Goal: Transaction & Acquisition: Purchase product/service

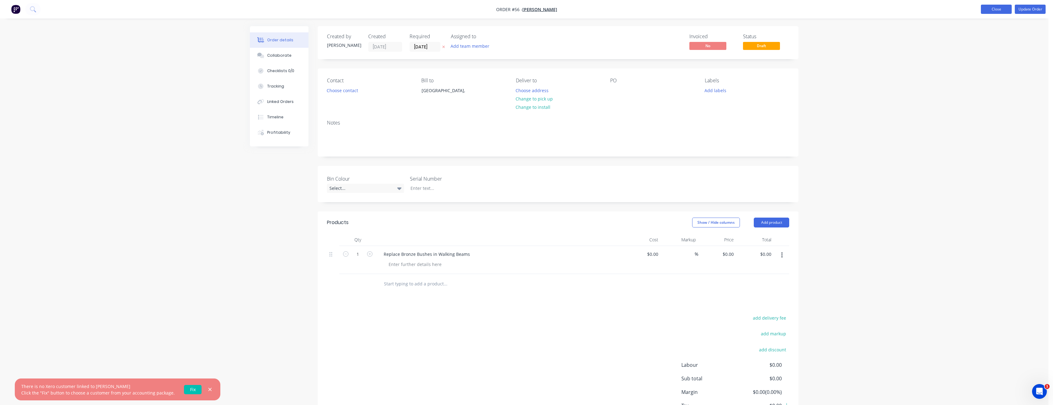
click at [988, 10] on button "Close" at bounding box center [996, 9] width 31 height 9
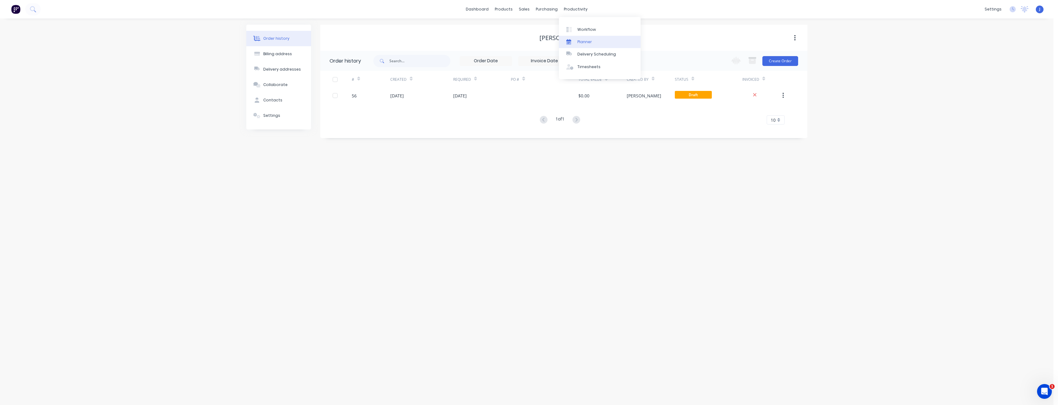
click at [579, 42] on div "Planner" at bounding box center [584, 42] width 14 height 6
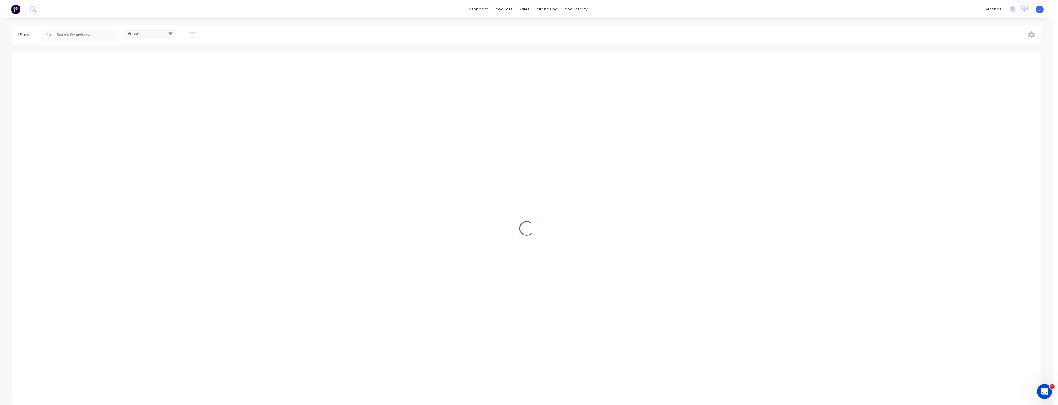
scroll to position [0, 1283]
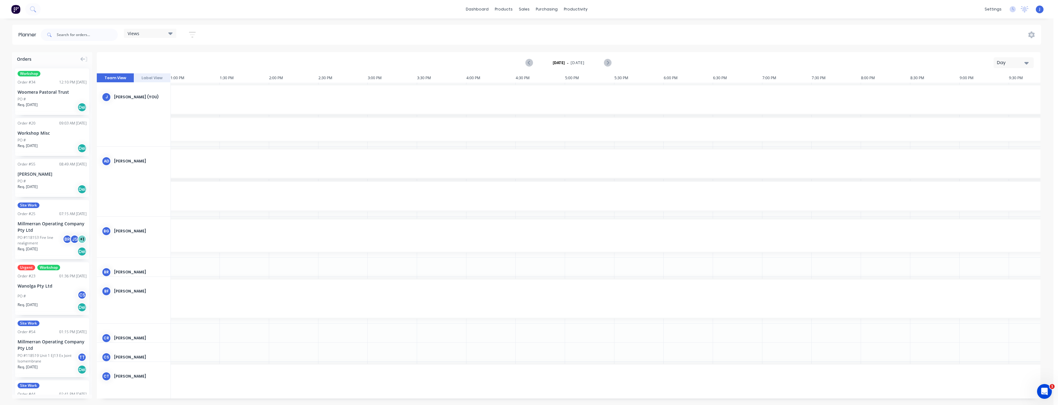
click at [1022, 64] on div "Day" at bounding box center [1011, 62] width 28 height 6
click at [990, 91] on div "Week" at bounding box center [1002, 91] width 61 height 12
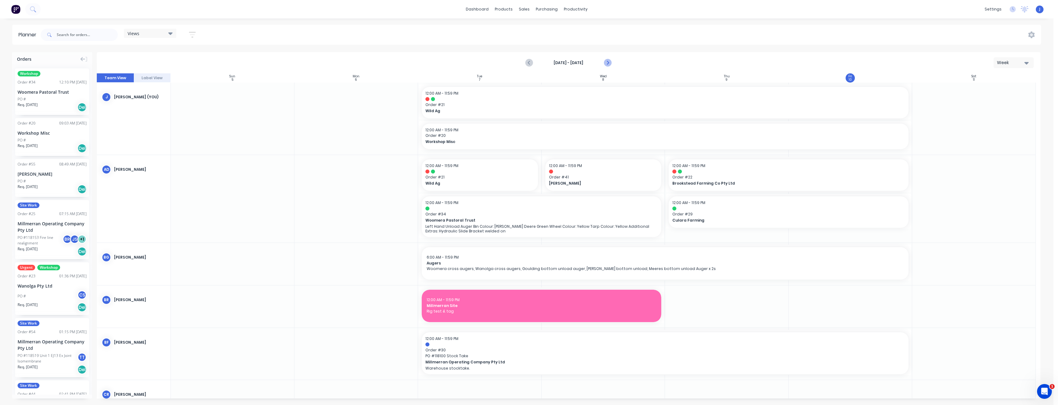
click at [609, 64] on icon "Next page" at bounding box center [607, 62] width 7 height 7
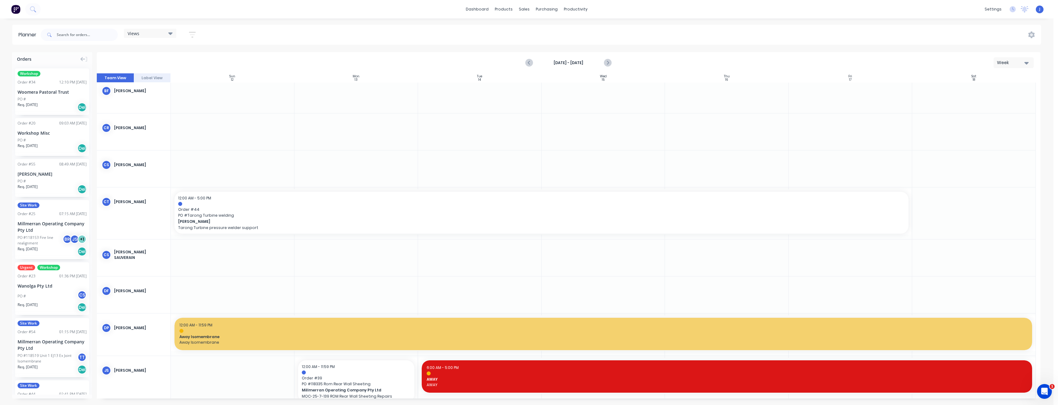
scroll to position [247, 0]
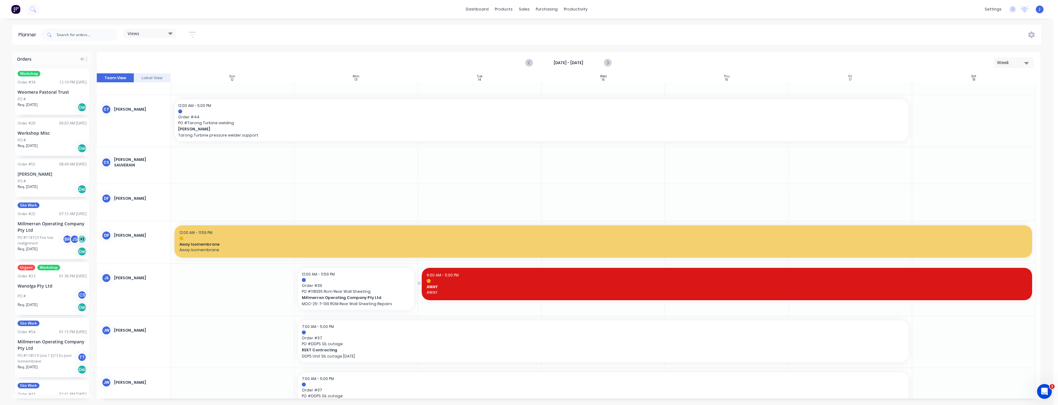
click at [498, 284] on div "AWAY" at bounding box center [727, 287] width 600 height 6
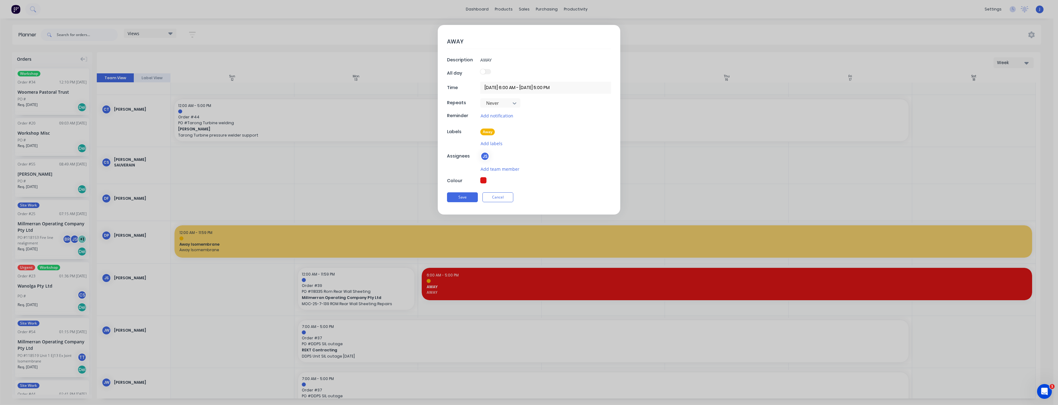
type textarea "x"
click at [520, 62] on input "AWAY" at bounding box center [545, 59] width 131 height 9
type input "AWAY"
type textarea "x"
type input "AWAY A"
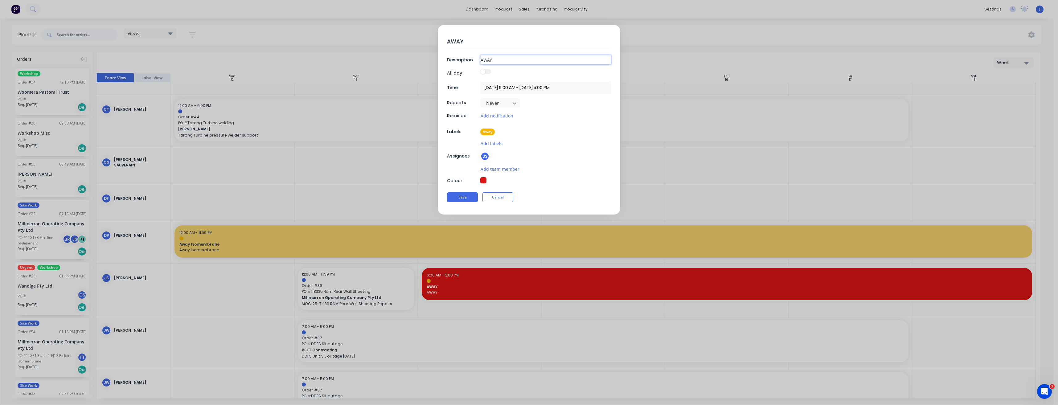
type textarea "x"
type input "AWAY AG"
type textarea "x"
type input "AWAY AGA"
type textarea "x"
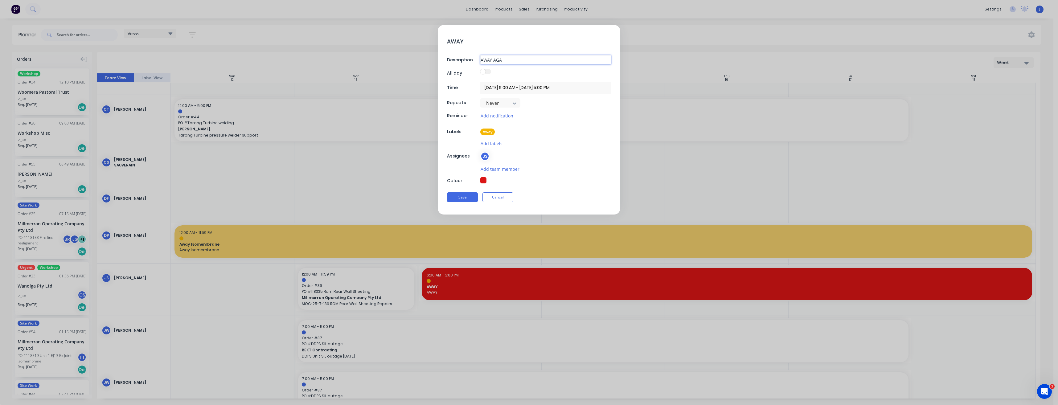
type input "AWAY AGAI"
type textarea "x"
type input "AWAY AGAIN"
type textarea "x"
type input "AWAY AGAIN"
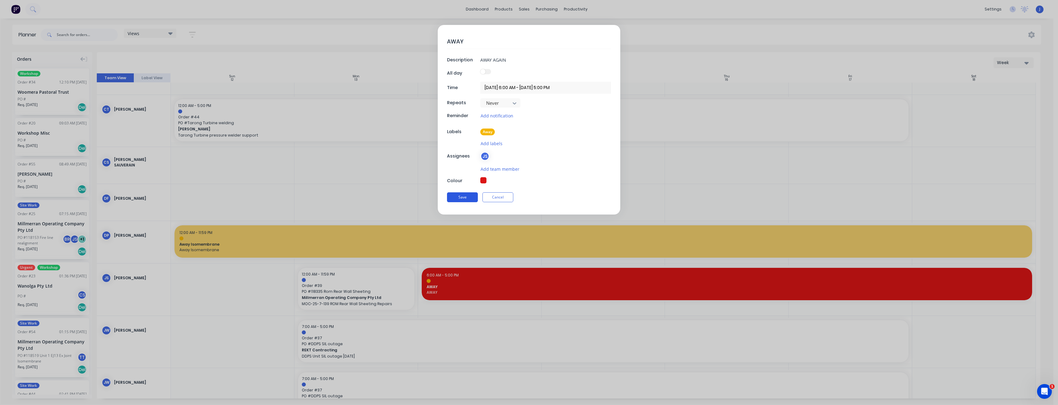
click at [463, 195] on button "Save" at bounding box center [462, 197] width 31 height 10
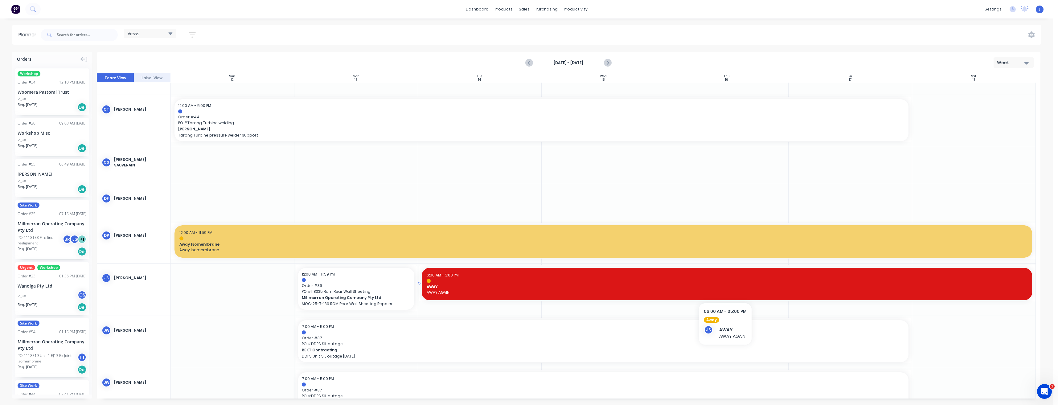
click at [559, 289] on span "AWAY" at bounding box center [727, 287] width 600 height 6
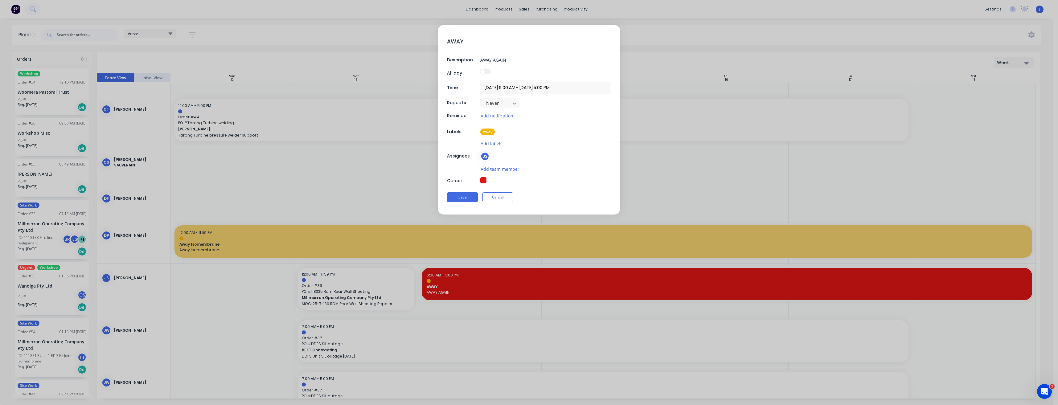
click at [489, 43] on textarea "AWAY" at bounding box center [529, 41] width 164 height 14
type textarea "x"
type textarea "AWAY A"
type textarea "x"
type textarea "AWAY AG"
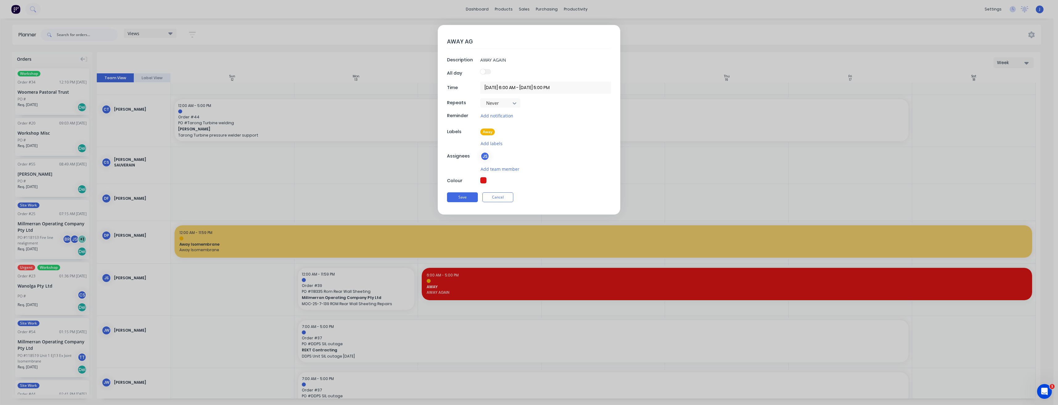
type textarea "x"
type textarea "AWAY AGA"
type textarea "x"
type textarea "AWAY AGAI"
type textarea "x"
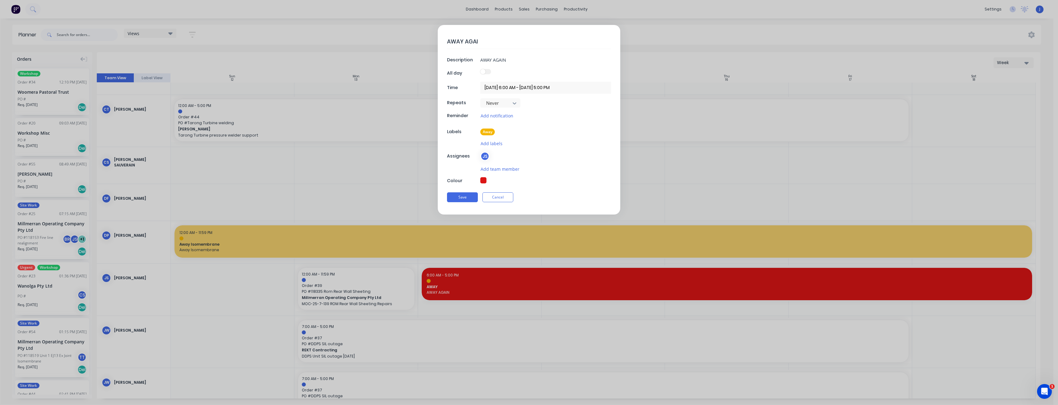
type textarea "AWAY AGAIN"
type textarea "x"
type textarea "AWAY AGAIN"
click at [464, 199] on button "Save" at bounding box center [462, 198] width 31 height 10
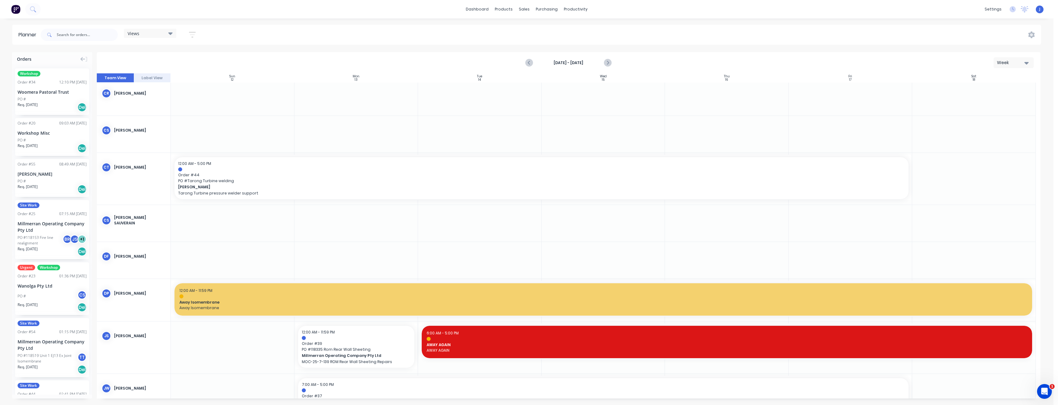
scroll to position [127, 0]
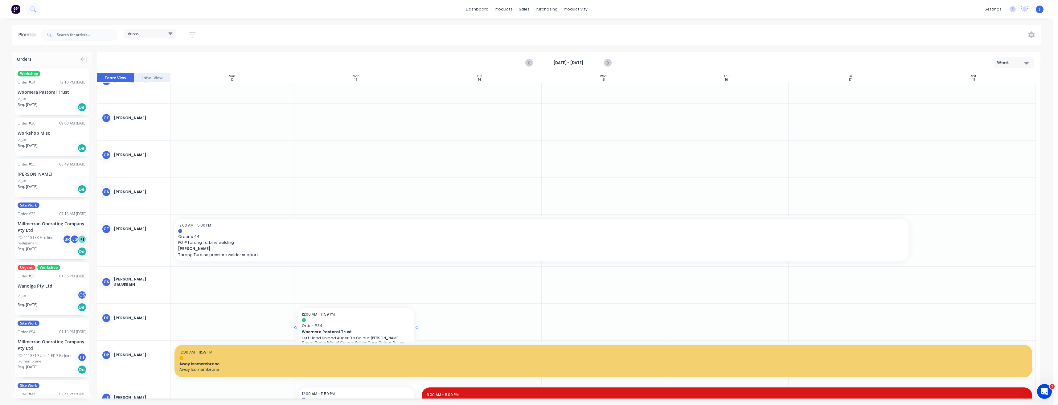
drag, startPoint x: 47, startPoint y: 97, endPoint x: 366, endPoint y: 316, distance: 386.6
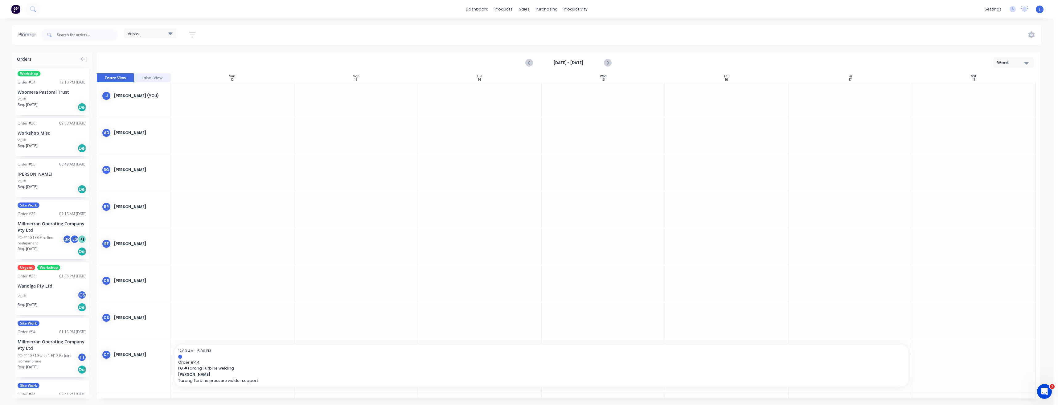
scroll to position [0, 0]
drag, startPoint x: 57, startPoint y: 294, endPoint x: 326, endPoint y: 179, distance: 292.8
drag, startPoint x: 41, startPoint y: 286, endPoint x: 339, endPoint y: 146, distance: 328.7
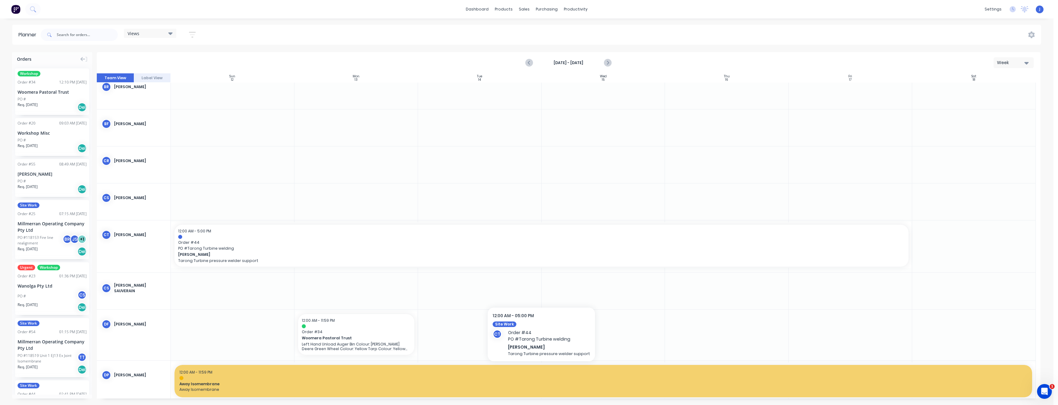
scroll to position [154, 0]
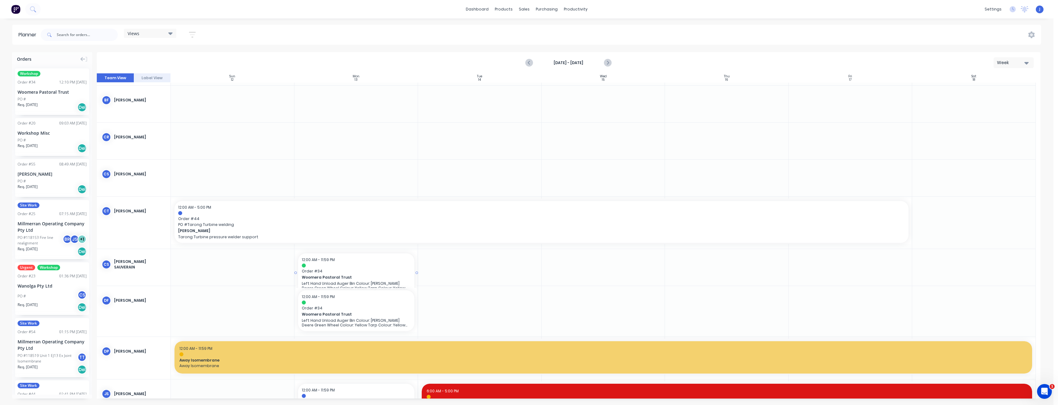
drag, startPoint x: 48, startPoint y: 98, endPoint x: 340, endPoint y: 256, distance: 331.9
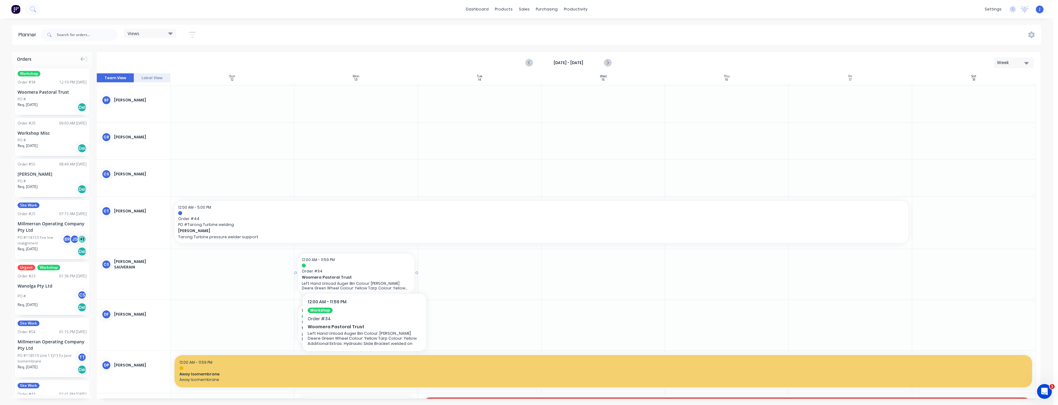
click at [364, 272] on span "Order # 34" at bounding box center [356, 271] width 109 height 6
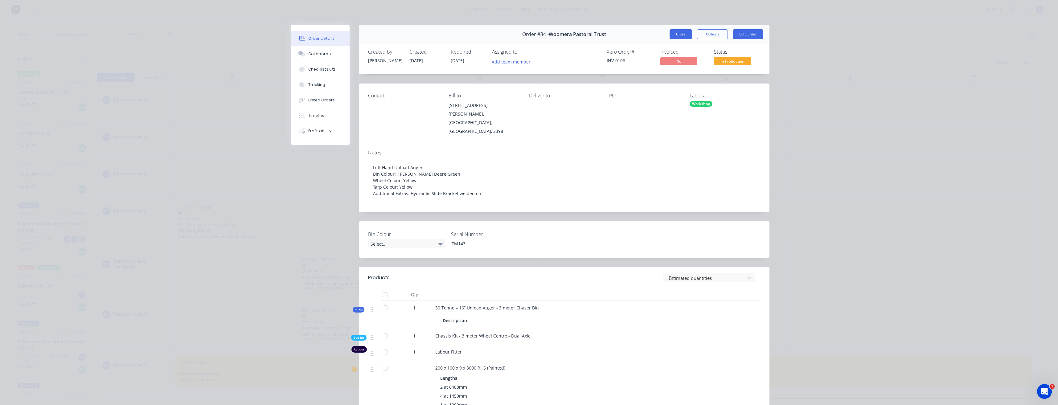
click at [675, 35] on button "Close" at bounding box center [681, 34] width 23 height 10
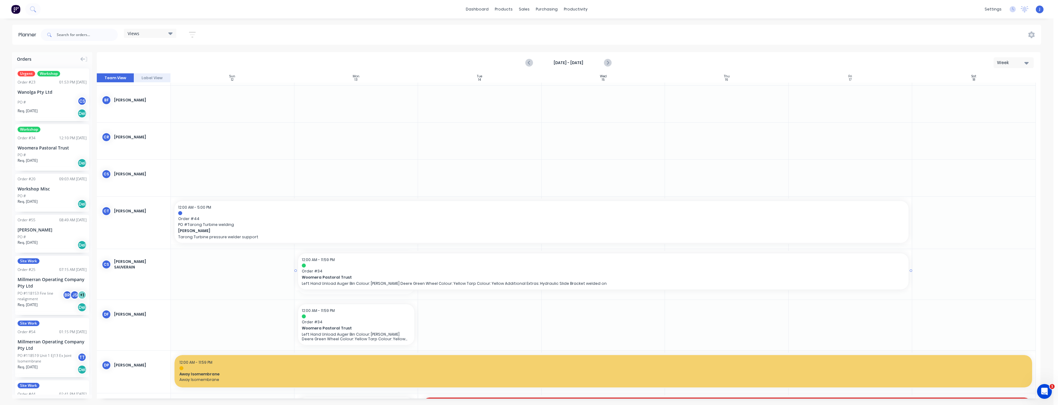
drag, startPoint x: 416, startPoint y: 272, endPoint x: 821, endPoint y: 274, distance: 404.7
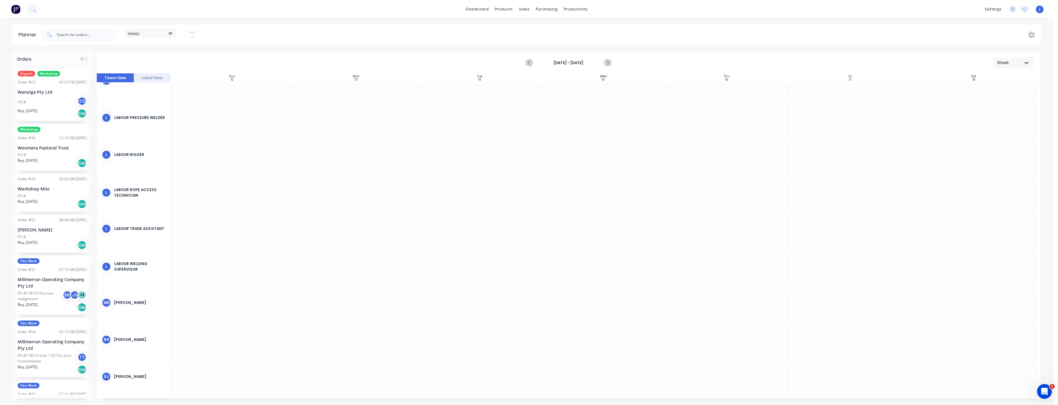
scroll to position [894, 0]
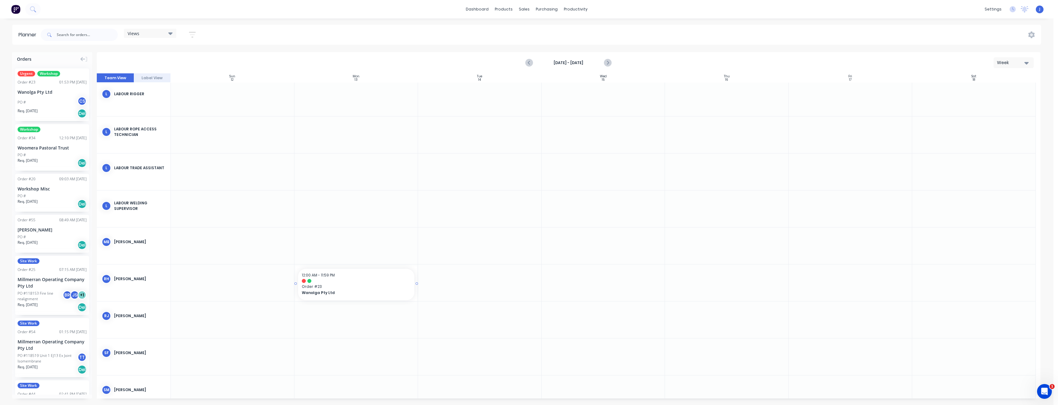
drag, startPoint x: 36, startPoint y: 93, endPoint x: 342, endPoint y: 285, distance: 361.4
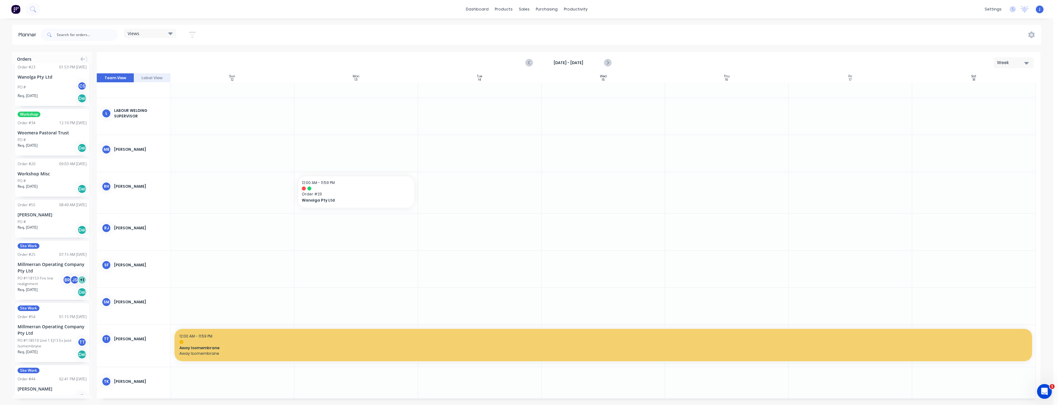
scroll to position [0, 0]
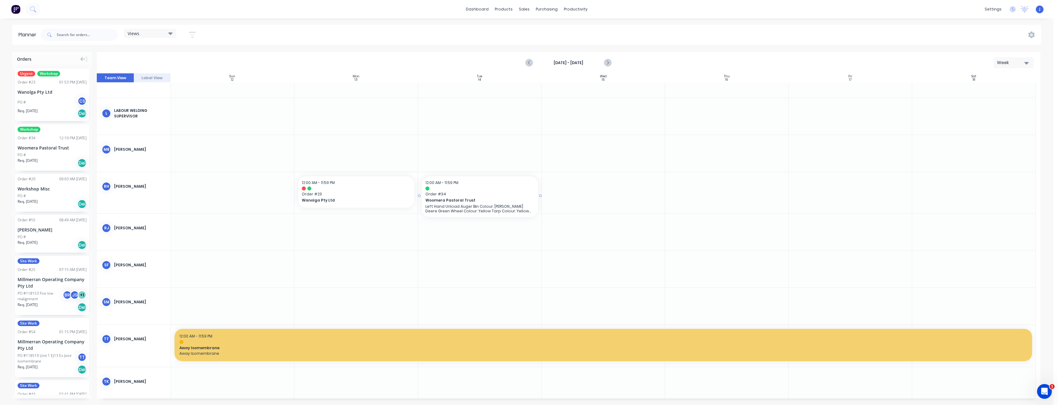
drag, startPoint x: 56, startPoint y: 151, endPoint x: 458, endPoint y: 203, distance: 405.9
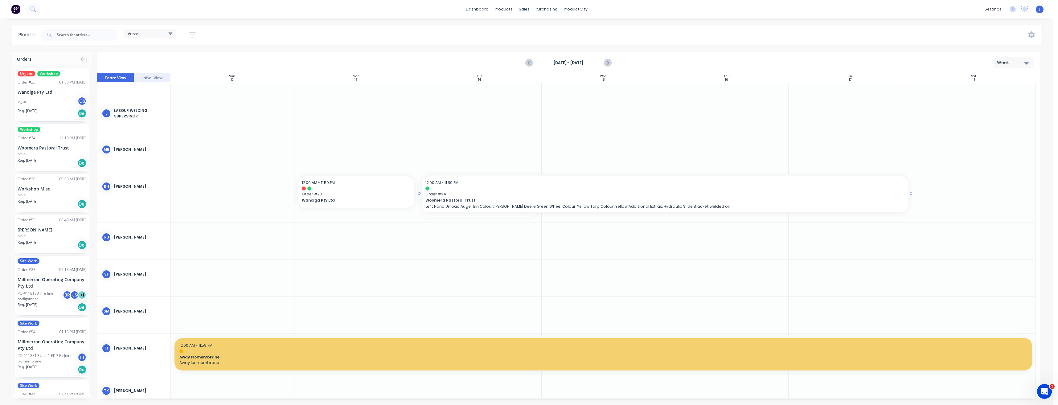
drag, startPoint x: 540, startPoint y: 196, endPoint x: 825, endPoint y: 196, distance: 284.5
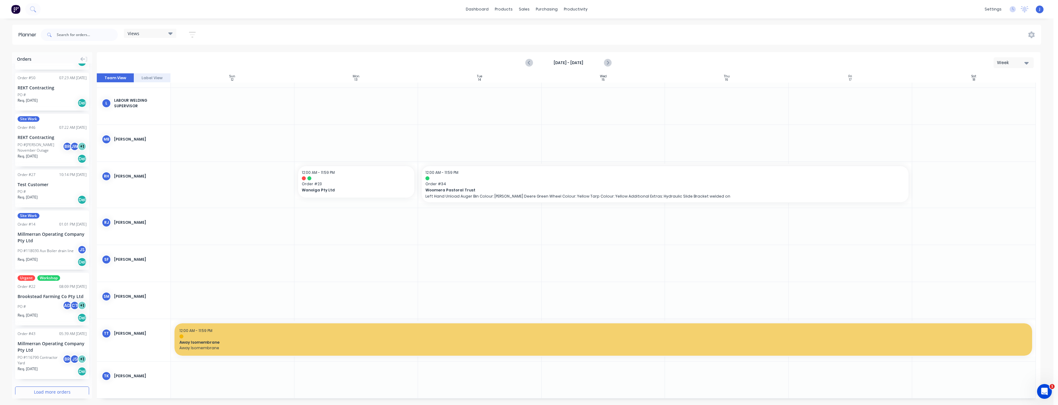
scroll to position [733, 0]
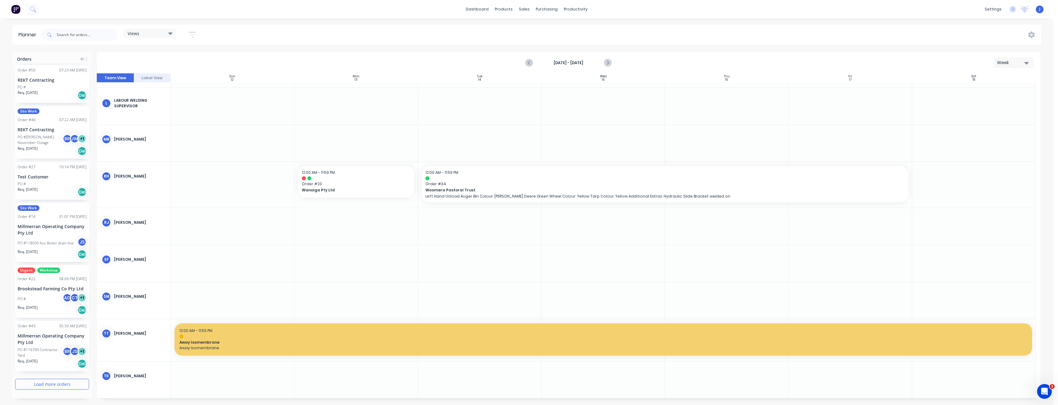
click at [58, 387] on button "Load more orders" at bounding box center [52, 384] width 74 height 11
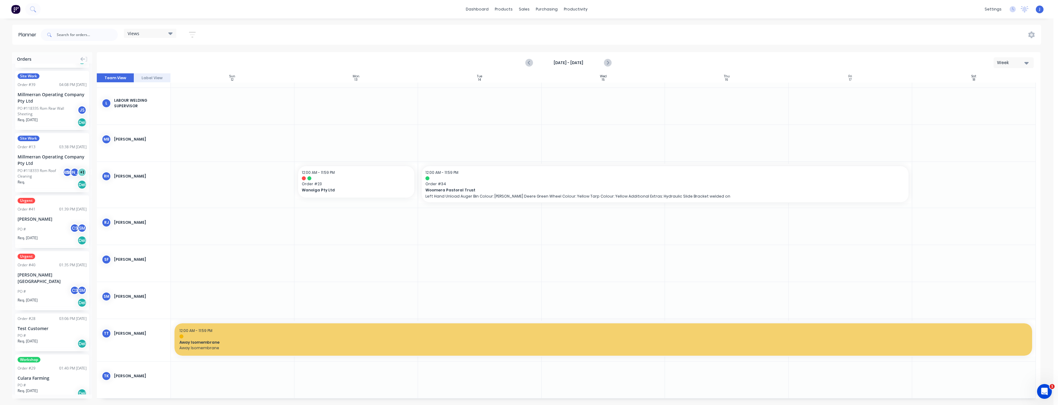
scroll to position [1218, 0]
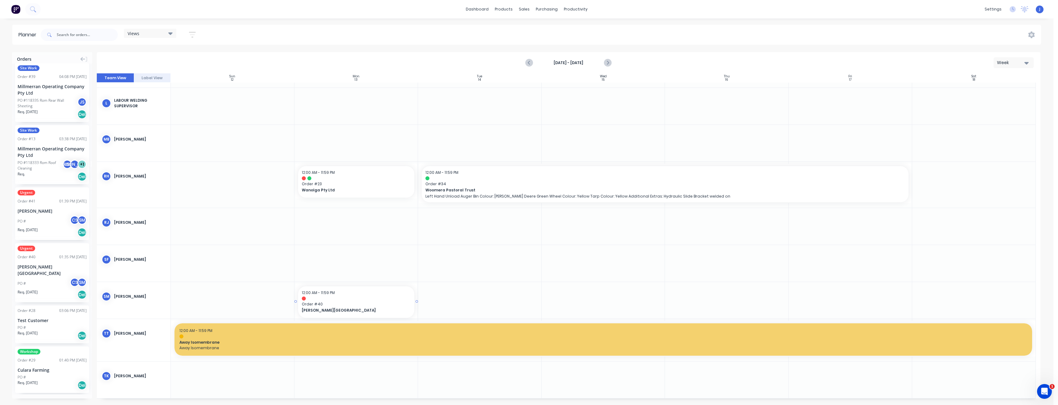
drag, startPoint x: 23, startPoint y: 275, endPoint x: 354, endPoint y: 298, distance: 331.2
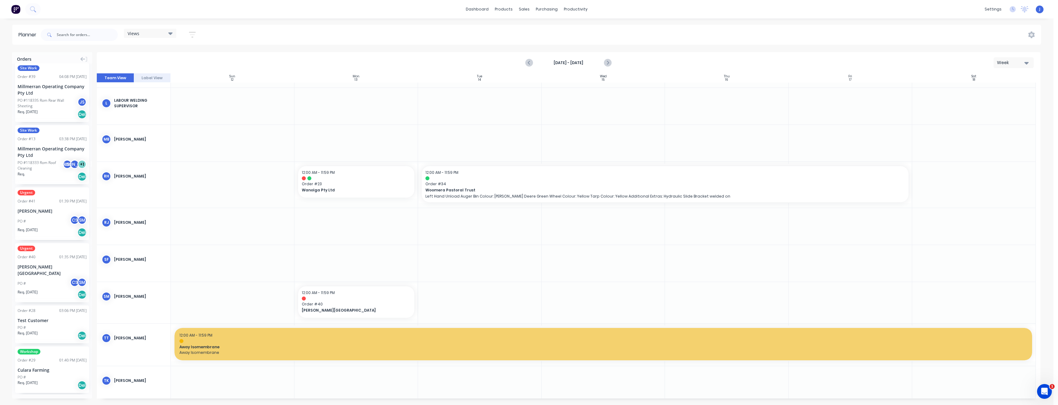
click at [45, 224] on div "PO # CS SM" at bounding box center [52, 221] width 69 height 12
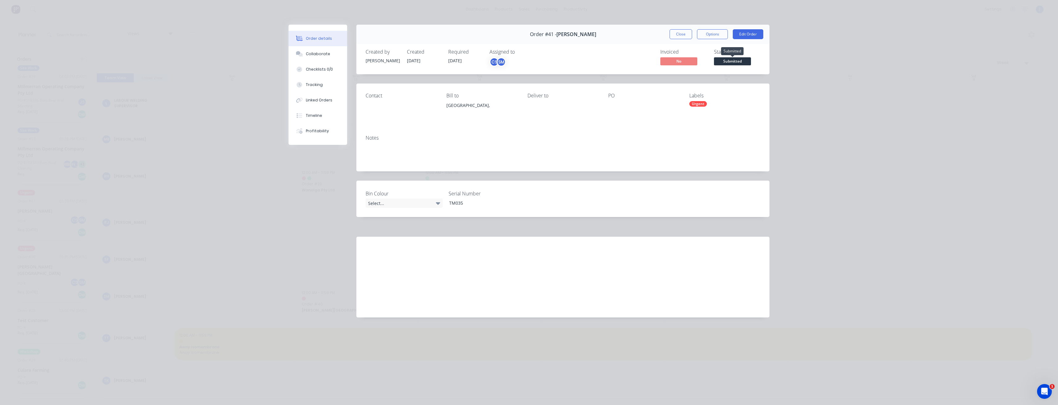
click at [741, 59] on span "Submitted" at bounding box center [732, 61] width 37 height 8
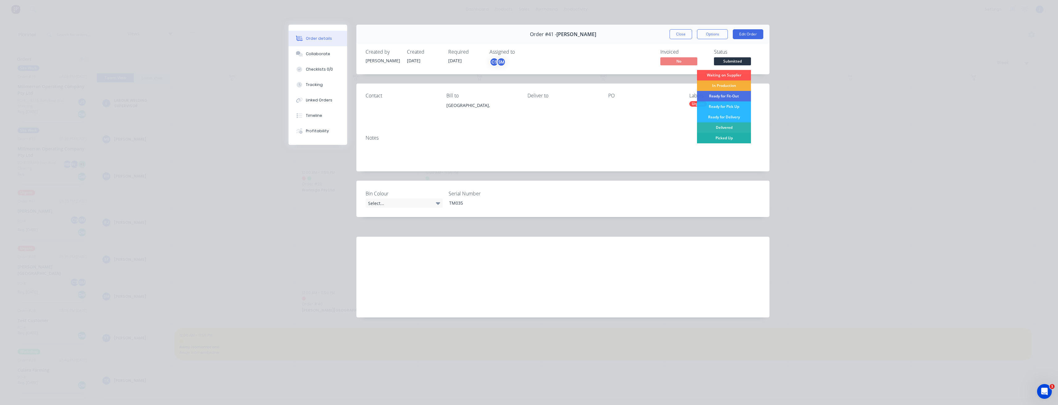
click at [738, 136] on div "Picked Up" at bounding box center [724, 138] width 54 height 10
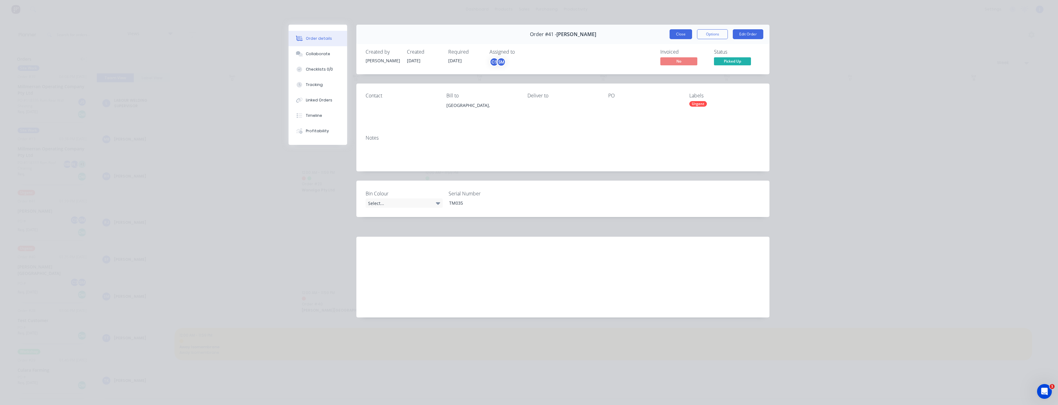
click at [686, 36] on button "Close" at bounding box center [681, 34] width 23 height 10
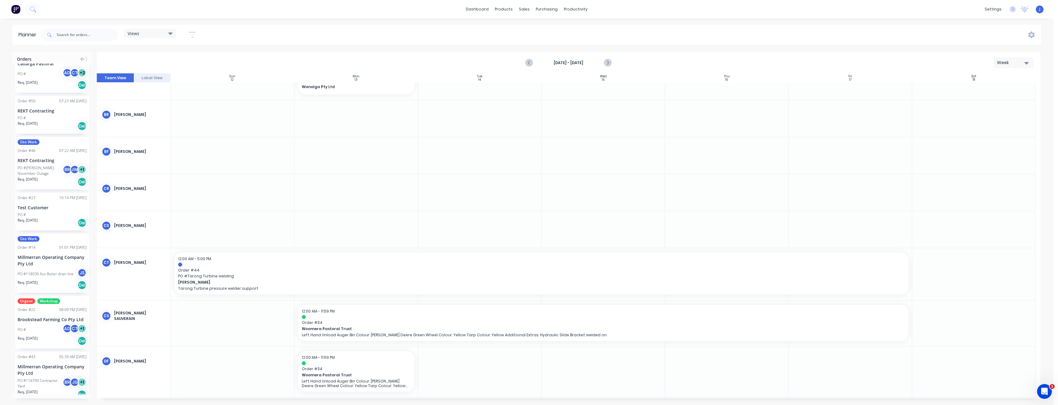
scroll to position [0, 0]
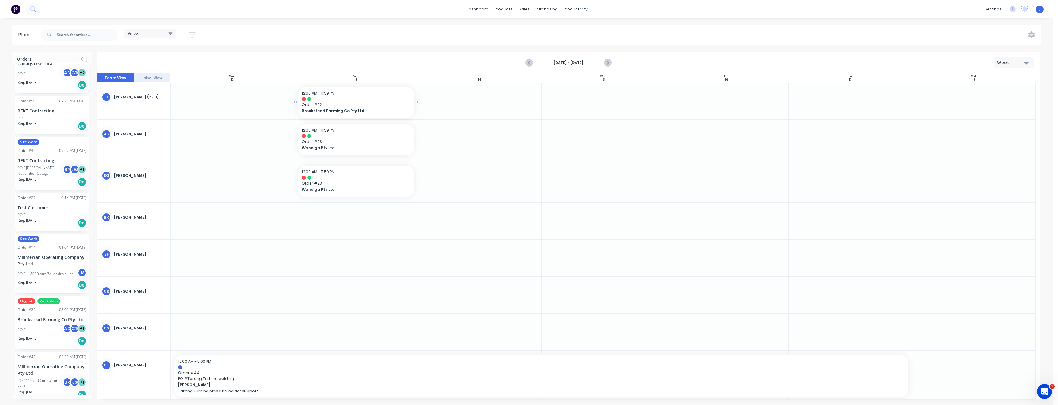
drag, startPoint x: 58, startPoint y: 330, endPoint x: 382, endPoint y: 101, distance: 396.5
drag, startPoint x: 390, startPoint y: 105, endPoint x: 518, endPoint y: 106, distance: 128.2
click at [375, 107] on div at bounding box center [569, 235] width 944 height 325
drag, startPoint x: 365, startPoint y: 105, endPoint x: 338, endPoint y: 96, distance: 28.2
click at [338, 96] on div at bounding box center [569, 235] width 944 height 325
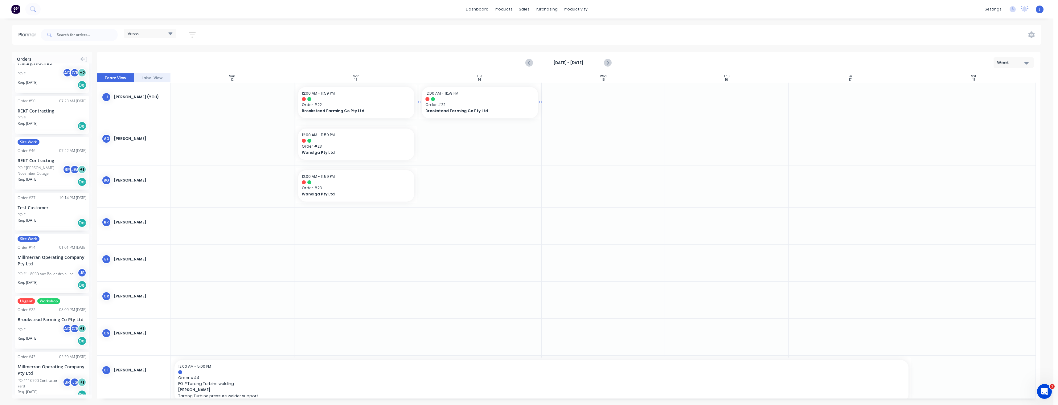
drag, startPoint x: 340, startPoint y: 101, endPoint x: 276, endPoint y: 106, distance: 63.7
click at [276, 106] on div at bounding box center [569, 235] width 944 height 325
click at [388, 107] on div at bounding box center [569, 235] width 944 height 325
click at [458, 139] on div at bounding box center [569, 235] width 944 height 325
drag, startPoint x: 473, startPoint y: 106, endPoint x: 376, endPoint y: 150, distance: 106.5
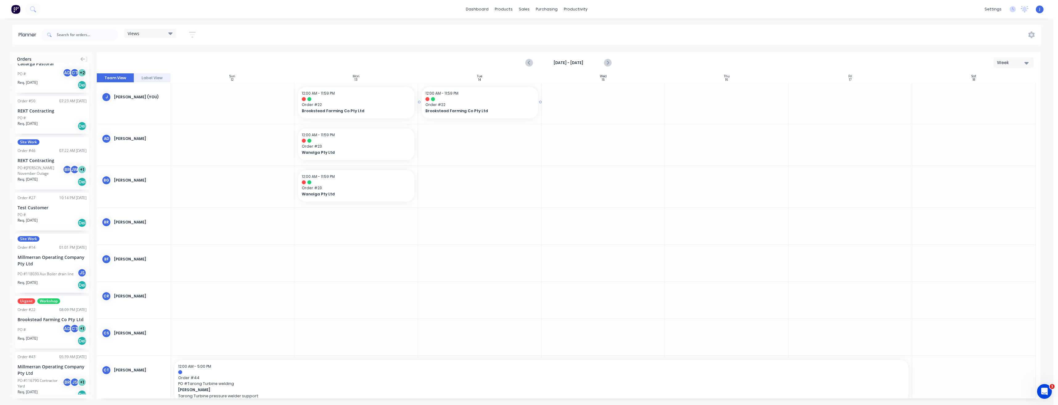
click at [376, 150] on div at bounding box center [569, 235] width 944 height 325
click at [47, 317] on div "Brookstead Farming Co Pty Ltd" at bounding box center [52, 319] width 69 height 6
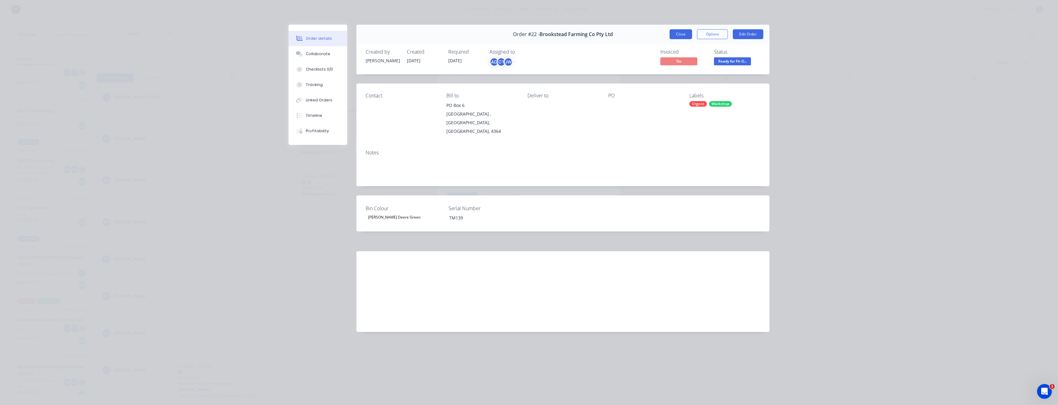
click at [682, 34] on button "Close" at bounding box center [681, 34] width 23 height 10
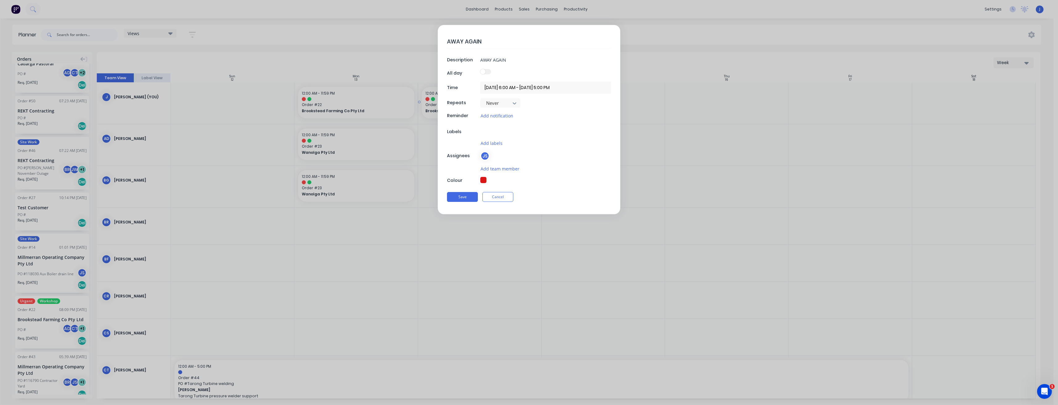
type textarea "x"
click at [508, 201] on button "Cancel" at bounding box center [497, 197] width 31 height 10
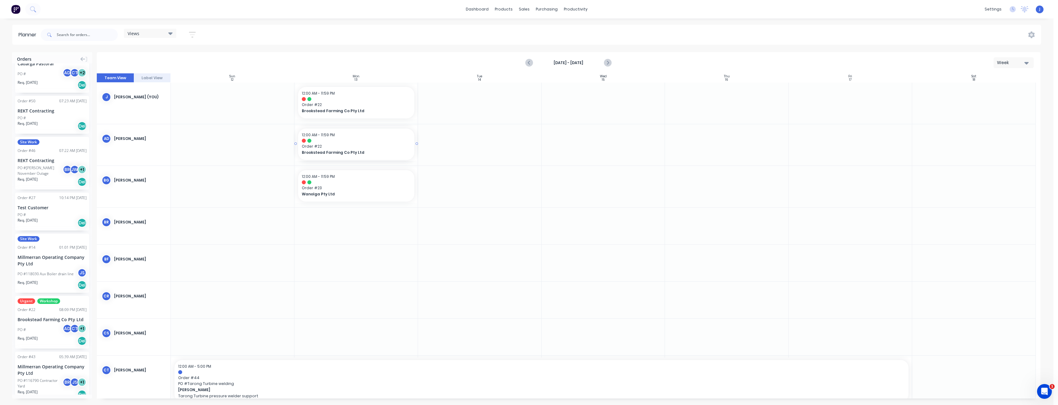
drag, startPoint x: 46, startPoint y: 324, endPoint x: 374, endPoint y: 149, distance: 371.6
drag, startPoint x: 358, startPoint y: 149, endPoint x: 483, endPoint y: 156, distance: 125.4
drag, startPoint x: 342, startPoint y: 102, endPoint x: 473, endPoint y: 109, distance: 131.5
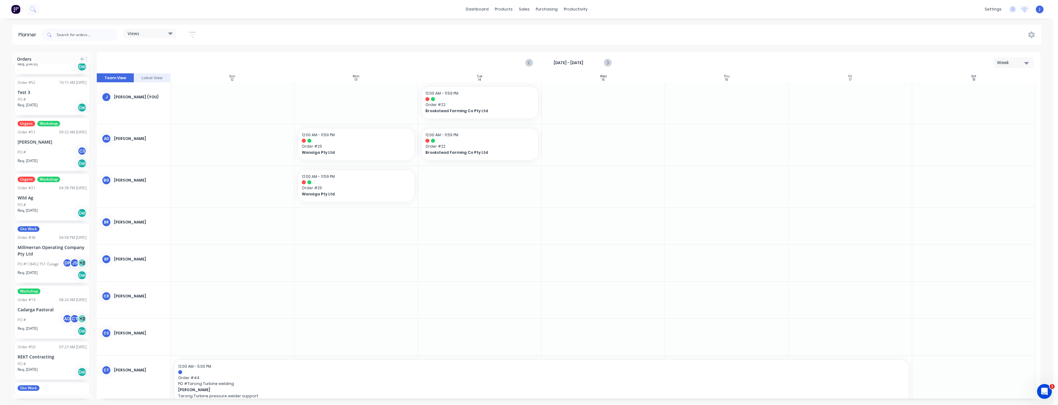
scroll to position [455, 0]
drag, startPoint x: 42, startPoint y: 206, endPoint x: 354, endPoint y: 106, distance: 327.2
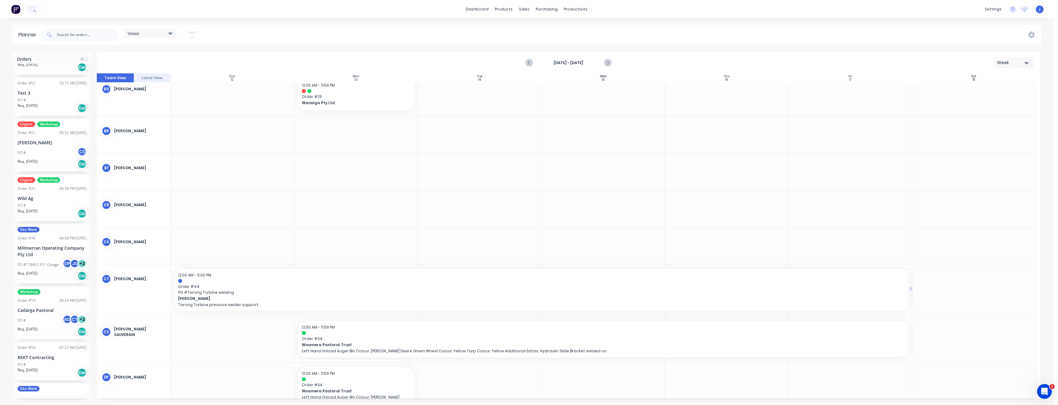
scroll to position [92, 0]
drag, startPoint x: 48, startPoint y: 196, endPoint x: 341, endPoint y: 245, distance: 296.9
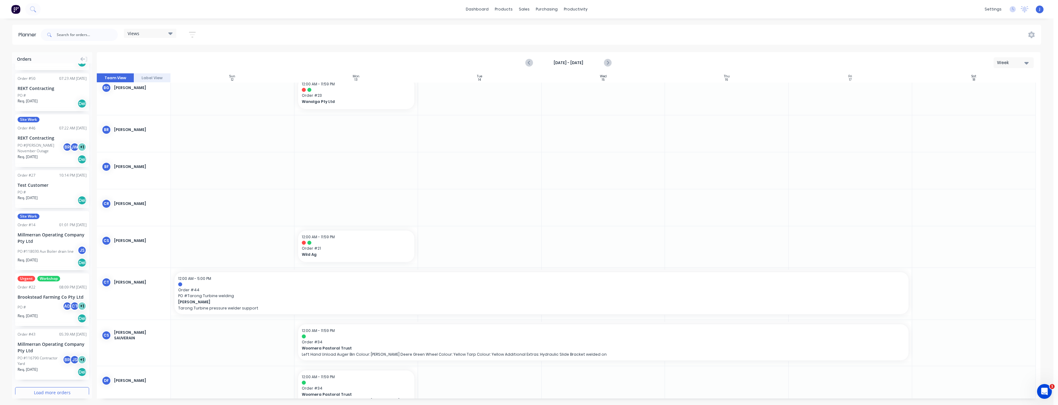
scroll to position [733, 0]
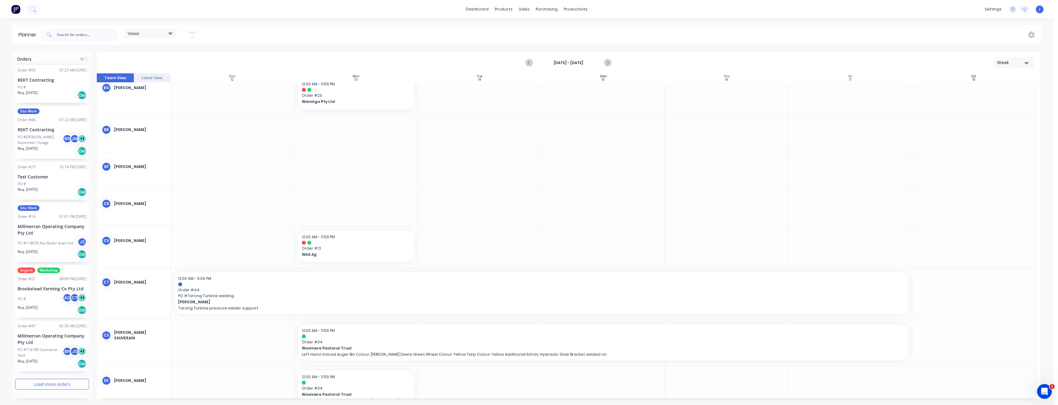
click at [51, 384] on button "Load more orders" at bounding box center [52, 384] width 74 height 11
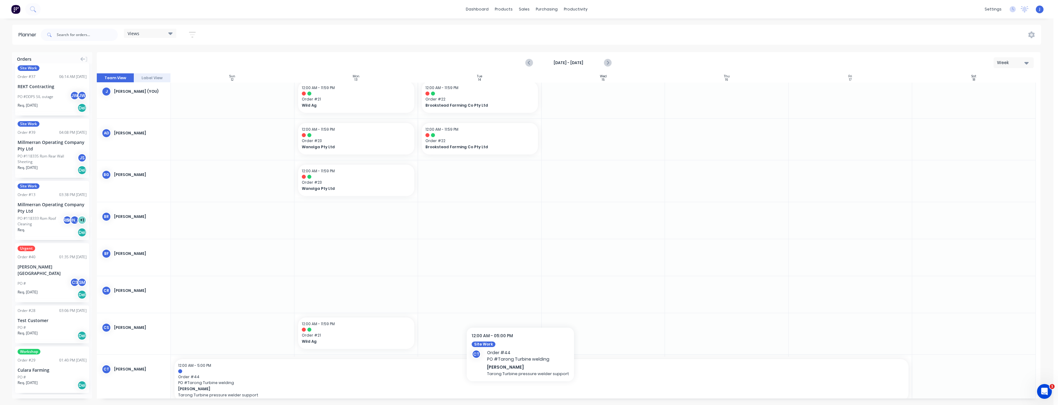
scroll to position [0, 0]
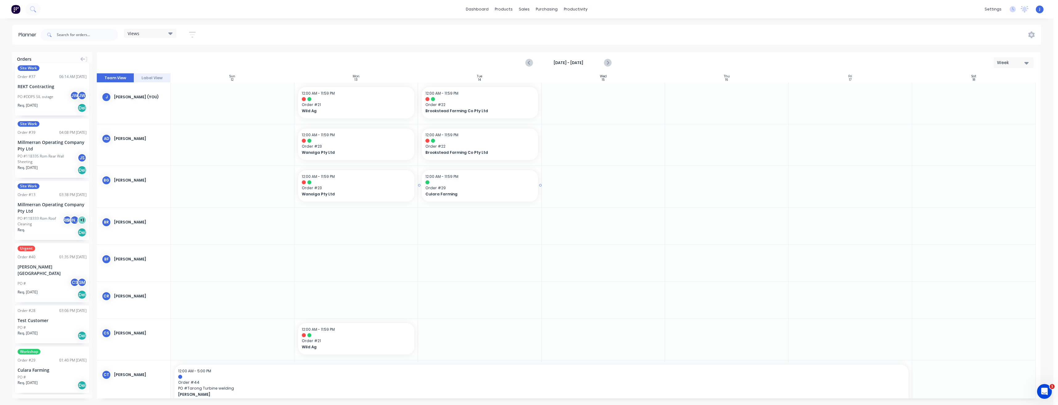
drag, startPoint x: 40, startPoint y: 364, endPoint x: 470, endPoint y: 199, distance: 460.5
drag, startPoint x: 418, startPoint y: 144, endPoint x: 487, endPoint y: 145, distance: 68.7
click at [379, 147] on div at bounding box center [569, 235] width 944 height 325
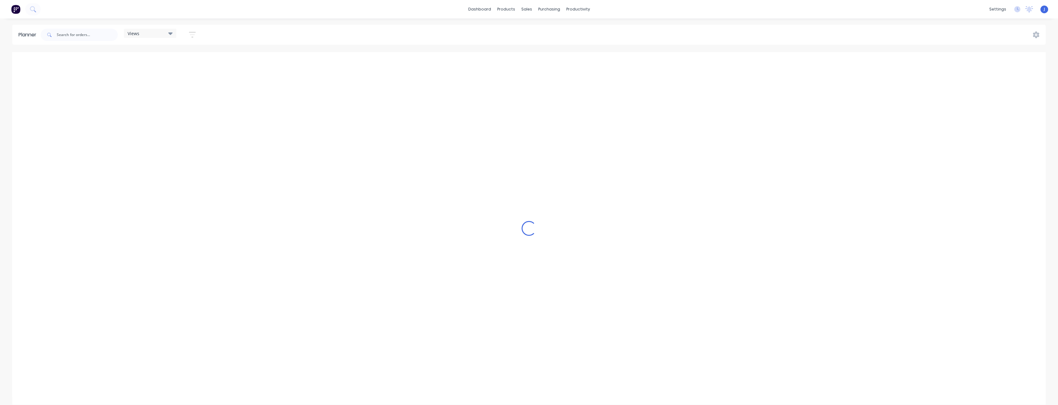
scroll to position [0, 1381]
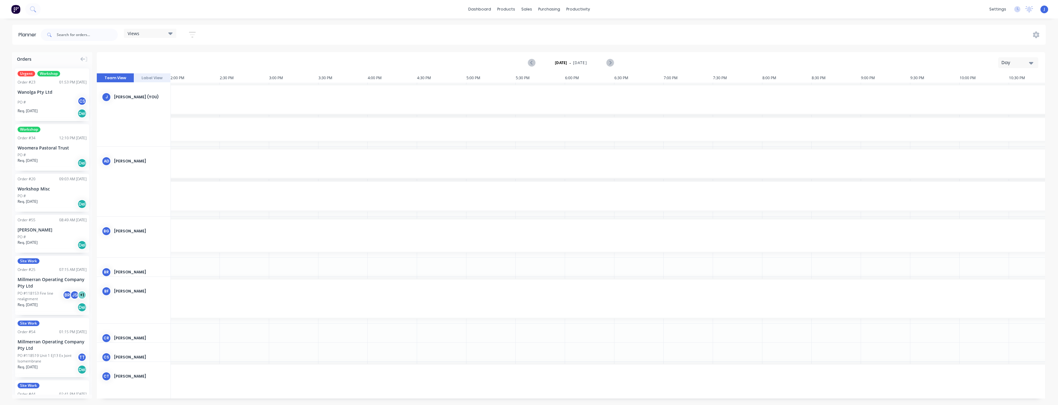
click at [1030, 61] on icon "button" at bounding box center [1031, 62] width 4 height 7
click at [1014, 89] on div "Week" at bounding box center [1007, 91] width 61 height 12
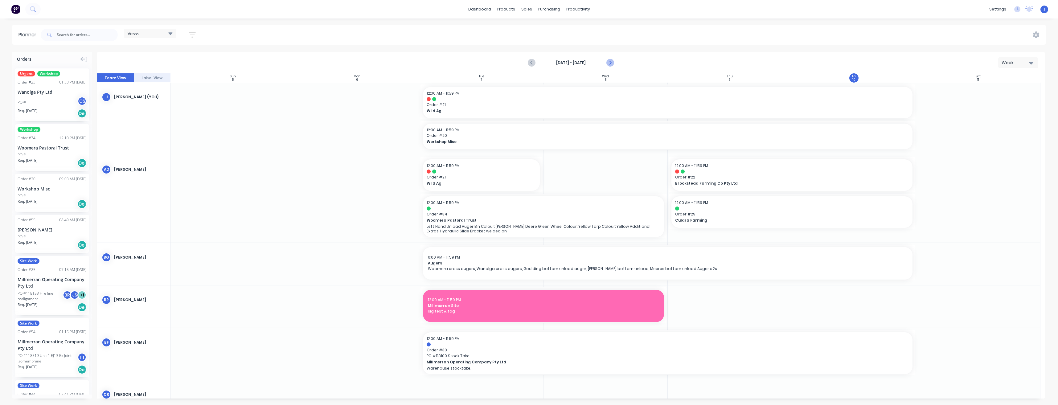
click at [610, 63] on icon "Next page" at bounding box center [609, 62] width 7 height 7
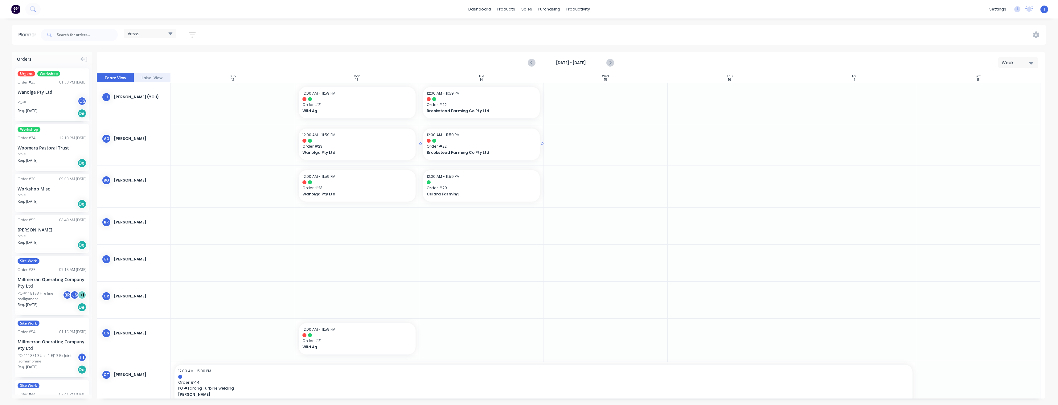
click at [420, 145] on div at bounding box center [419, 143] width 1 height 35
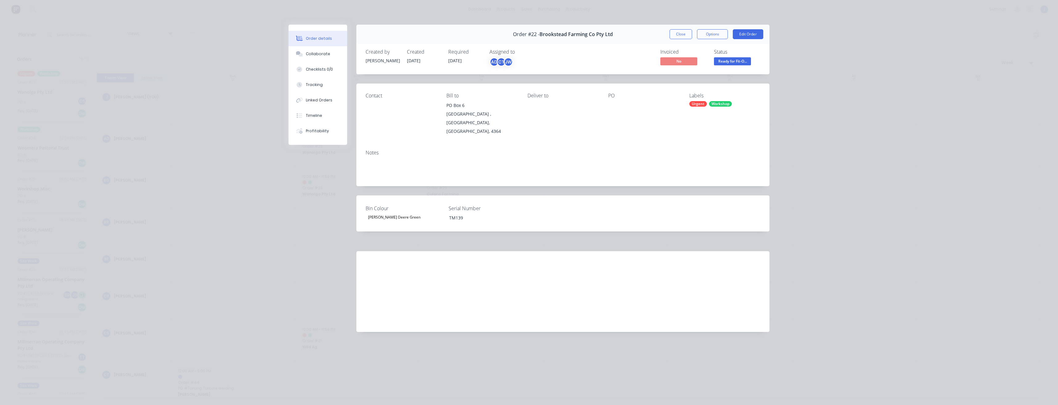
click at [689, 37] on button "Close" at bounding box center [681, 34] width 23 height 10
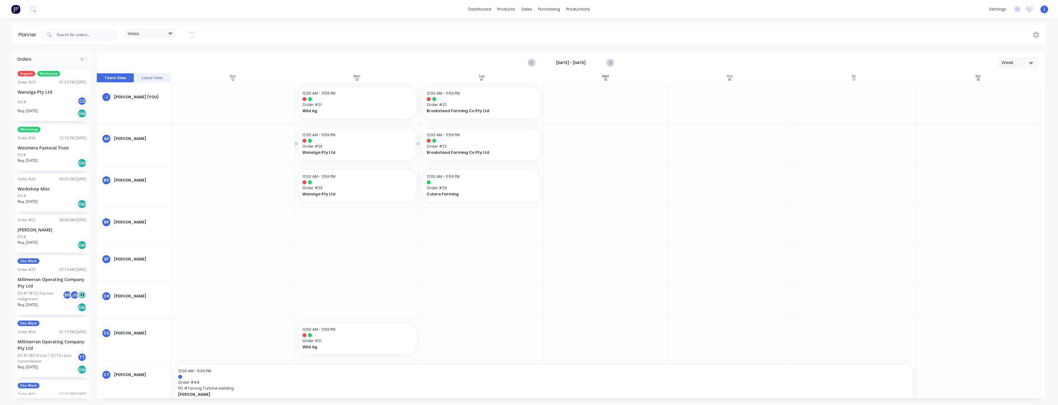
click at [343, 144] on span "Order # 23" at bounding box center [356, 147] width 109 height 6
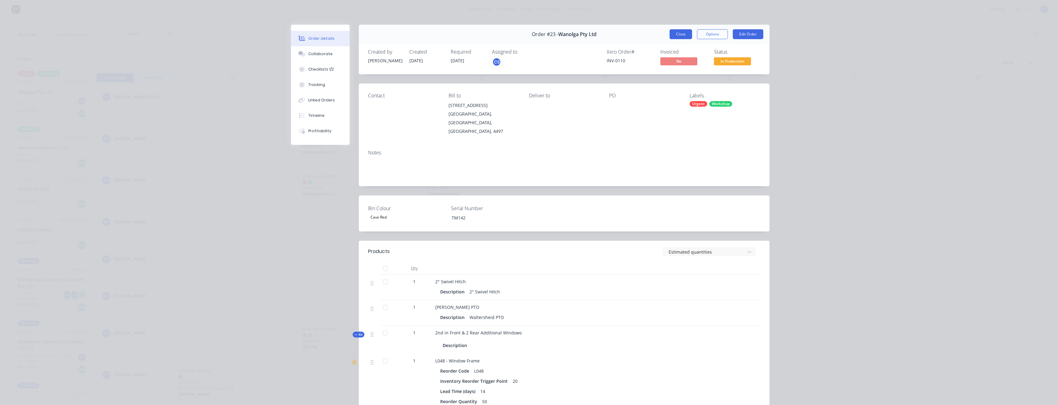
click at [684, 36] on button "Close" at bounding box center [681, 34] width 23 height 10
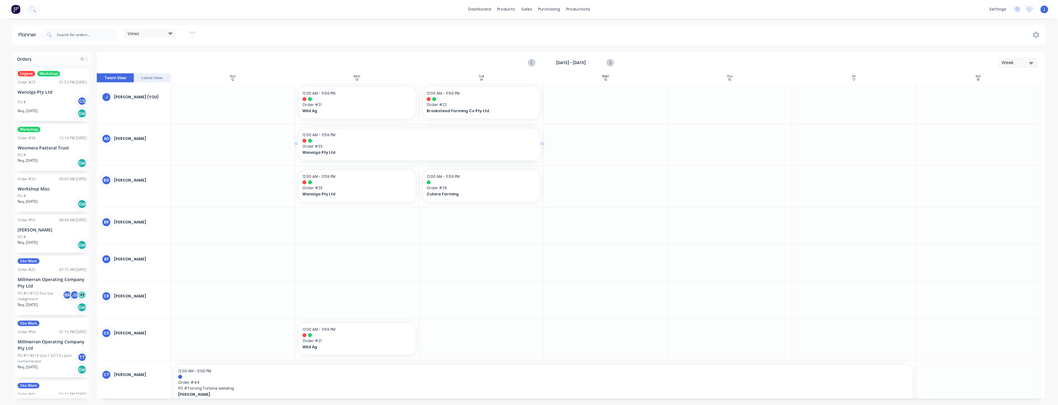
drag, startPoint x: 417, startPoint y: 144, endPoint x: 494, endPoint y: 147, distance: 77.7
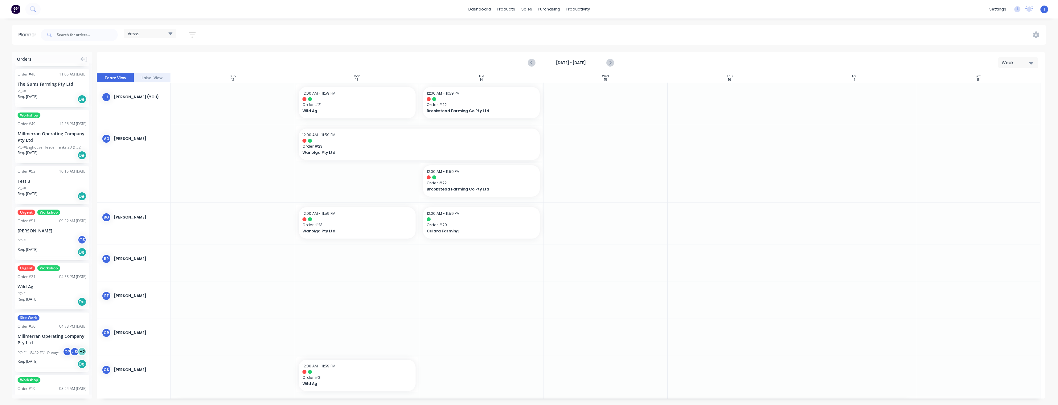
scroll to position [370, 0]
drag, startPoint x: 43, startPoint y: 294, endPoint x: 370, endPoint y: 183, distance: 345.9
drag, startPoint x: 542, startPoint y: 223, endPoint x: 856, endPoint y: 232, distance: 314.5
drag, startPoint x: 417, startPoint y: 223, endPoint x: 476, endPoint y: 225, distance: 59.2
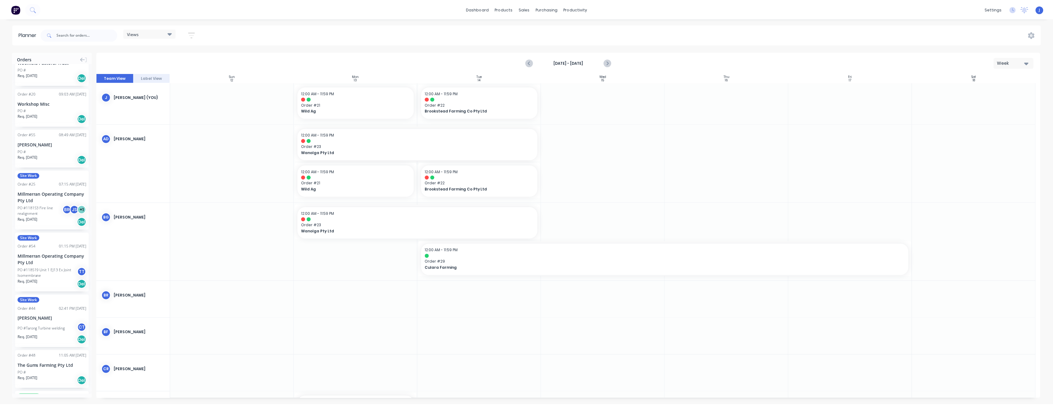
scroll to position [0, 0]
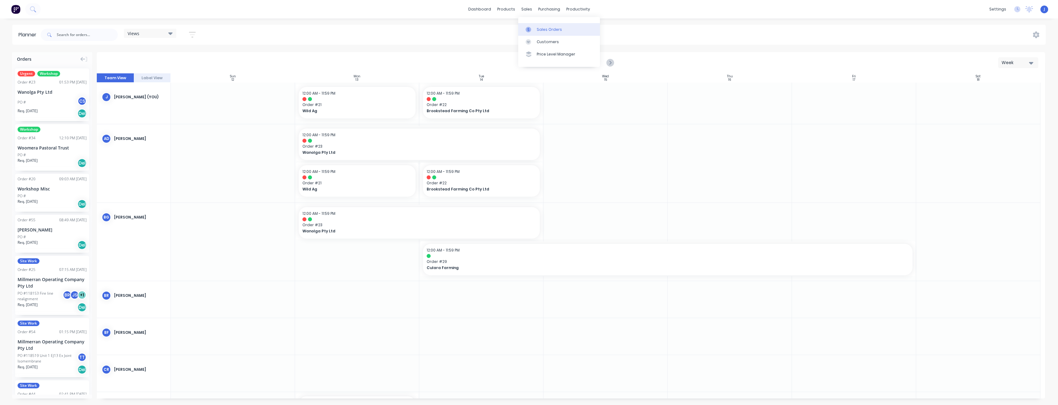
click at [545, 29] on div "Sales Orders" at bounding box center [549, 30] width 25 height 6
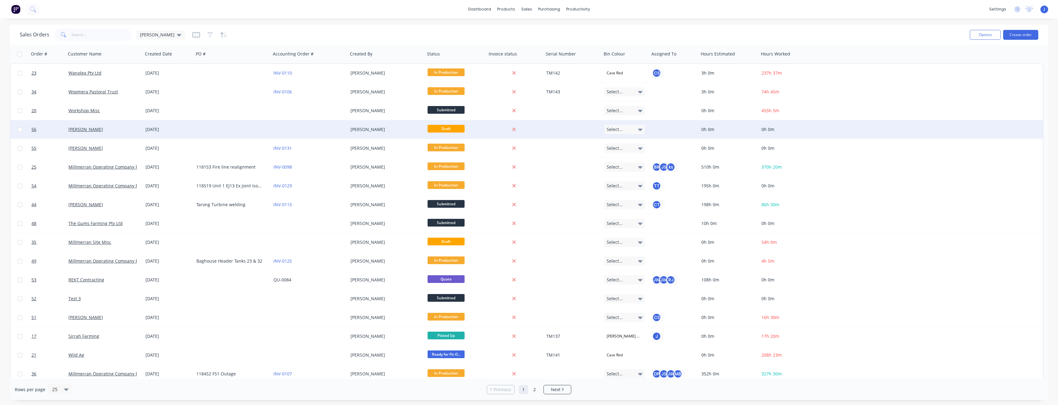
click at [304, 130] on div at bounding box center [309, 129] width 77 height 18
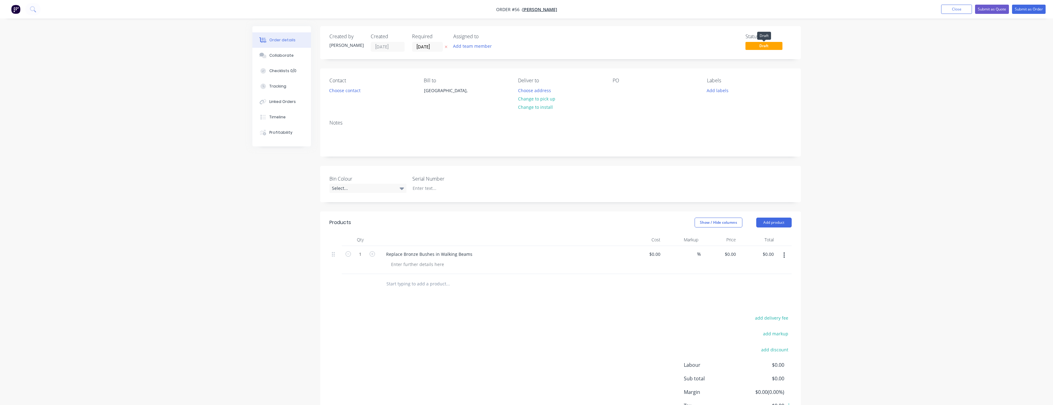
click at [763, 46] on span "Draft" at bounding box center [764, 46] width 37 height 8
click at [1021, 8] on button "Submit as Order" at bounding box center [1029, 9] width 34 height 9
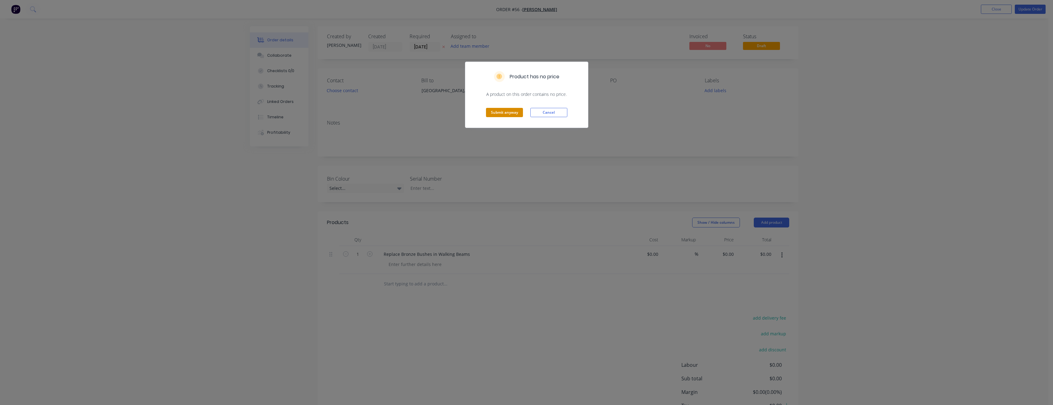
click at [500, 113] on button "Submit anyway" at bounding box center [504, 112] width 37 height 9
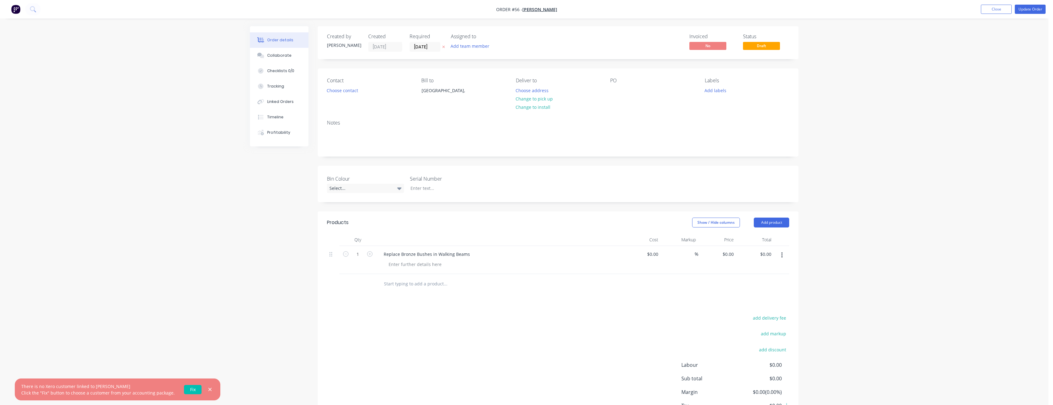
click at [184, 390] on link "Fix" at bounding box center [193, 389] width 18 height 9
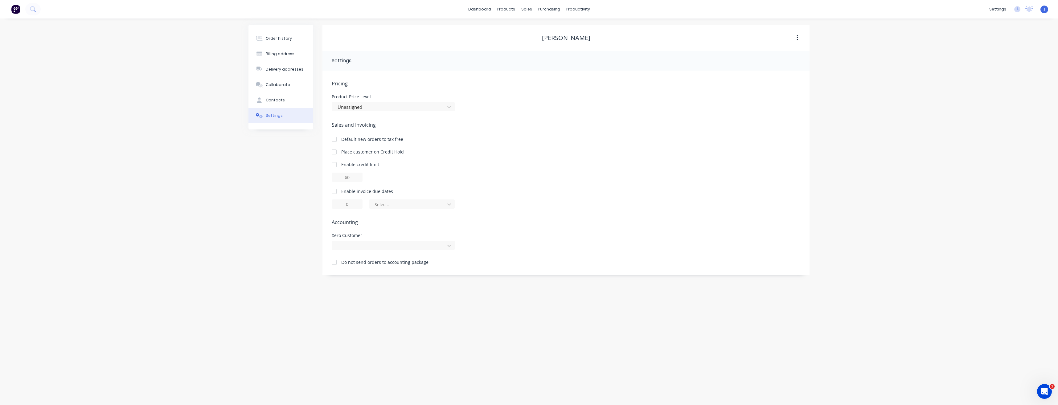
click at [333, 264] on div at bounding box center [334, 262] width 12 height 12
click at [583, 44] on div "Planner" at bounding box center [587, 42] width 14 height 6
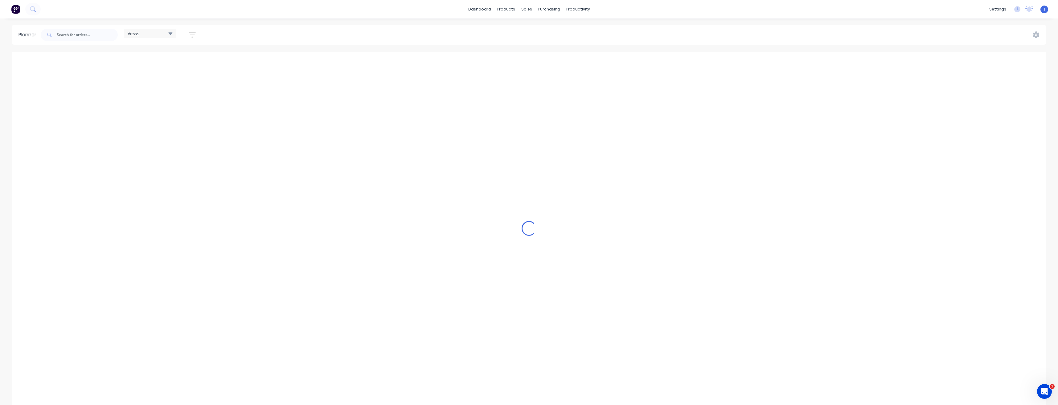
scroll to position [0, 1381]
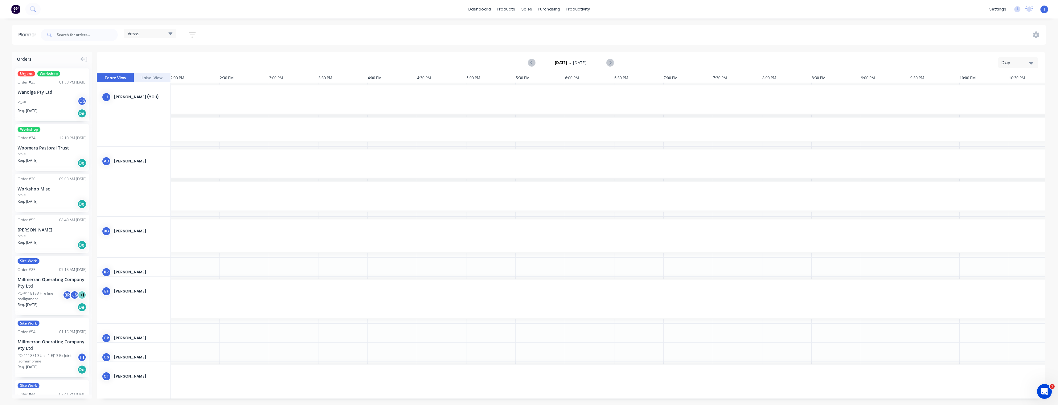
click at [1019, 65] on div "Day" at bounding box center [1016, 62] width 28 height 6
click at [999, 91] on div "Week" at bounding box center [1007, 91] width 61 height 12
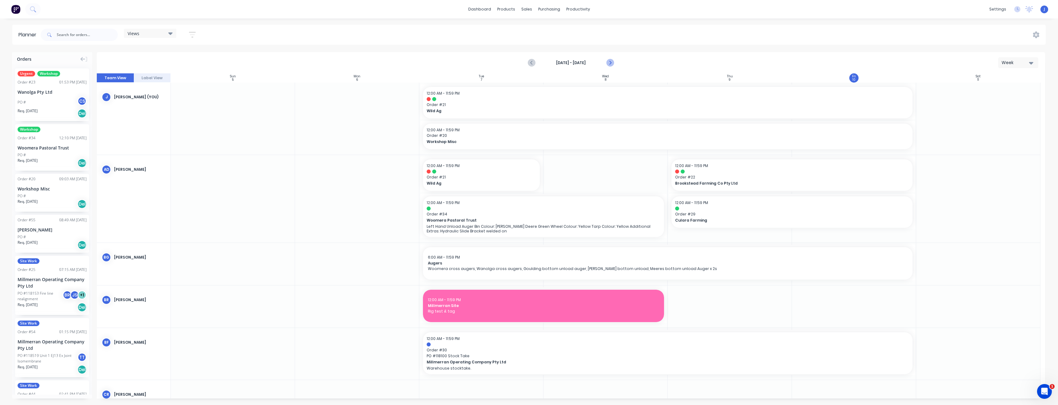
click at [610, 64] on icon "Next page" at bounding box center [609, 62] width 7 height 7
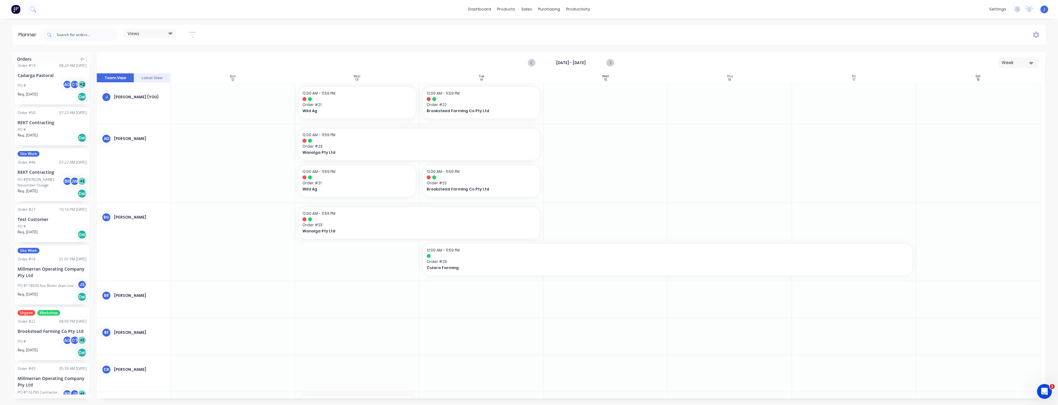
scroll to position [733, 0]
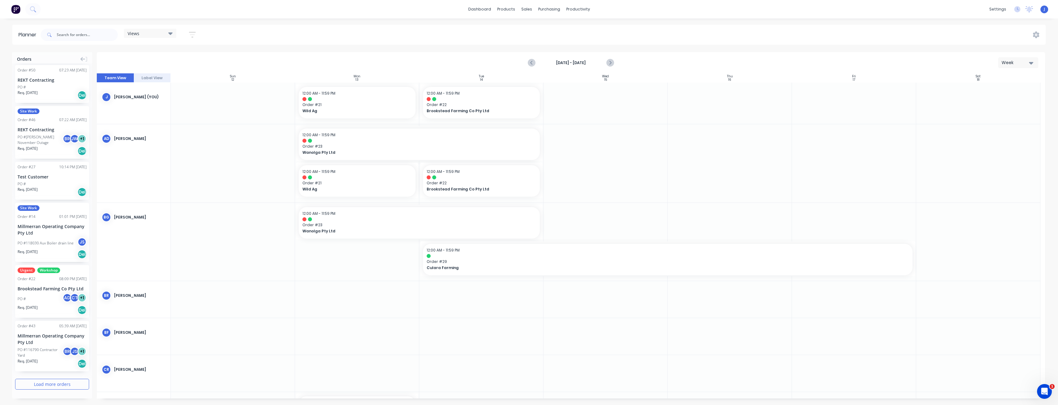
click at [51, 384] on button "Load more orders" at bounding box center [52, 384] width 74 height 11
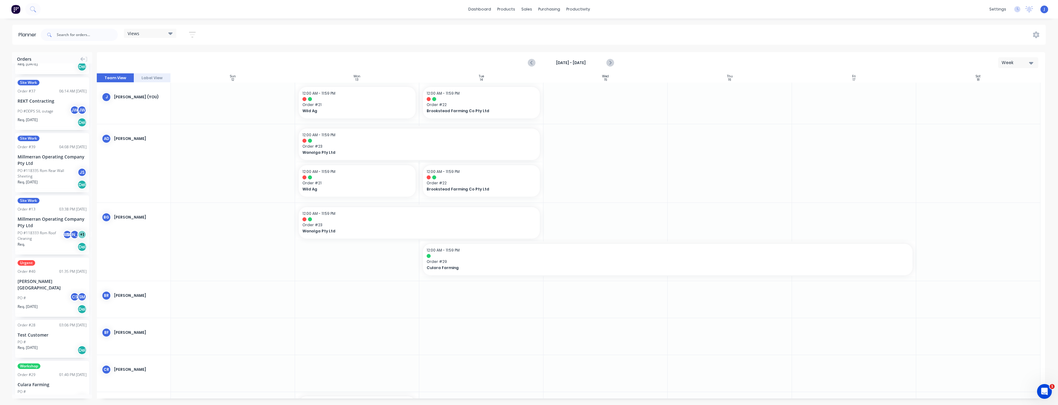
scroll to position [1162, 0]
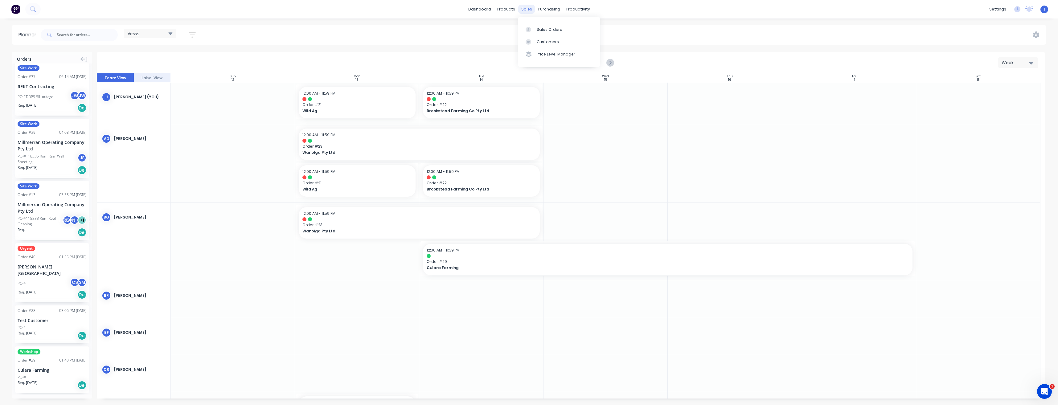
click at [526, 11] on div "sales" at bounding box center [526, 9] width 17 height 9
click at [539, 33] on link "Sales Orders" at bounding box center [559, 29] width 82 height 12
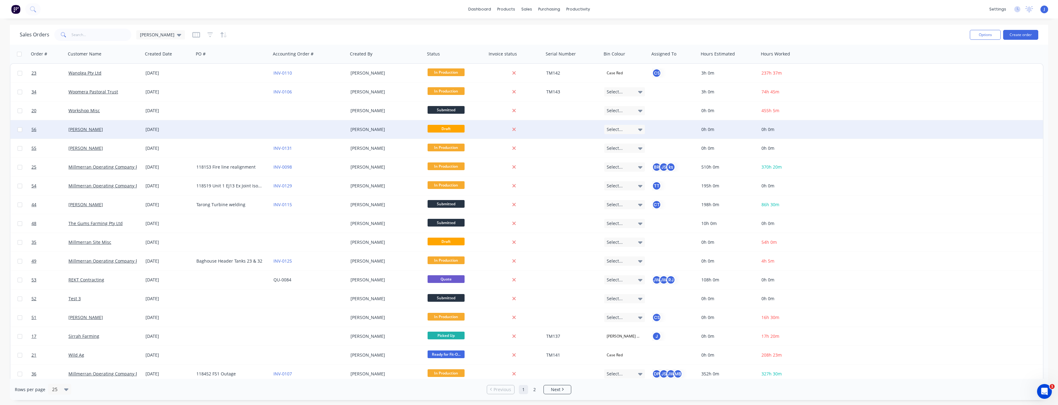
click at [261, 133] on div at bounding box center [232, 129] width 77 height 18
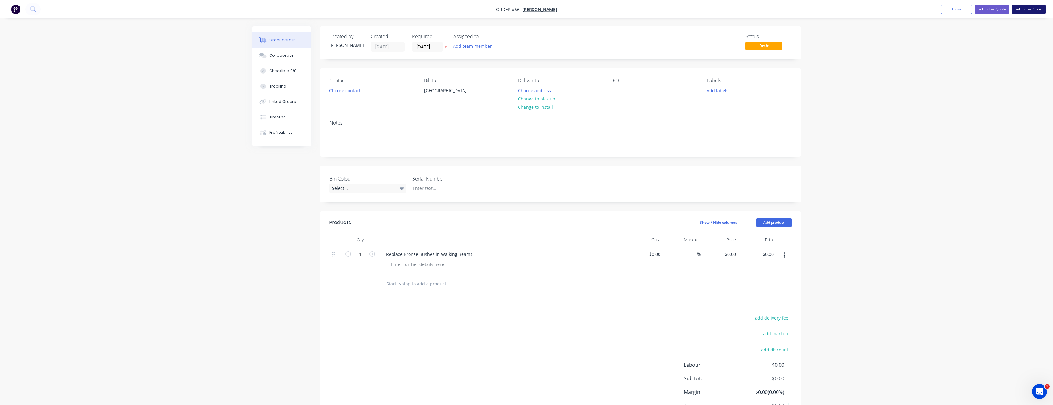
click at [1020, 11] on button "Submit as Order" at bounding box center [1029, 9] width 34 height 9
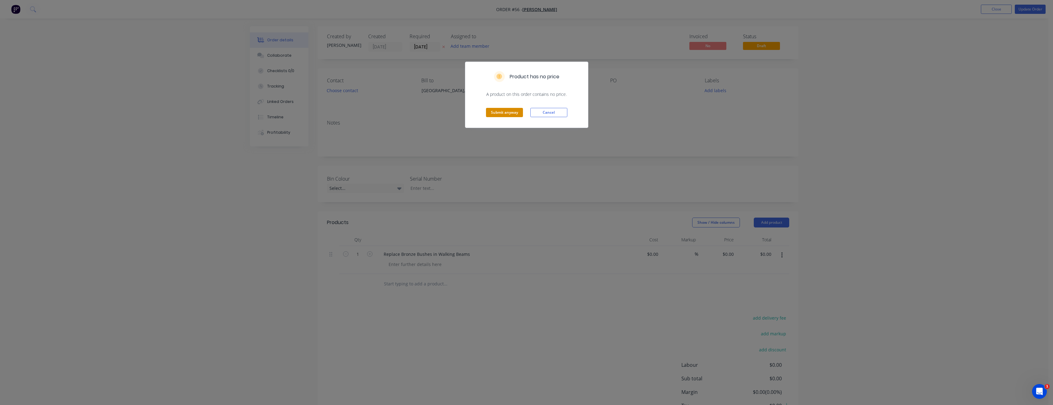
click at [512, 113] on button "Submit anyway" at bounding box center [504, 112] width 37 height 9
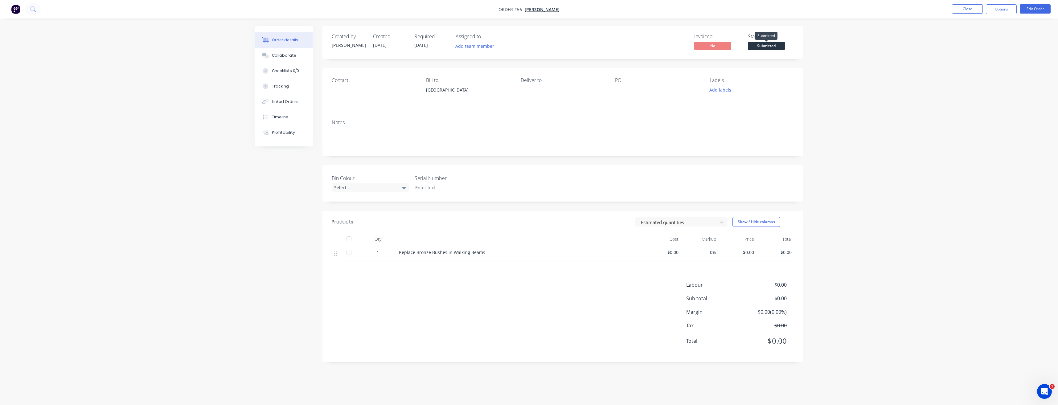
click at [776, 49] on span "Submitted" at bounding box center [766, 46] width 37 height 8
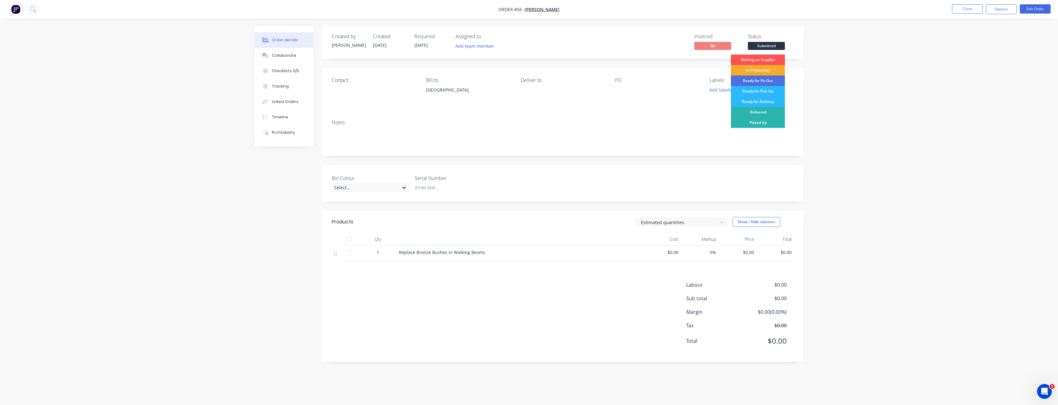
click at [761, 70] on div "In Production" at bounding box center [758, 70] width 54 height 10
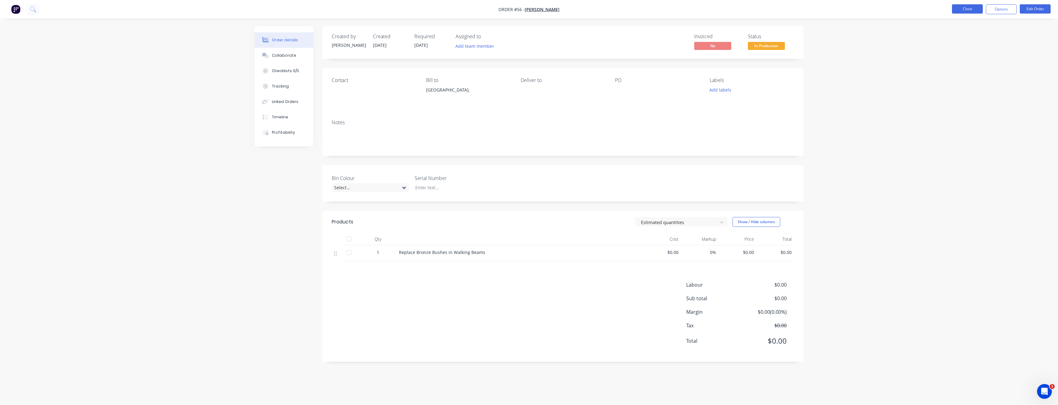
click at [961, 10] on button "Close" at bounding box center [967, 8] width 31 height 9
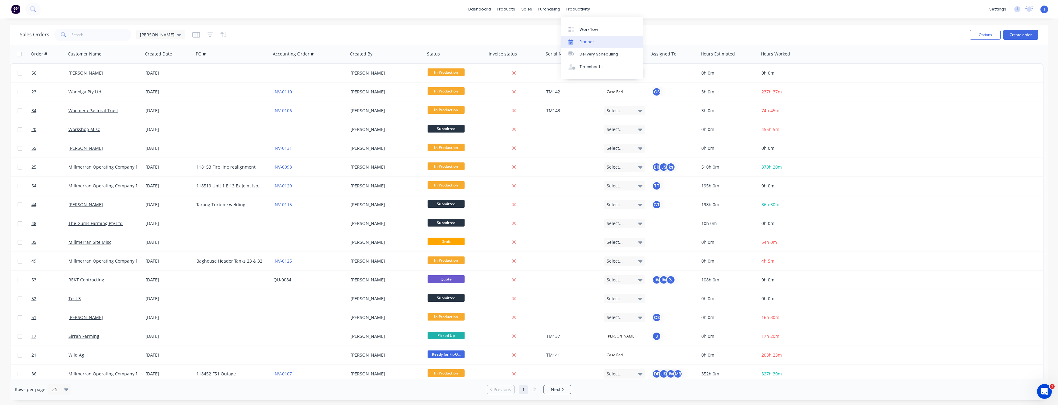
click at [580, 41] on div "Planner" at bounding box center [587, 42] width 14 height 6
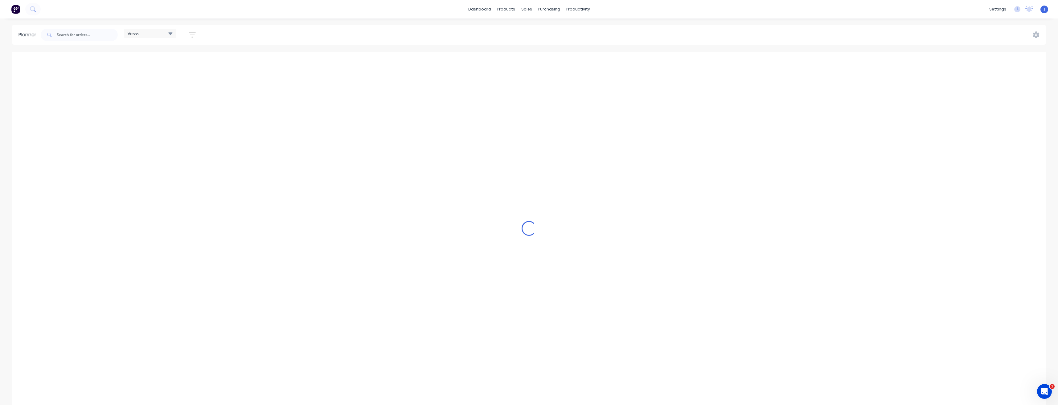
scroll to position [0, 1381]
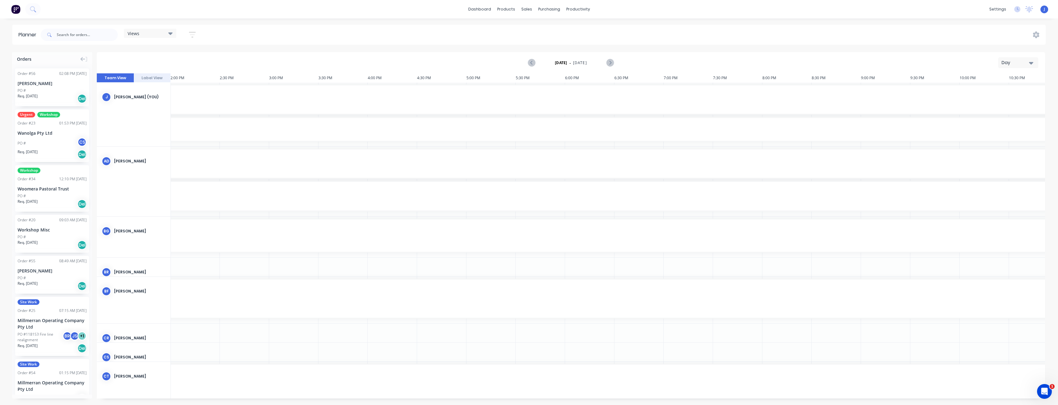
click at [1024, 64] on div "Day" at bounding box center [1016, 62] width 28 height 6
click at [1004, 91] on div "Week" at bounding box center [1007, 91] width 61 height 12
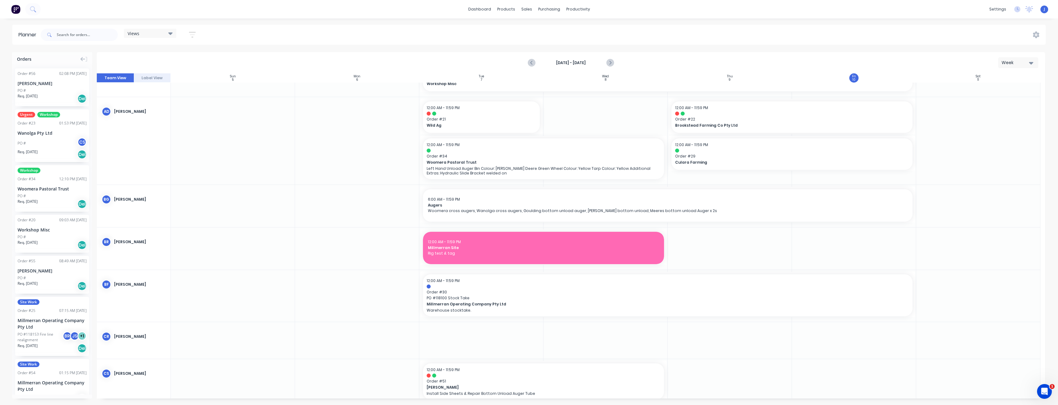
scroll to position [123, 0]
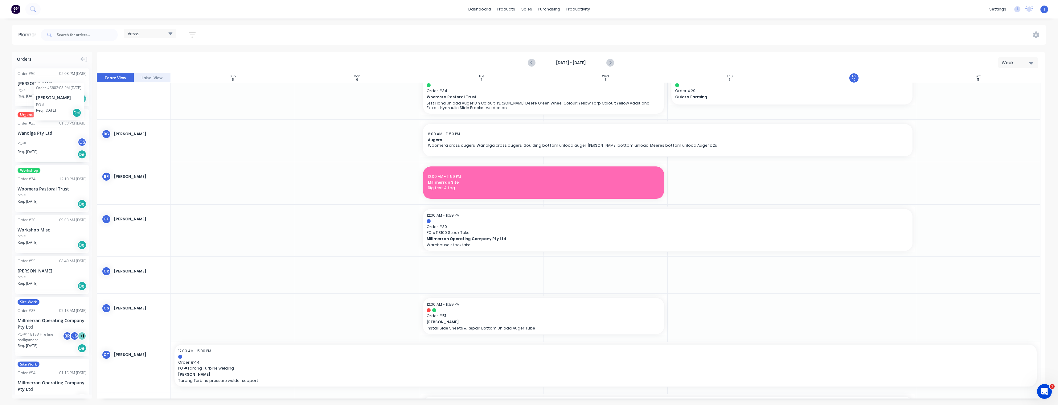
drag, startPoint x: 41, startPoint y: 84, endPoint x: 34, endPoint y: 78, distance: 9.7
click at [610, 64] on icon "Next page" at bounding box center [609, 62] width 3 height 5
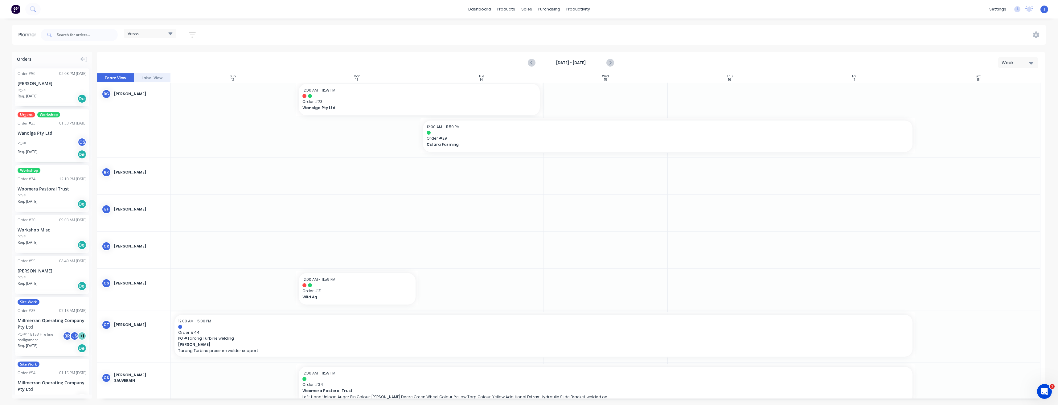
scroll to position [17, 0]
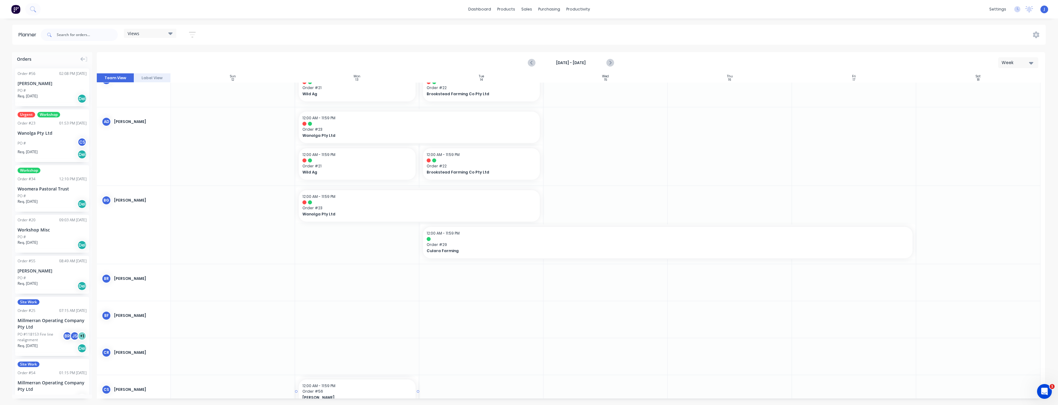
drag, startPoint x: 40, startPoint y: 92, endPoint x: 351, endPoint y: 385, distance: 427.0
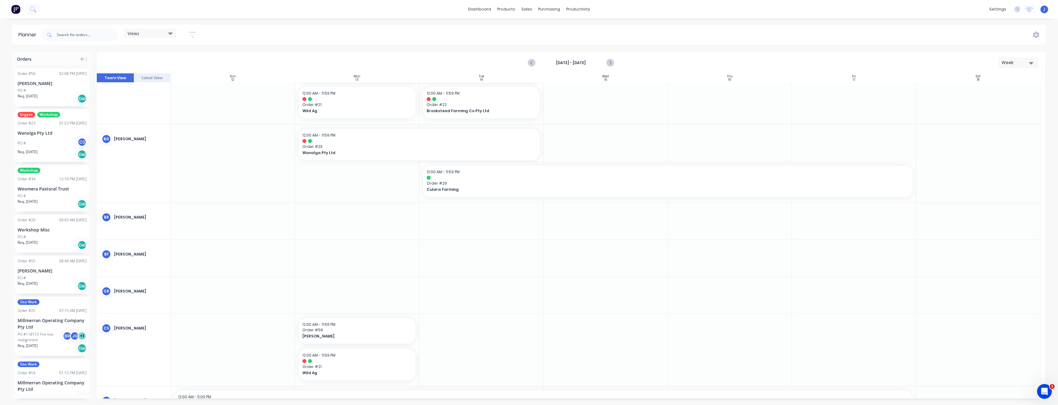
scroll to position [79, 0]
click at [56, 96] on div "Req. 10/10/25 Del" at bounding box center [52, 98] width 69 height 10
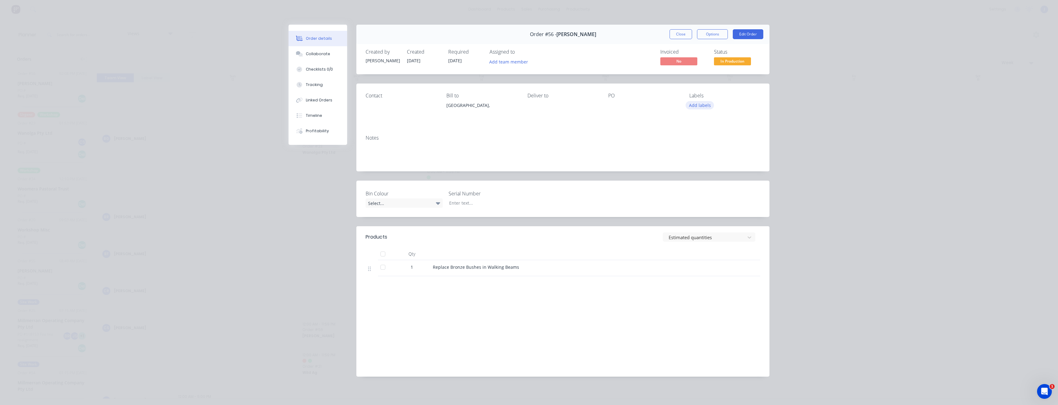
click at [701, 106] on button "Add labels" at bounding box center [700, 105] width 28 height 8
click at [699, 208] on div at bounding box center [698, 209] width 12 height 12
click at [698, 196] on div at bounding box center [698, 194] width 12 height 12
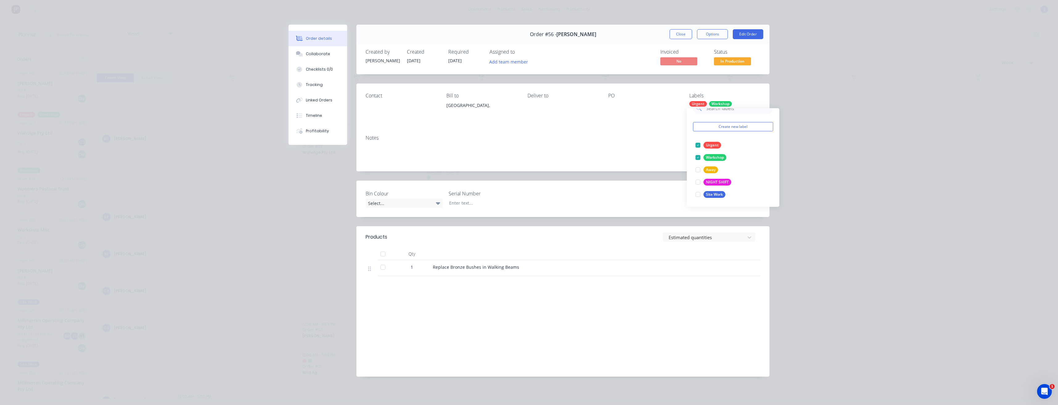
click at [644, 123] on div "Contact Bill to Australia, Deliver to PO Labels Urgent Workshop" at bounding box center [562, 107] width 413 height 47
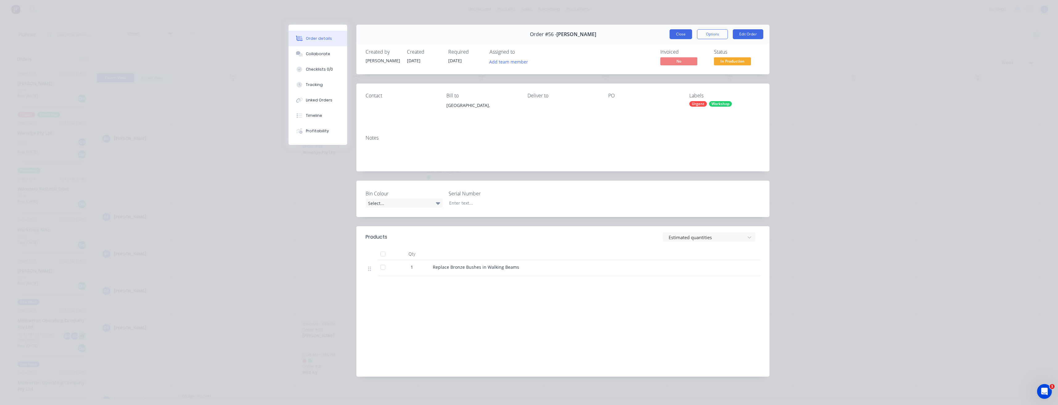
click at [682, 36] on button "Close" at bounding box center [681, 34] width 23 height 10
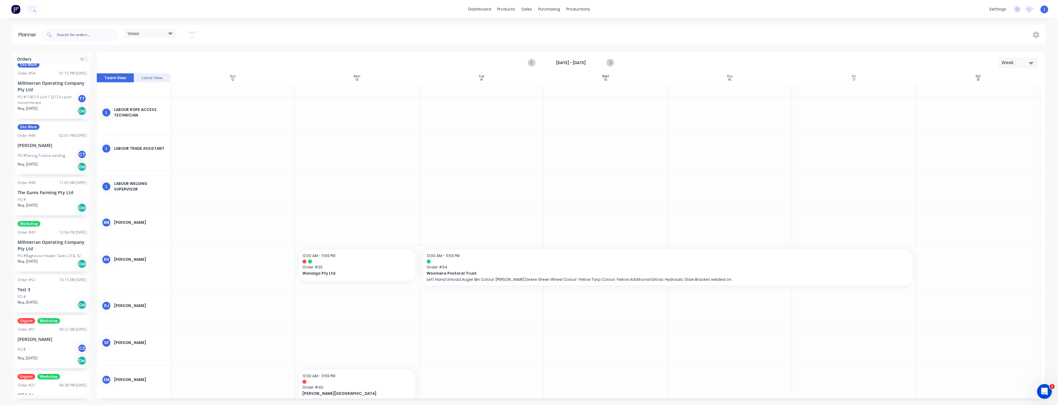
scroll to position [1065, 0]
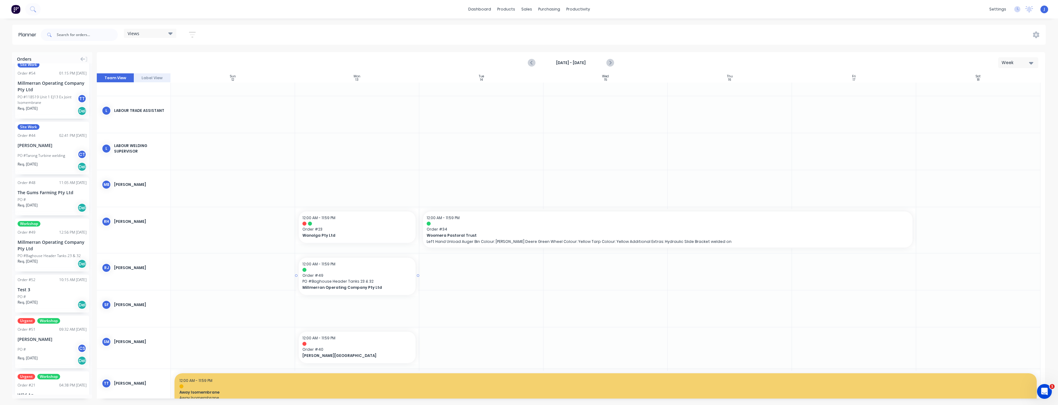
drag, startPoint x: 26, startPoint y: 238, endPoint x: 330, endPoint y: 258, distance: 304.3
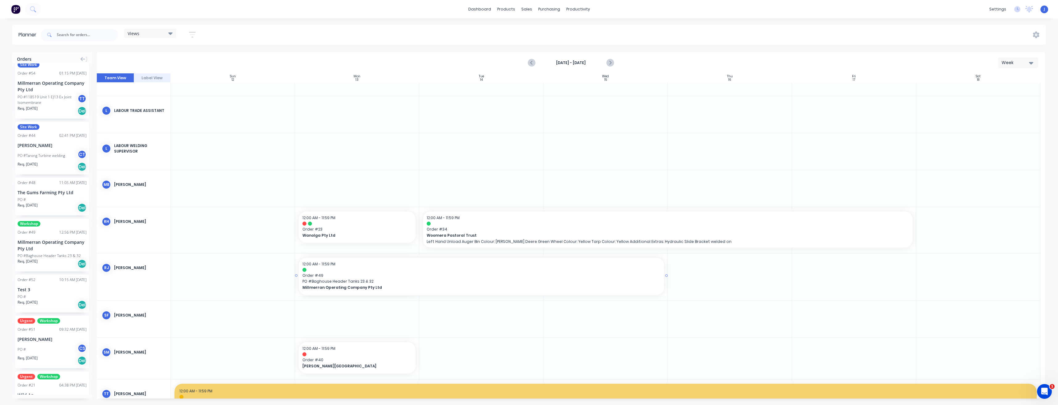
drag, startPoint x: 417, startPoint y: 275, endPoint x: 580, endPoint y: 277, distance: 162.8
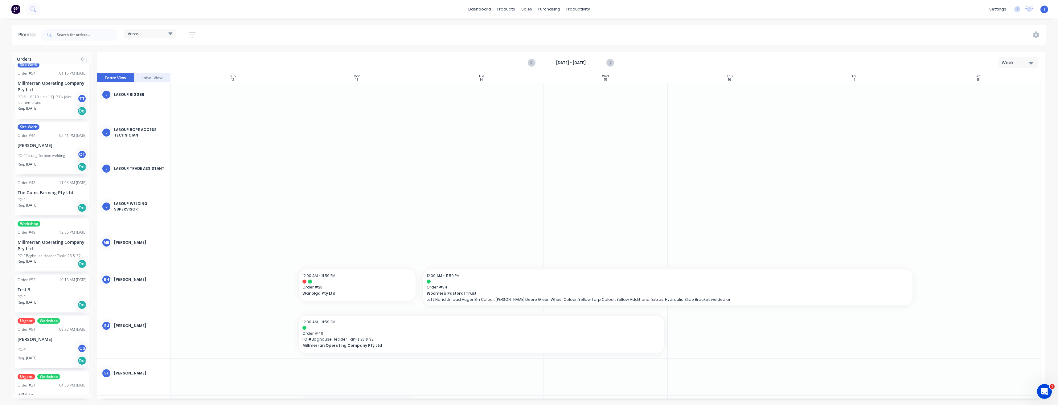
scroll to position [1130, 0]
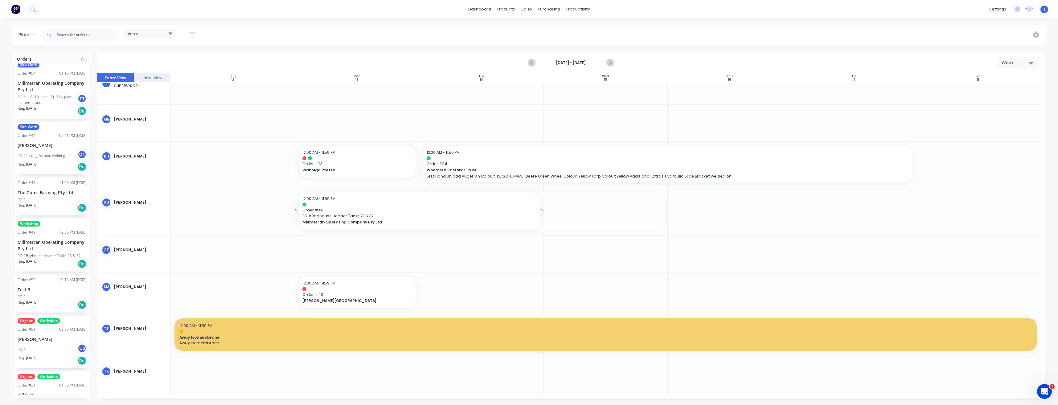
drag, startPoint x: 666, startPoint y: 212, endPoint x: 533, endPoint y: 218, distance: 132.7
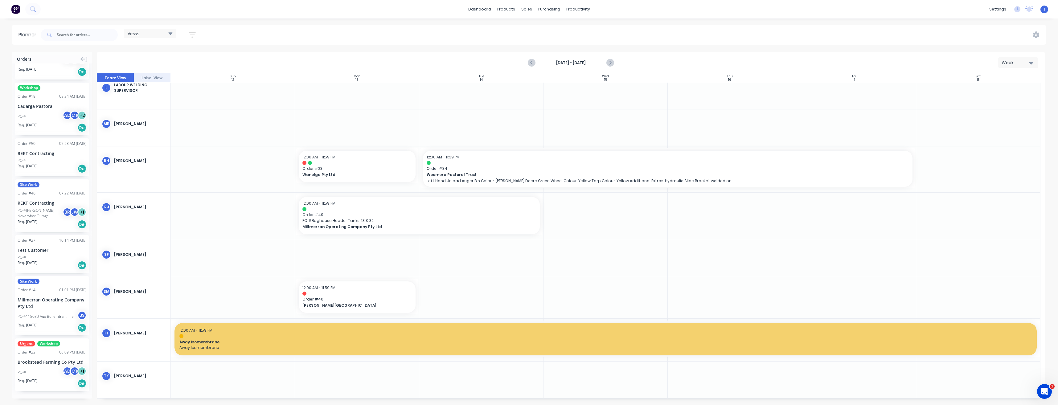
scroll to position [729, 0]
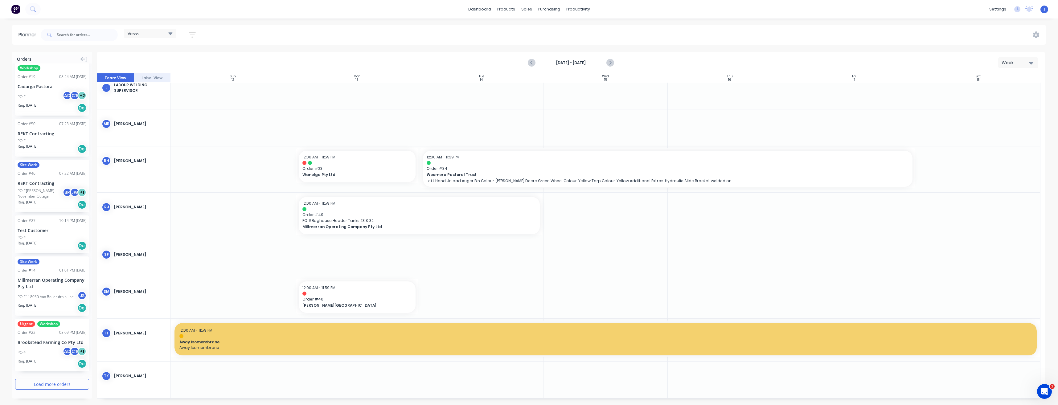
click at [52, 385] on button "Load more orders" at bounding box center [52, 384] width 74 height 11
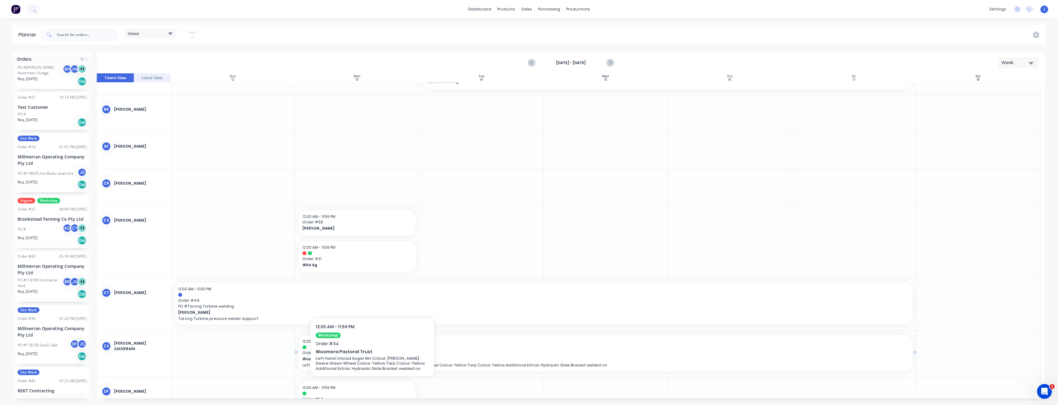
scroll to position [139, 0]
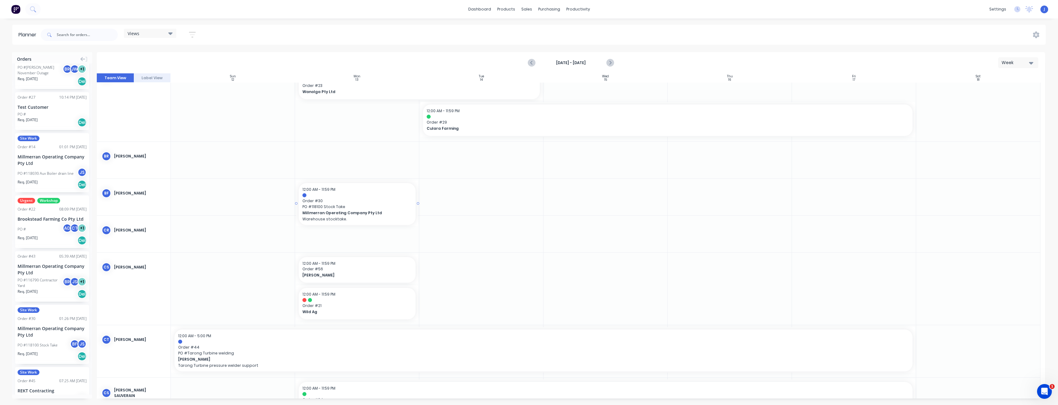
drag, startPoint x: 41, startPoint y: 327, endPoint x: 353, endPoint y: 197, distance: 337.8
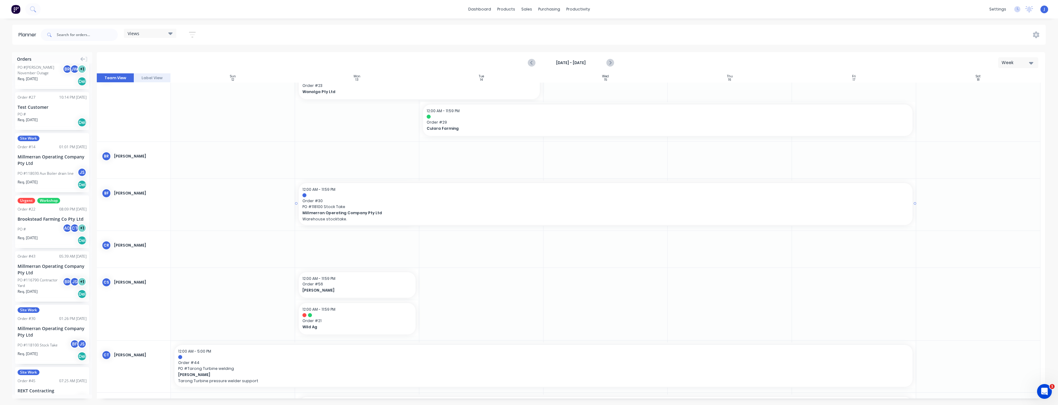
drag, startPoint x: 416, startPoint y: 204, endPoint x: 842, endPoint y: 188, distance: 426.3
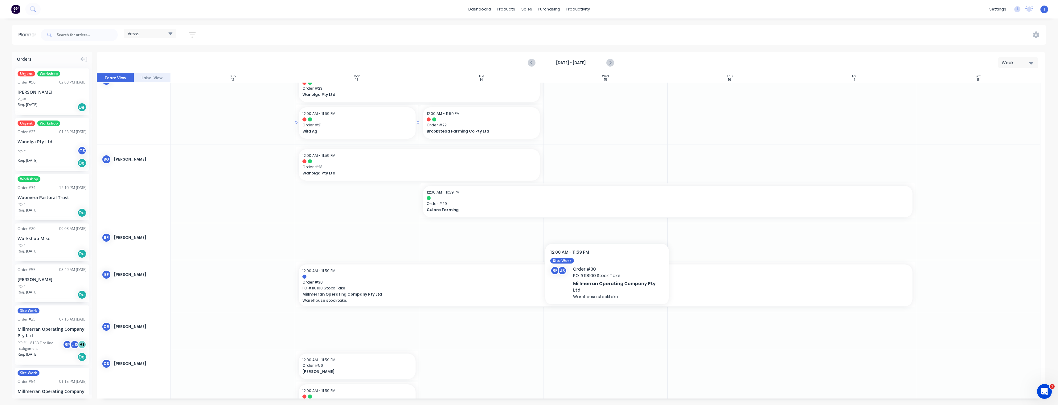
scroll to position [0, 0]
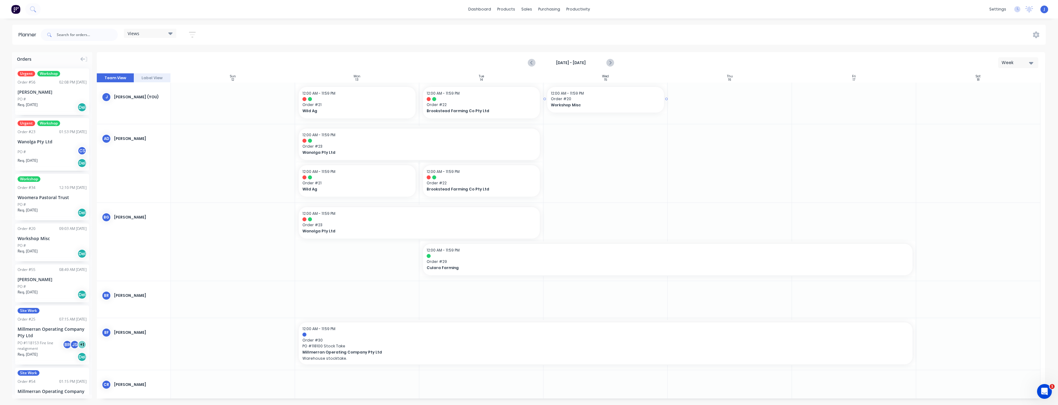
drag, startPoint x: 59, startPoint y: 251, endPoint x: 602, endPoint y: 110, distance: 560.9
drag, startPoint x: 664, startPoint y: 99, endPoint x: 844, endPoint y: 100, distance: 179.4
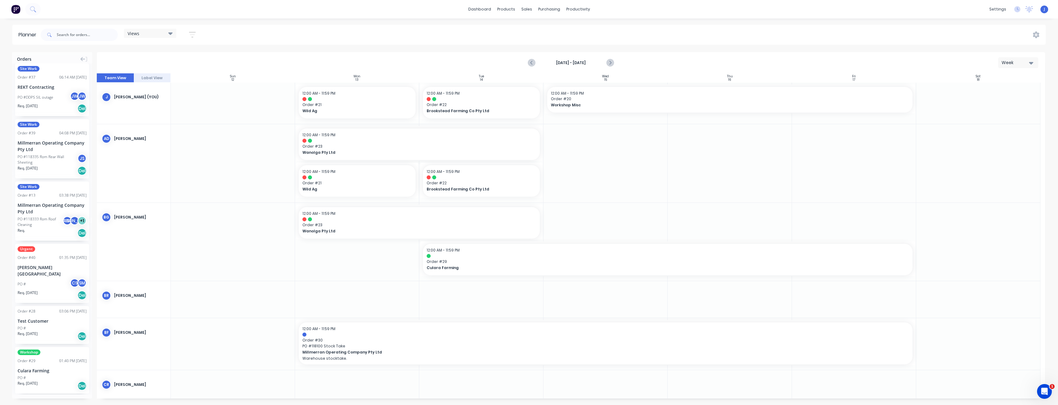
scroll to position [1212, 0]
drag, startPoint x: 38, startPoint y: 361, endPoint x: 347, endPoint y: 184, distance: 356.2
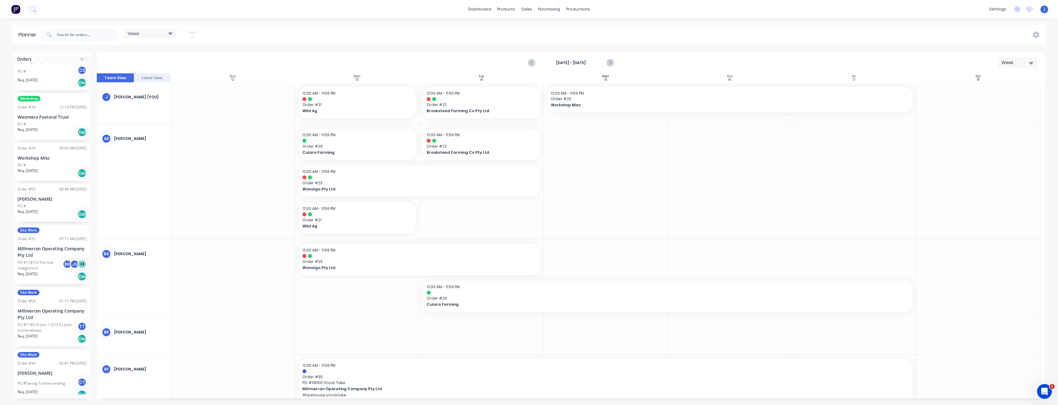
scroll to position [72, 0]
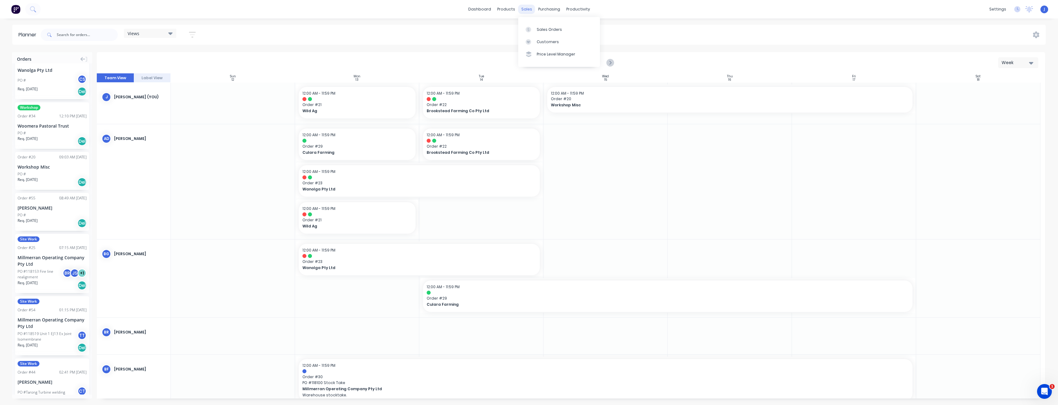
click at [529, 10] on div "sales" at bounding box center [526, 9] width 17 height 9
click at [538, 31] on div "Sales Orders" at bounding box center [549, 30] width 25 height 6
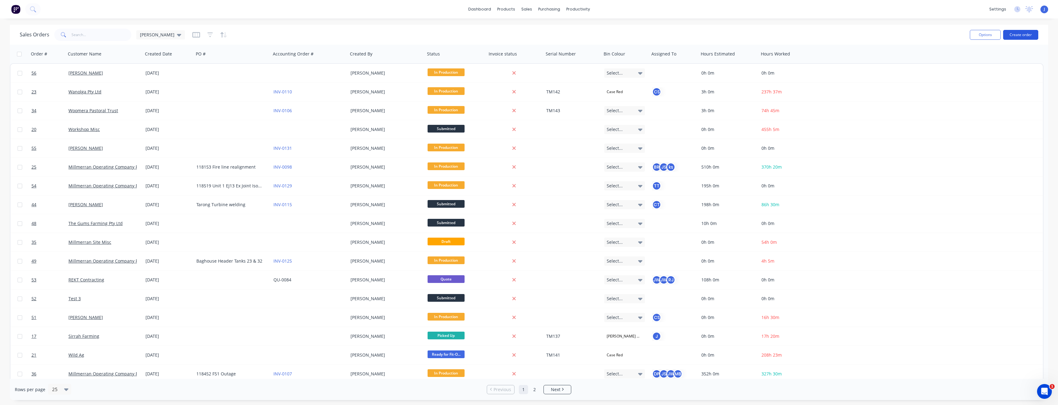
click at [1028, 32] on button "Create order" at bounding box center [1020, 35] width 35 height 10
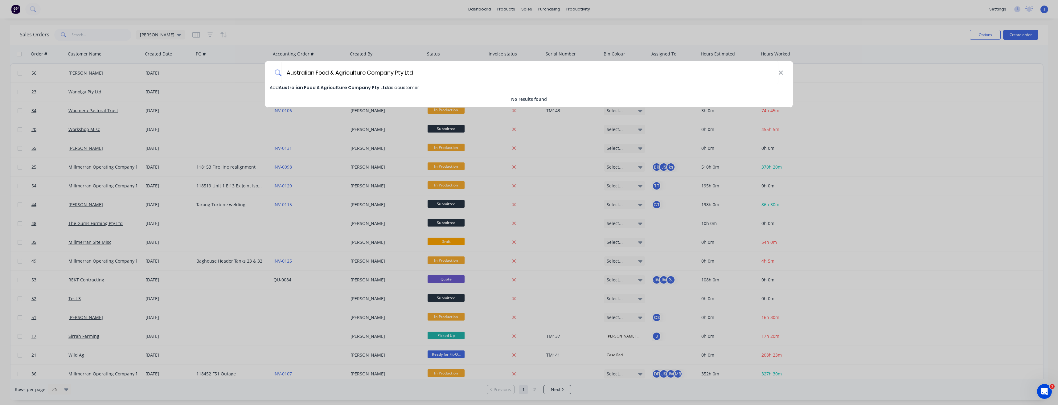
type input "Australian Food & Agriculture Company Pty Ltd"
click at [341, 89] on span "Australian Food & Agriculture Company Pty Ltd" at bounding box center [333, 87] width 109 height 6
select select "AU"
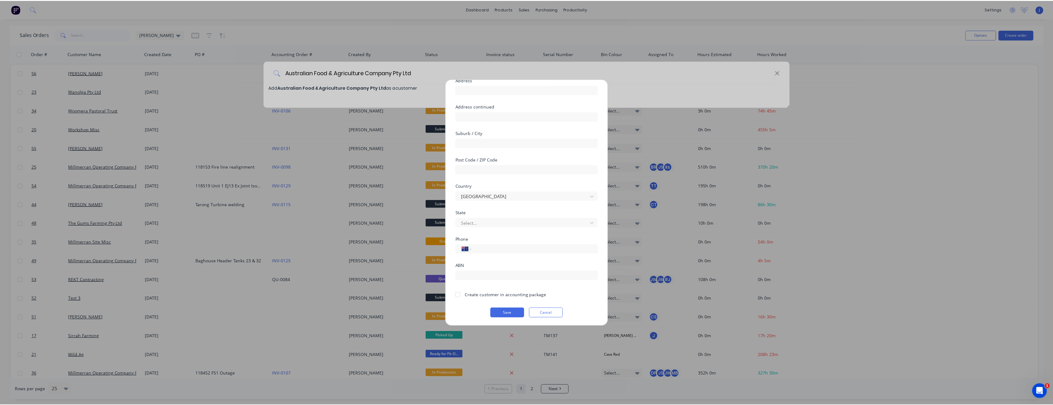
scroll to position [54, 0]
click at [487, 248] on input "tel" at bounding box center [536, 248] width 116 height 7
type input "0429 151 433"
click at [459, 295] on div at bounding box center [460, 294] width 12 height 12
click at [509, 313] on button "Save" at bounding box center [510, 312] width 34 height 10
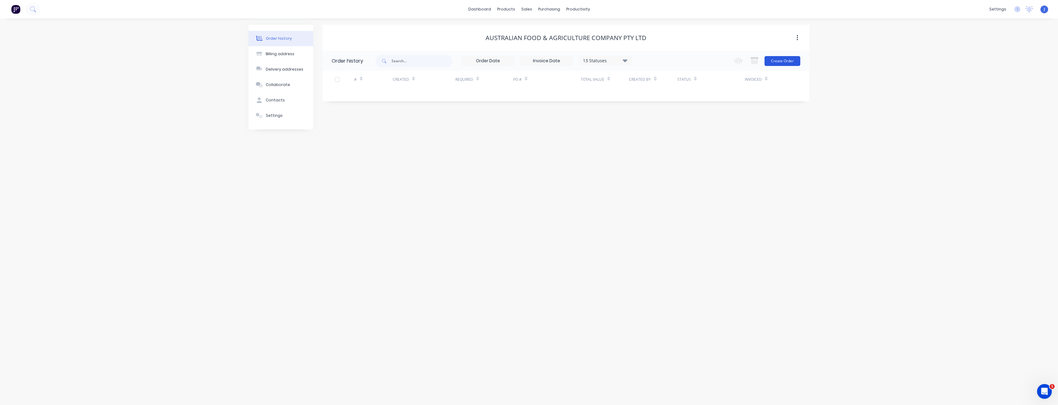
click at [788, 61] on button "Create Order" at bounding box center [782, 61] width 36 height 10
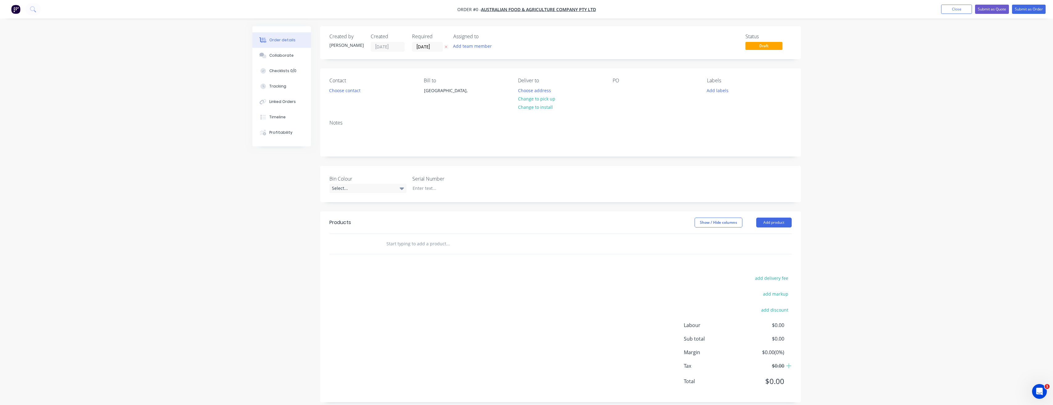
click at [418, 244] on input "text" at bounding box center [447, 244] width 123 height 12
type input "Re-Flight Bottom Unload Auger"
click at [444, 266] on button "Add Re-Flight Bottom Unload Auger to order" at bounding box center [481, 267] width 185 height 20
click at [415, 286] on input "text" at bounding box center [447, 284] width 123 height 12
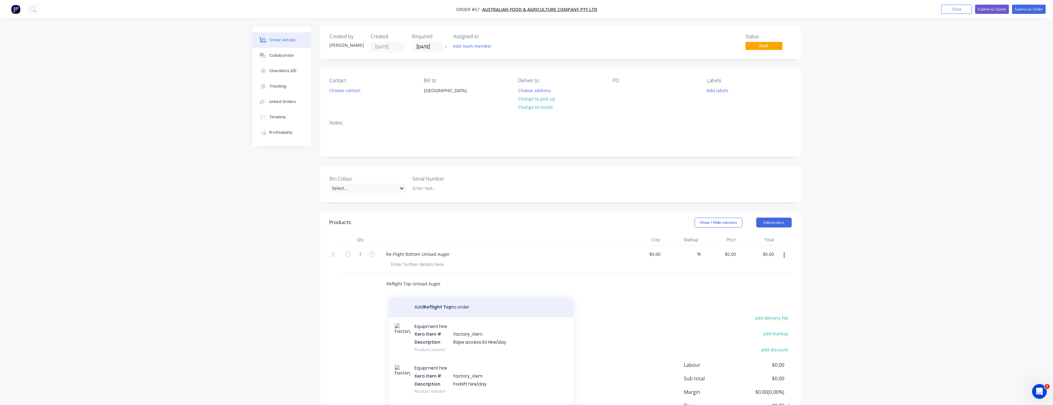
click at [420, 286] on input "Reflight Top Unload Auger" at bounding box center [447, 284] width 123 height 12
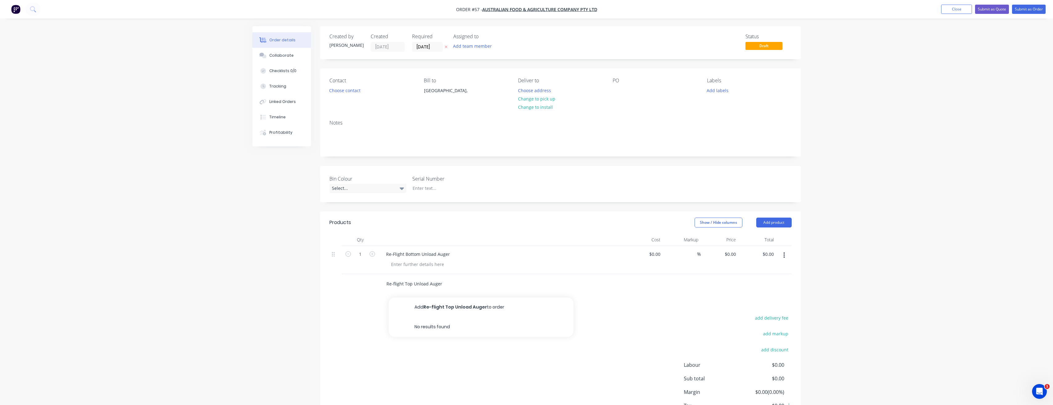
click at [395, 283] on input "Re-flight Top Unload Auger" at bounding box center [447, 284] width 123 height 12
click at [461, 287] on input "Re-Flight Top Unload Auger" at bounding box center [447, 284] width 123 height 12
type input "Re-Flight Top Unload Auger"
click at [463, 307] on button "Add Re-Flight Top Unload Auger to order" at bounding box center [481, 307] width 185 height 20
click at [429, 308] on input "text" at bounding box center [447, 312] width 123 height 12
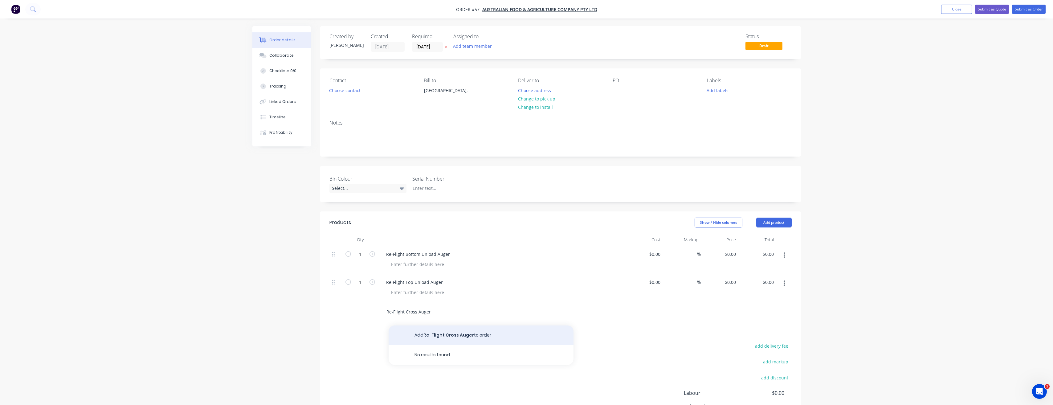
type input "Re-Flight Cross Auger"
click at [452, 334] on button "Add Re-Flight Cross Auger to order" at bounding box center [481, 336] width 185 height 20
click at [374, 310] on icon "button" at bounding box center [373, 310] width 6 height 6
click at [373, 310] on icon "button" at bounding box center [373, 310] width 6 height 6
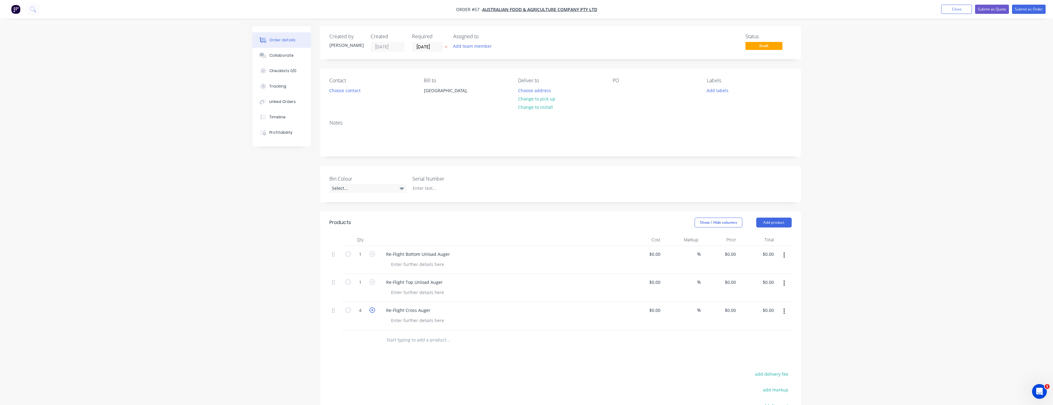
click at [373, 310] on icon "button" at bounding box center [373, 310] width 6 height 6
type input "6"
click at [372, 283] on icon "button" at bounding box center [373, 282] width 6 height 6
type input "2"
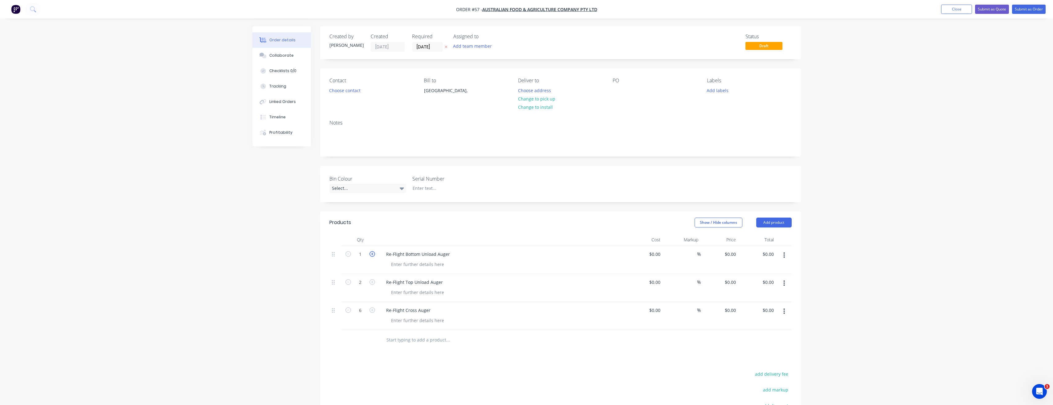
click at [373, 255] on icon "button" at bounding box center [373, 254] width 6 height 6
type input "2"
click at [401, 341] on input "text" at bounding box center [447, 340] width 123 height 12
type input "On-Site Install (Unload Augers & Cross Augers)"
click at [452, 359] on button "Add On-Site Install (Unload Augers & Cross Augers) to order" at bounding box center [481, 364] width 185 height 20
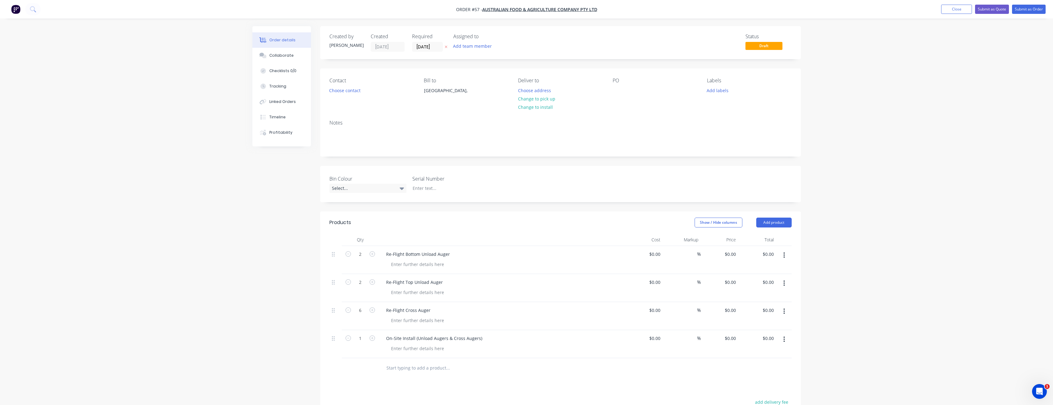
click at [371, 340] on icon "button" at bounding box center [373, 338] width 6 height 6
type input "2"
click at [1034, 8] on button "Submit as Order" at bounding box center [1029, 9] width 34 height 9
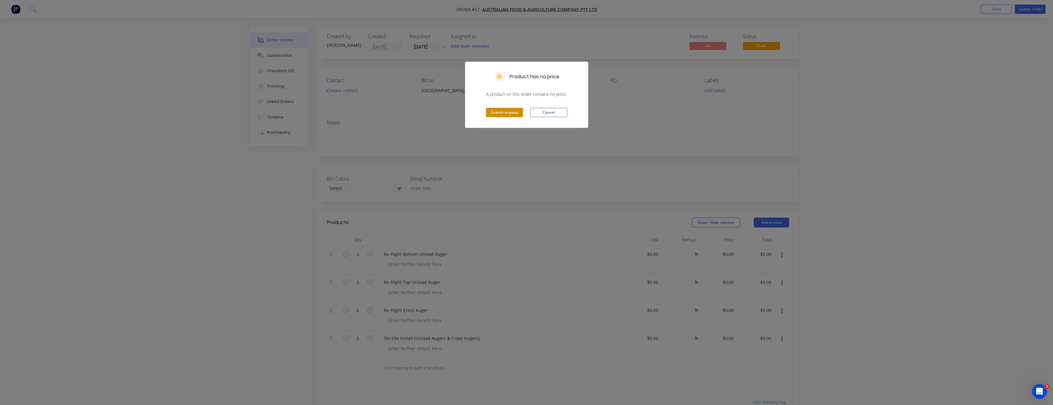
click at [499, 110] on button "Submit anyway" at bounding box center [504, 112] width 37 height 9
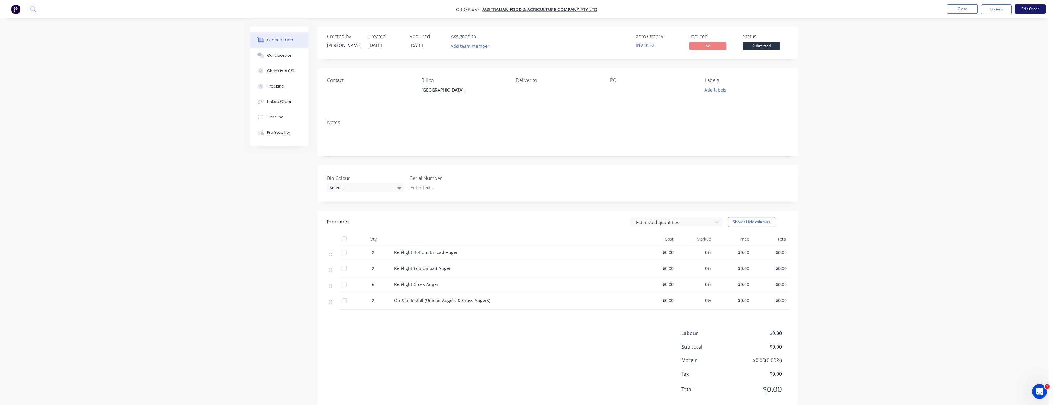
click at [1031, 7] on button "Edit Order" at bounding box center [1030, 8] width 31 height 9
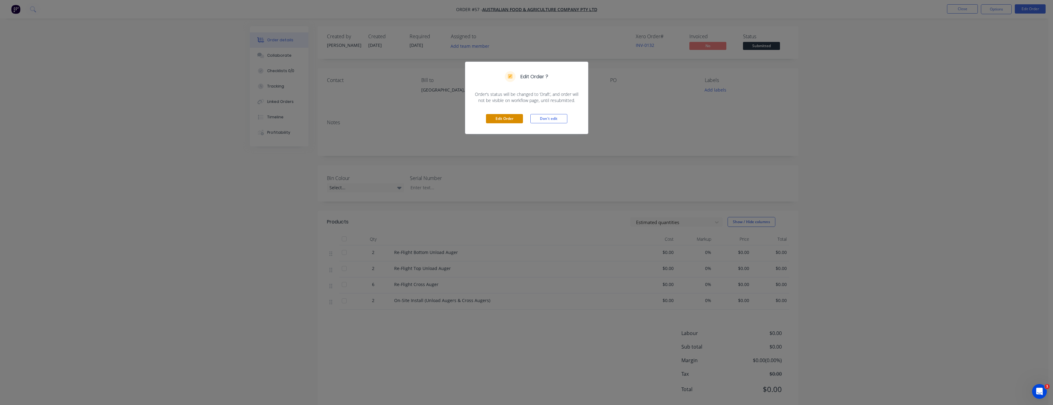
click at [508, 119] on button "Edit Order" at bounding box center [504, 118] width 37 height 9
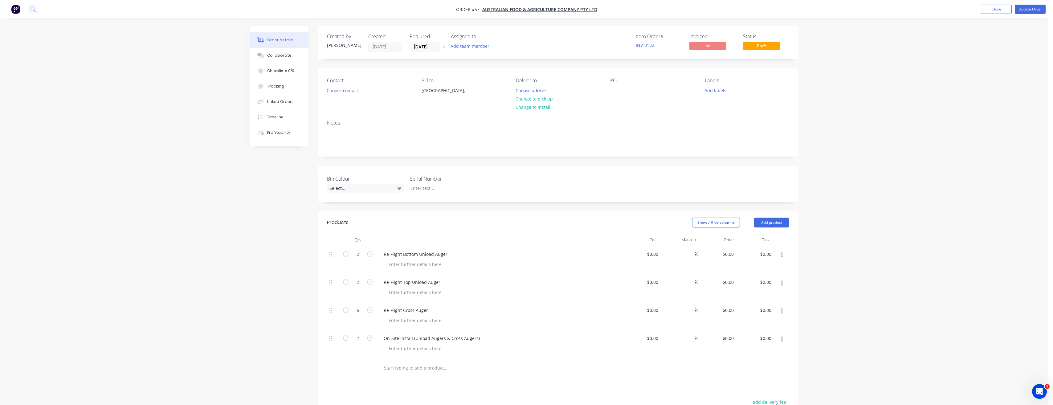
click at [397, 368] on input "text" at bounding box center [445, 368] width 123 height 12
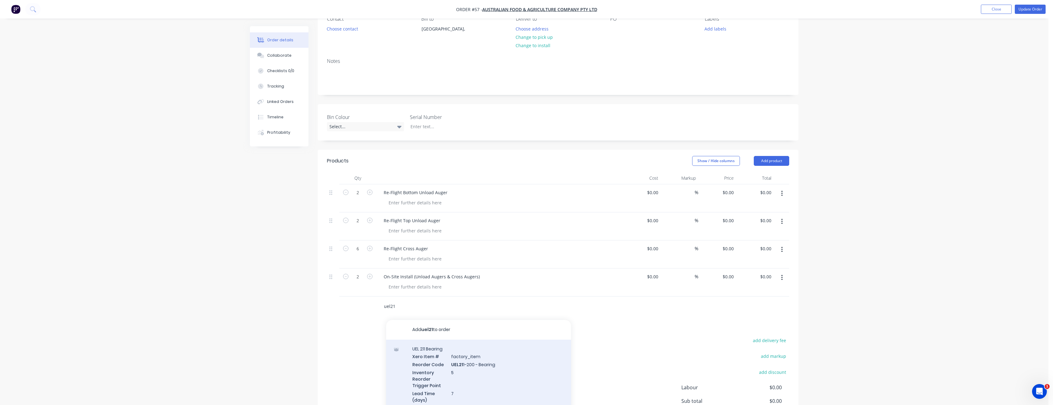
type input "uel21"
click at [439, 358] on div "UEL 211 Bearing Xero Item # factory_item Reorder Code UEL21 1-200 - Bearing Inv…" at bounding box center [478, 386] width 185 height 92
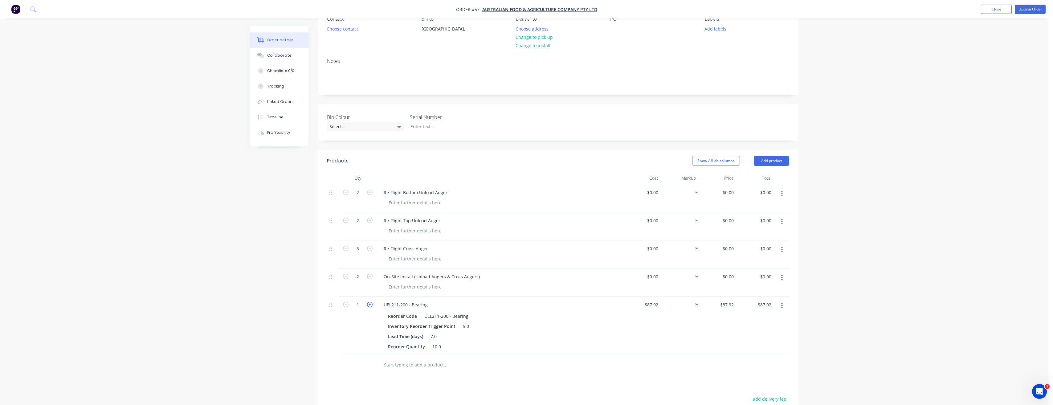
click at [371, 305] on icon "button" at bounding box center [370, 305] width 6 height 6
type input "2"
type input "$175.84"
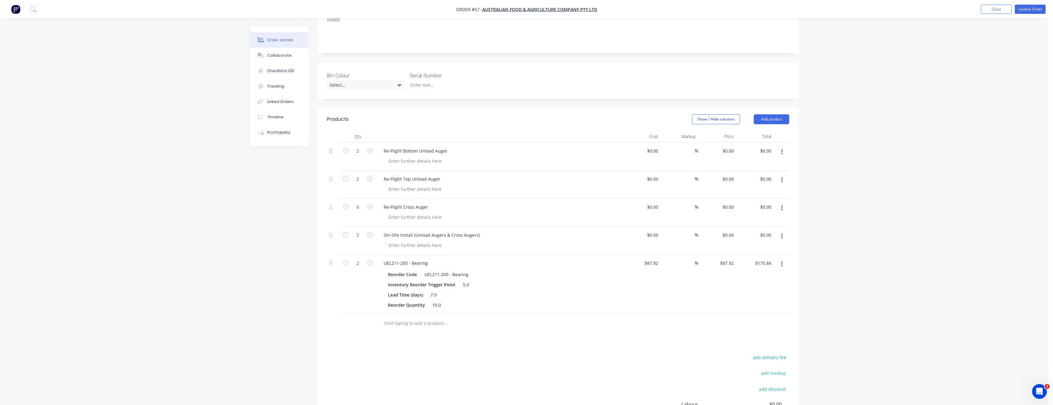
scroll to position [123, 0]
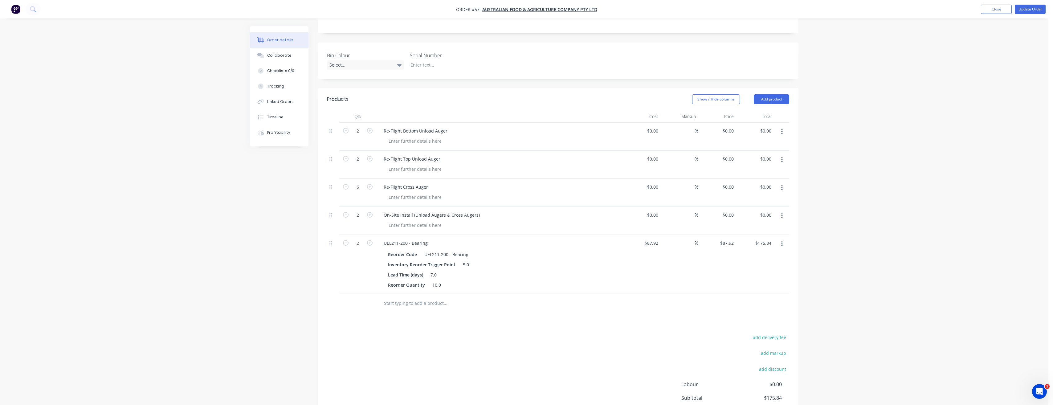
click at [423, 304] on input "text" at bounding box center [445, 303] width 123 height 12
click at [414, 305] on input "F211" at bounding box center [445, 303] width 123 height 12
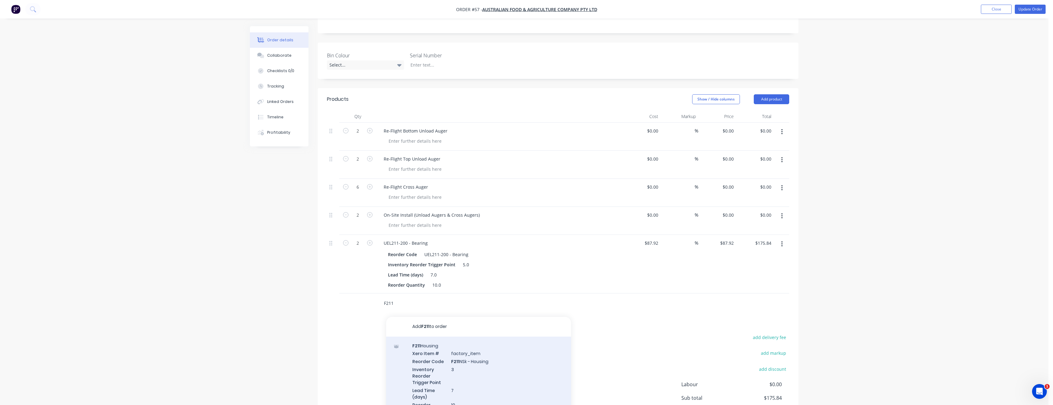
type input "F211"
click at [428, 348] on div "F211 Housing Xero Item # factory_item Reorder Code F211 NSk - Housing Inventory…" at bounding box center [478, 383] width 185 height 92
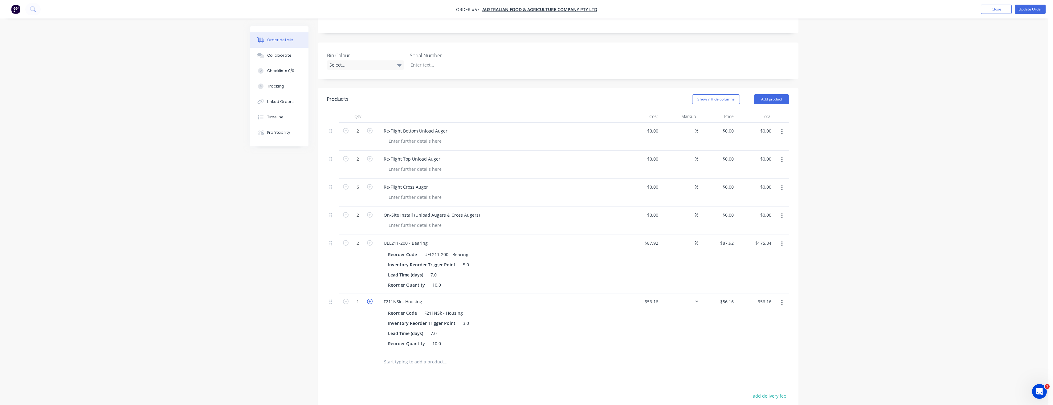
click at [371, 302] on icon "button" at bounding box center [370, 302] width 6 height 6
type input "2"
type input "$112.32"
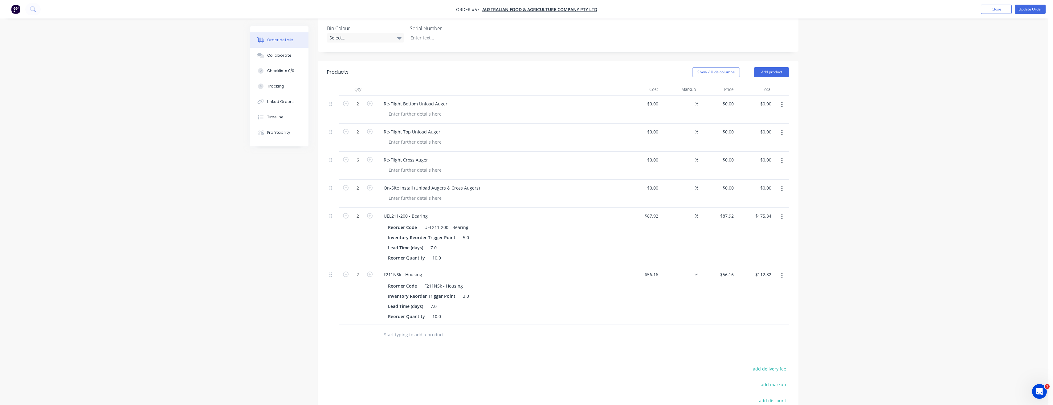
scroll to position [185, 0]
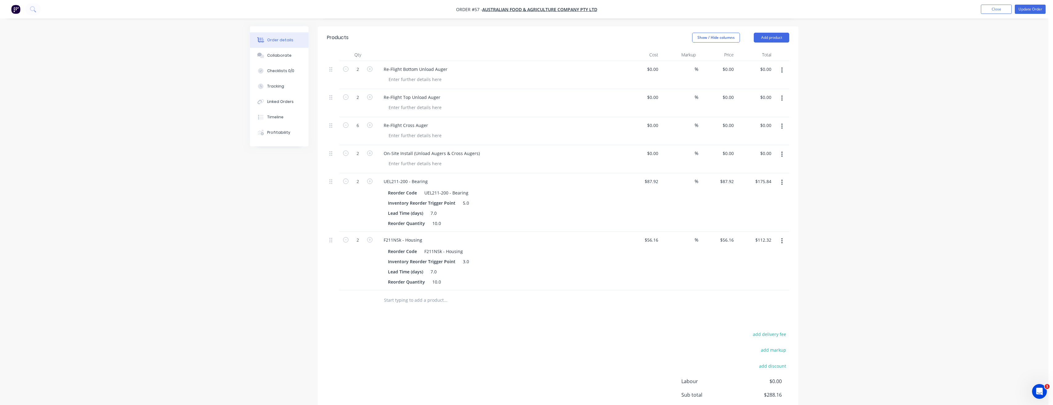
click at [431, 303] on input "text" at bounding box center [445, 300] width 123 height 12
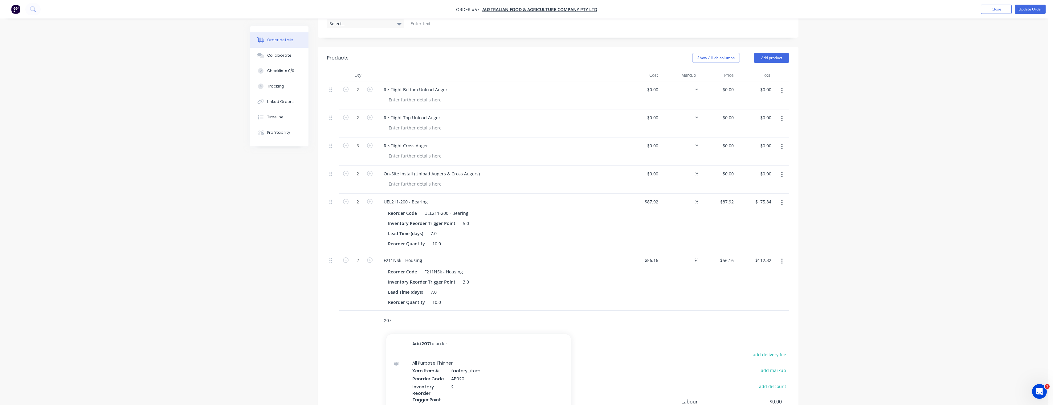
scroll to position [131, 0]
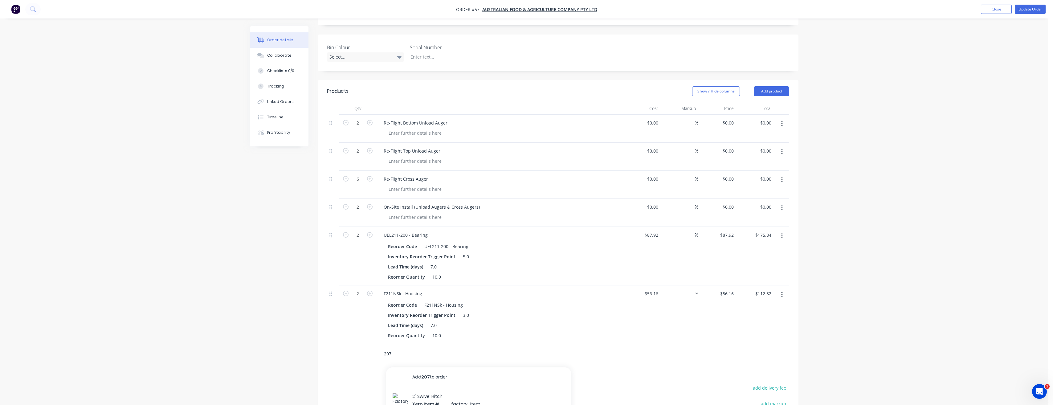
click at [381, 360] on div "207 Add 207 to order 2" Swivel Hitch Xero Item # factory_item Description 2" Sw…" at bounding box center [471, 354] width 185 height 12
click at [385, 363] on input "207" at bounding box center [445, 362] width 123 height 12
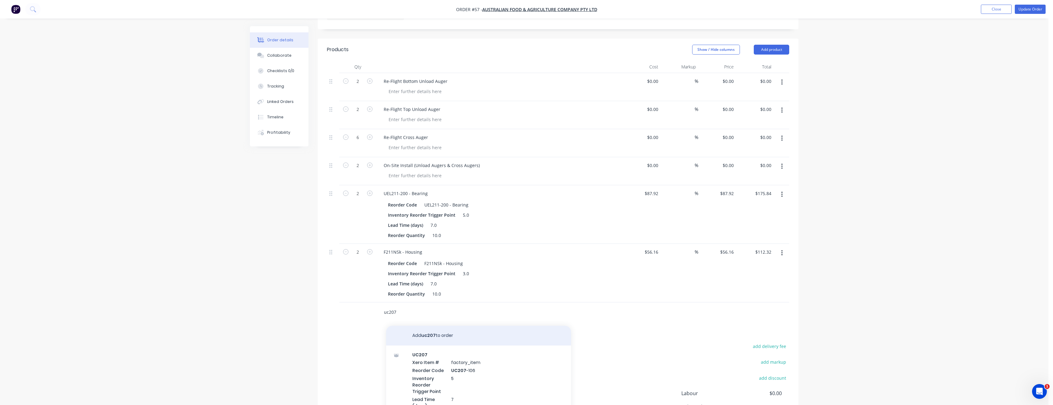
scroll to position [185, 0]
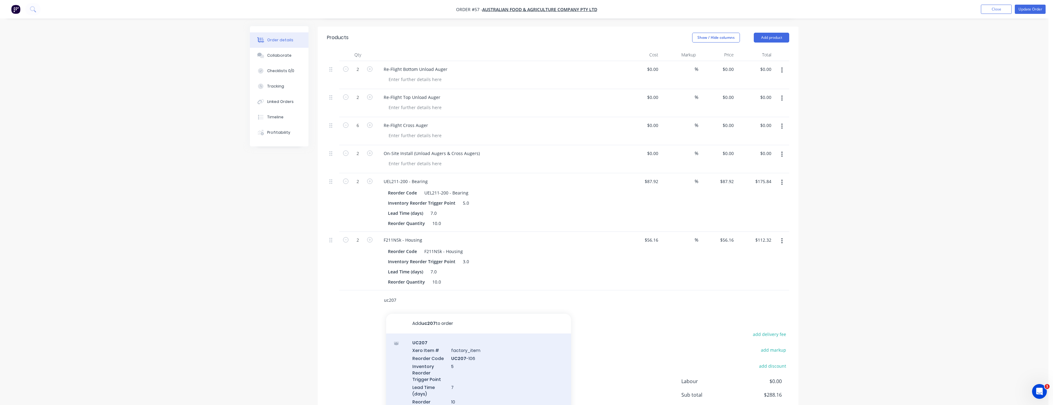
type input "uc207"
click at [444, 350] on div "UC207 Xero Item # factory_item Reorder Code UC207 -106 Inventory Reorder Trigge…" at bounding box center [478, 380] width 185 height 92
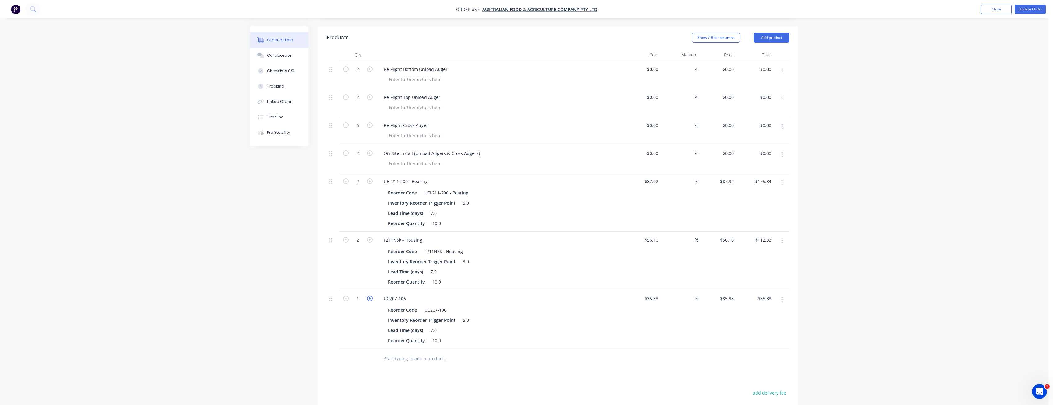
click at [372, 301] on icon "button" at bounding box center [370, 299] width 6 height 6
type input "2"
type input "$70.76"
click at [372, 301] on icon "button" at bounding box center [370, 299] width 6 height 6
type input "3"
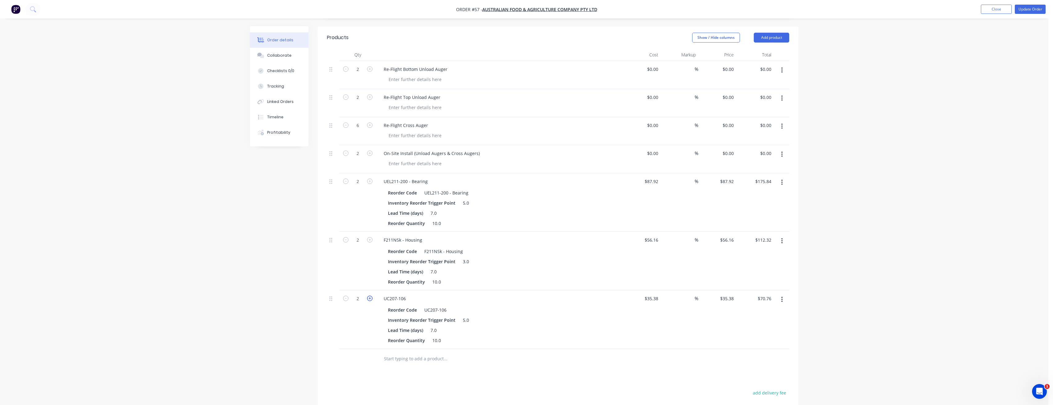
type input "$106.14"
click at [372, 301] on icon "button" at bounding box center [370, 299] width 6 height 6
type input "4"
type input "$141.52"
click at [416, 360] on input "text" at bounding box center [445, 359] width 123 height 12
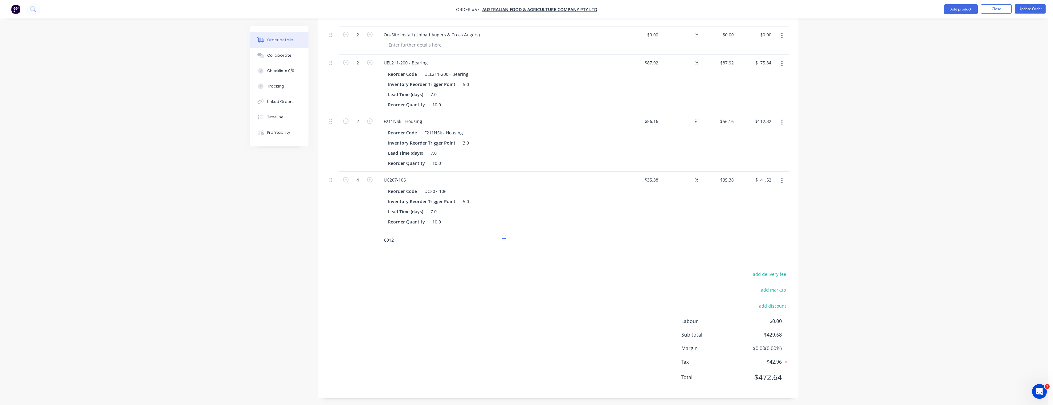
scroll to position [306, 0]
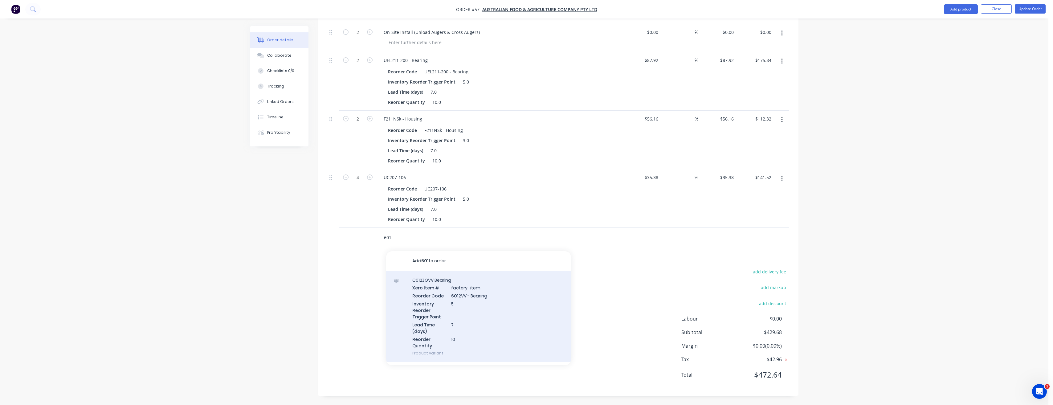
type input "601"
click at [435, 288] on div "C012ZOVV Bearing Xero Item # factory_item Reorder Code 601 2VV - Bearing Invent…" at bounding box center [478, 317] width 185 height 92
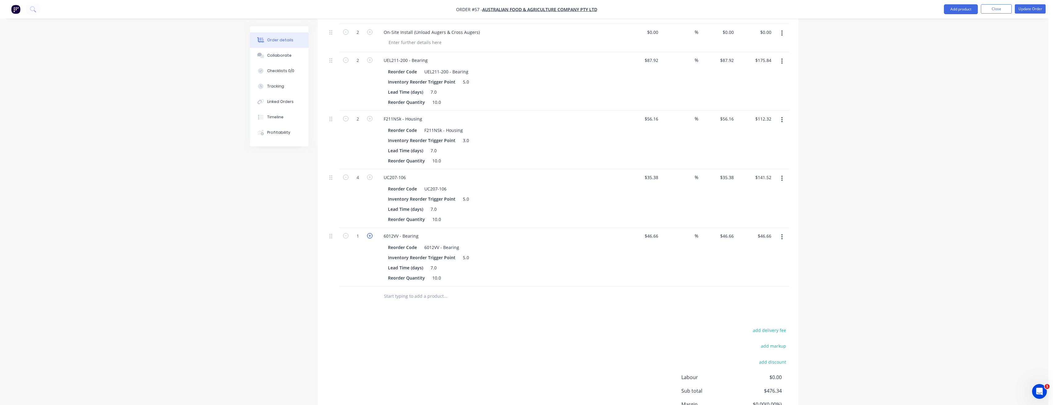
click at [370, 237] on icon "button" at bounding box center [370, 236] width 6 height 6
type input "2"
type input "$93.32"
click at [433, 297] on input "text" at bounding box center [445, 296] width 123 height 12
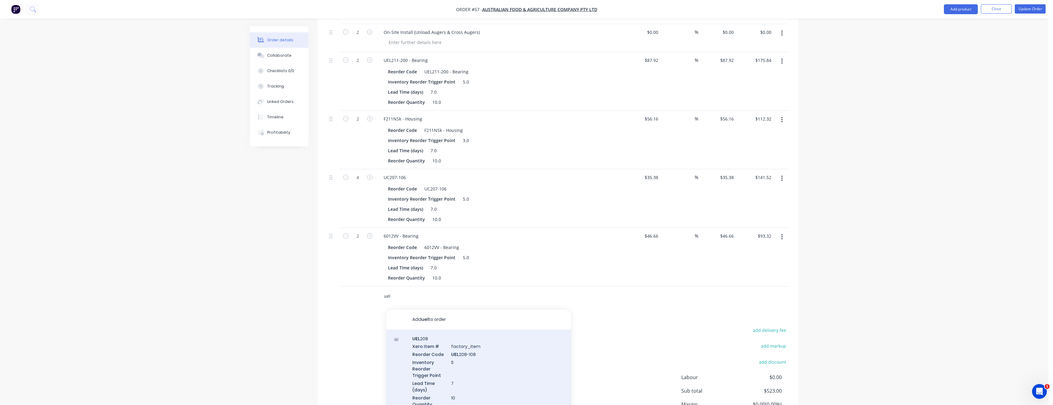
type input "uel"
click at [444, 351] on div "UEL 208 Xero Item # factory_item Reorder Code UEL 208-108 Inventory Reorder Tri…" at bounding box center [478, 376] width 185 height 92
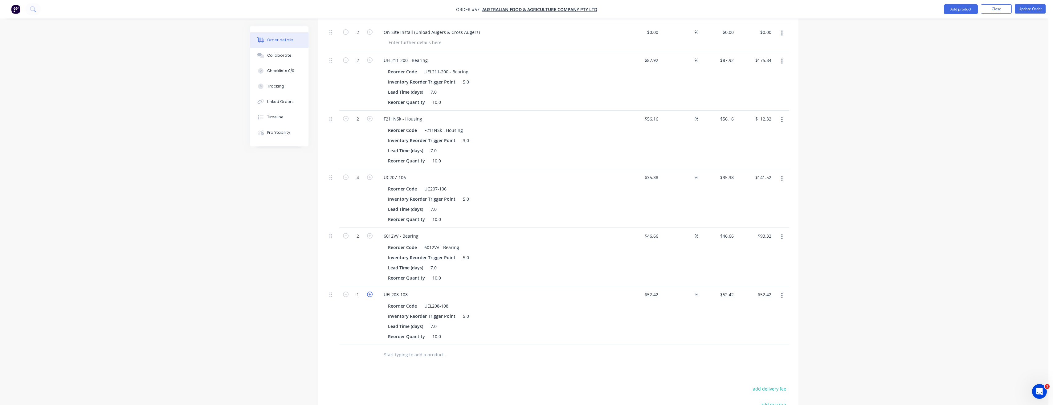
click at [370, 294] on icon "button" at bounding box center [370, 295] width 6 height 6
type input "2"
type input "$104.84"
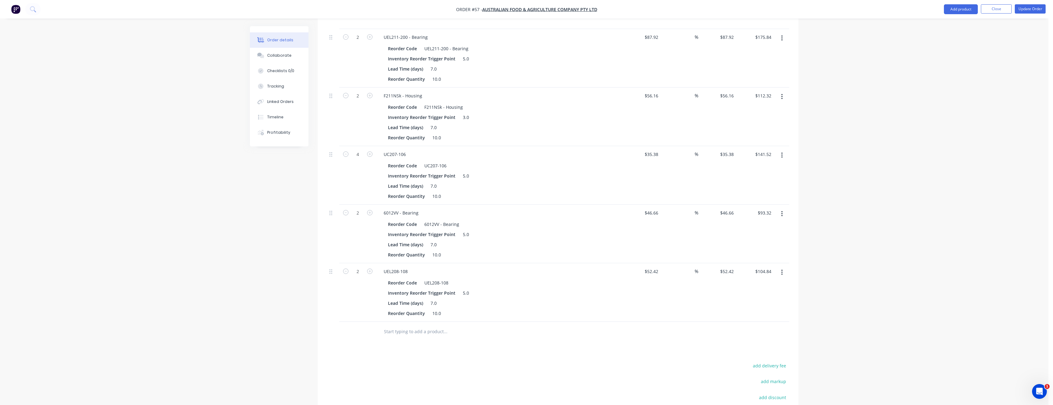
scroll to position [368, 0]
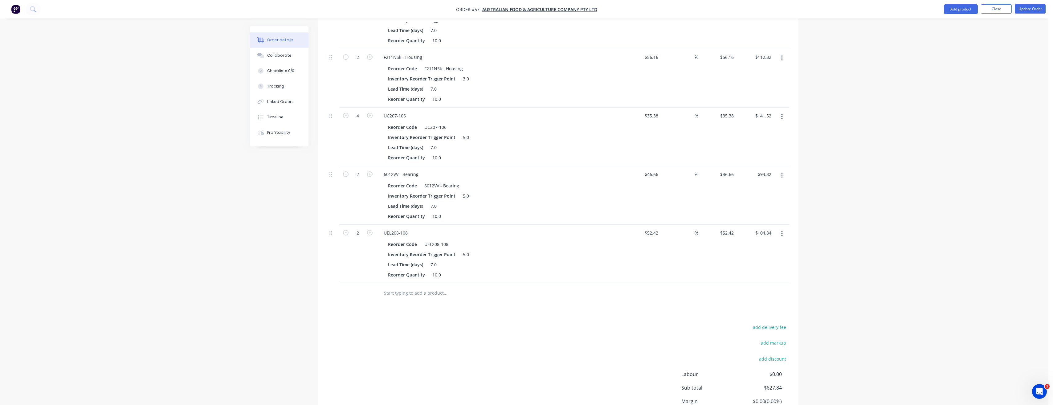
click at [400, 293] on input "text" at bounding box center [445, 293] width 123 height 12
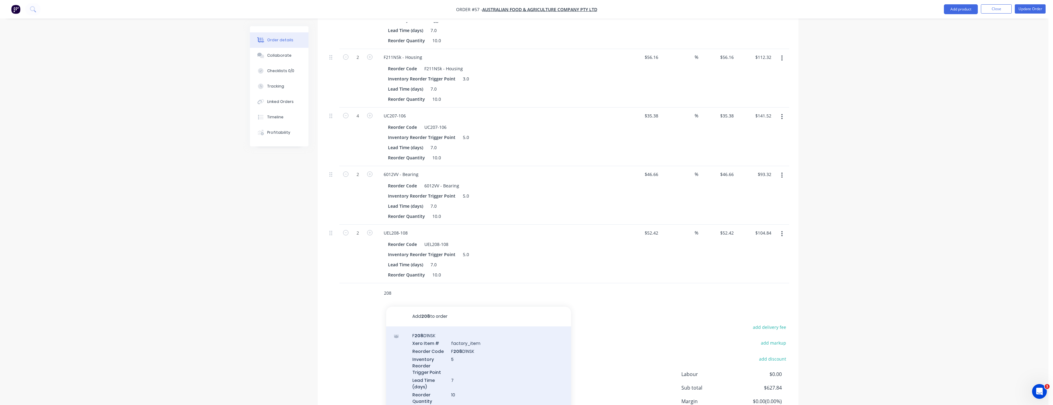
type input "208"
click at [420, 342] on div "F 208 D1NSK Xero Item # factory_item Reorder Code F 208 D1NSK Inventory Reorder…" at bounding box center [478, 372] width 185 height 92
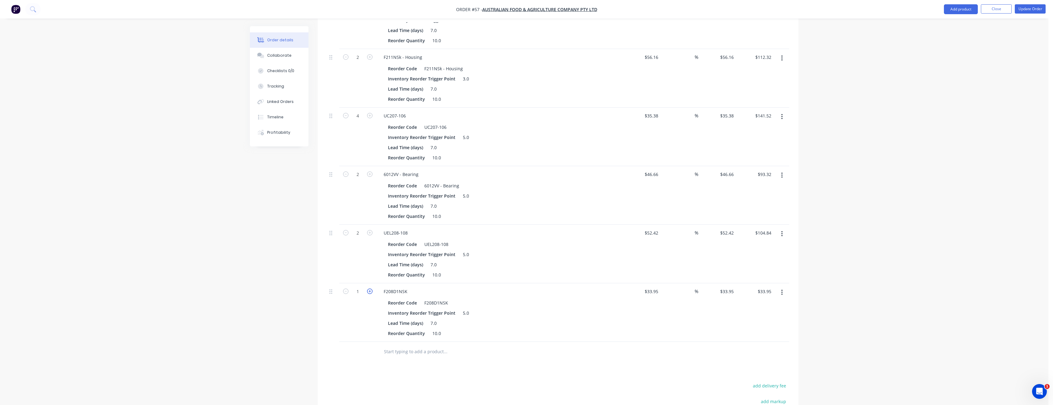
click at [370, 291] on icon "button" at bounding box center [370, 292] width 6 height 6
type input "2"
type input "$67.90"
click at [1032, 11] on button "Update Order" at bounding box center [1030, 8] width 31 height 9
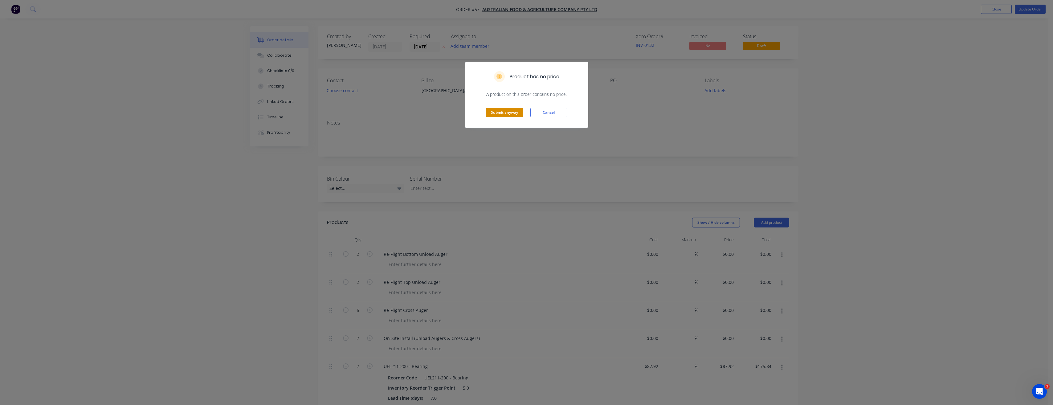
click at [504, 112] on button "Submit anyway" at bounding box center [504, 112] width 37 height 9
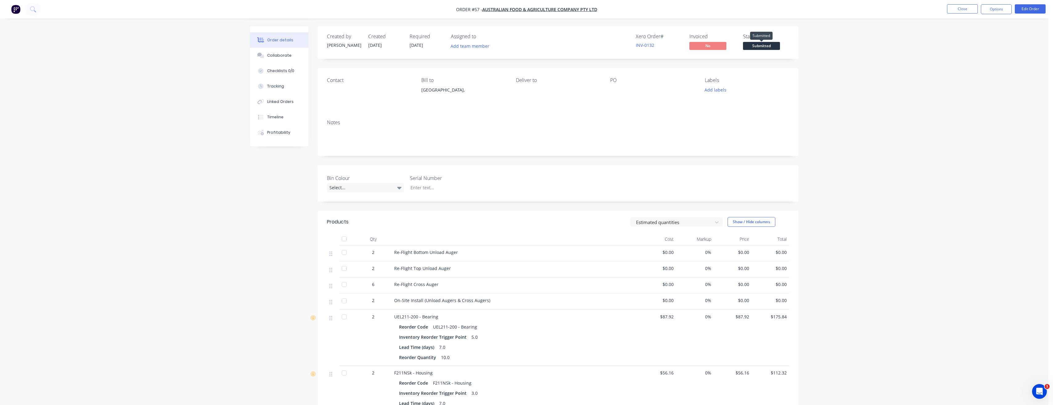
click at [765, 47] on span "Submitted" at bounding box center [761, 46] width 37 height 8
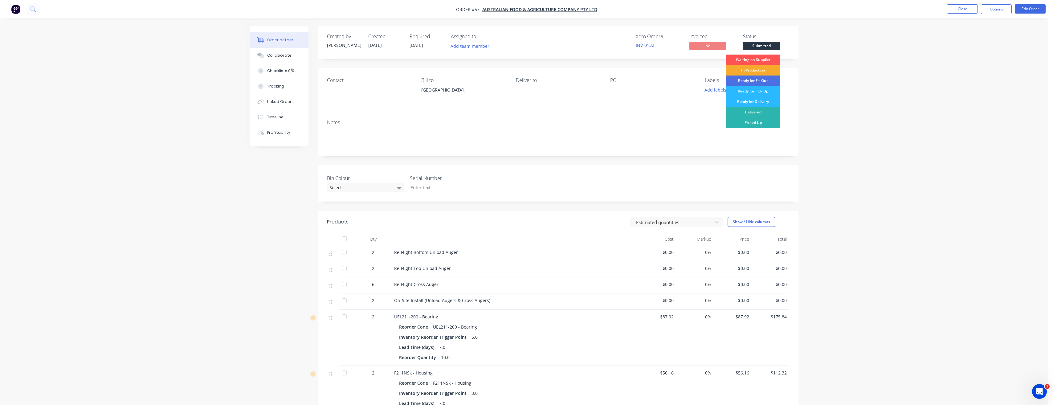
click at [759, 68] on div "In Production" at bounding box center [753, 70] width 54 height 10
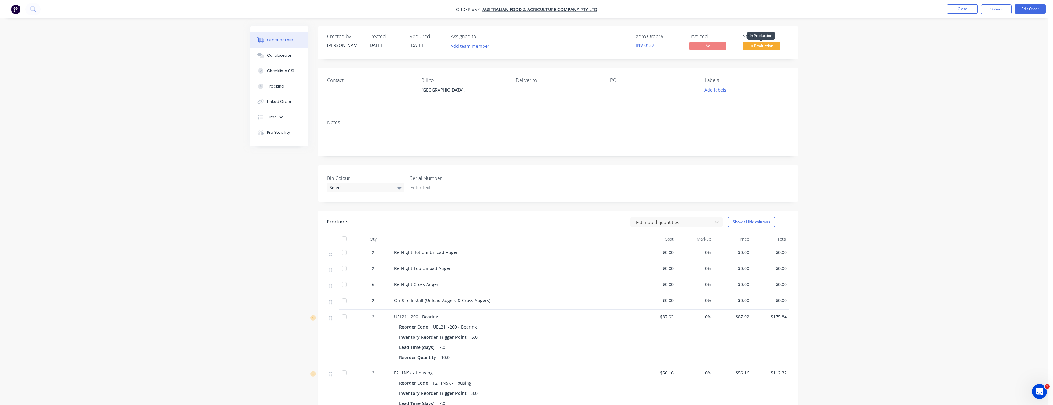
click at [765, 47] on span "In Production" at bounding box center [761, 46] width 37 height 8
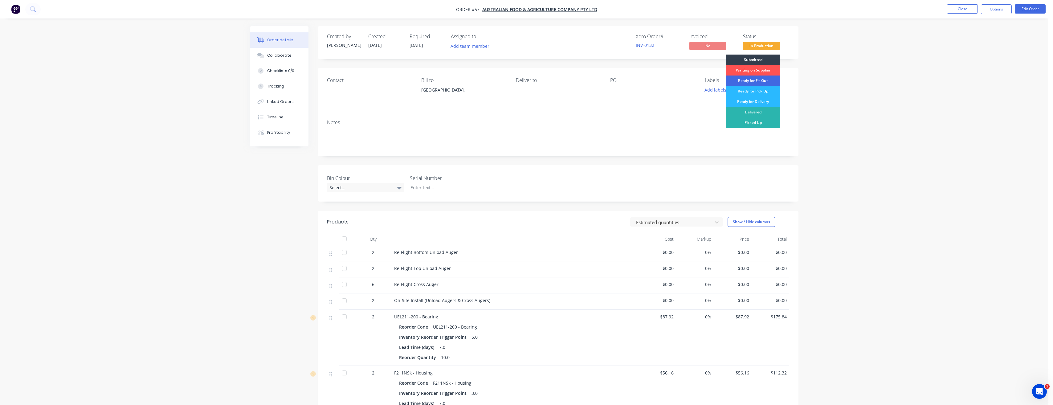
click at [765, 78] on div "Ready for Fit-Out" at bounding box center [753, 81] width 54 height 10
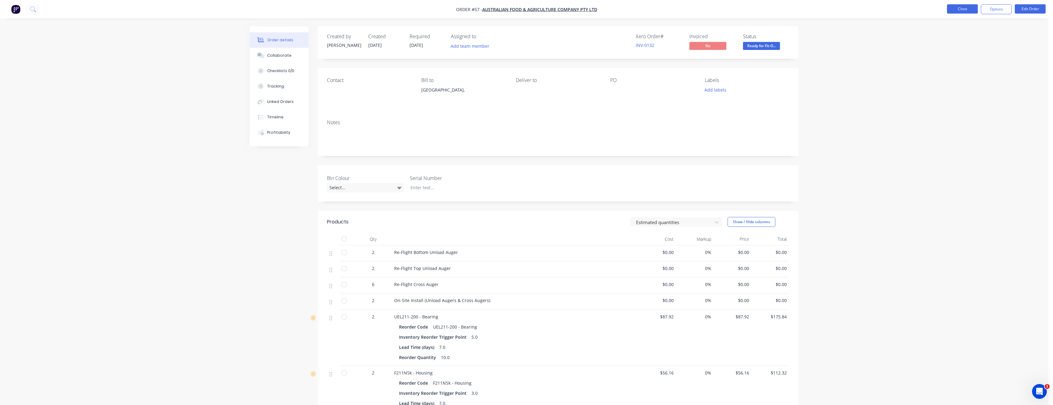
click at [965, 9] on button "Close" at bounding box center [962, 8] width 31 height 9
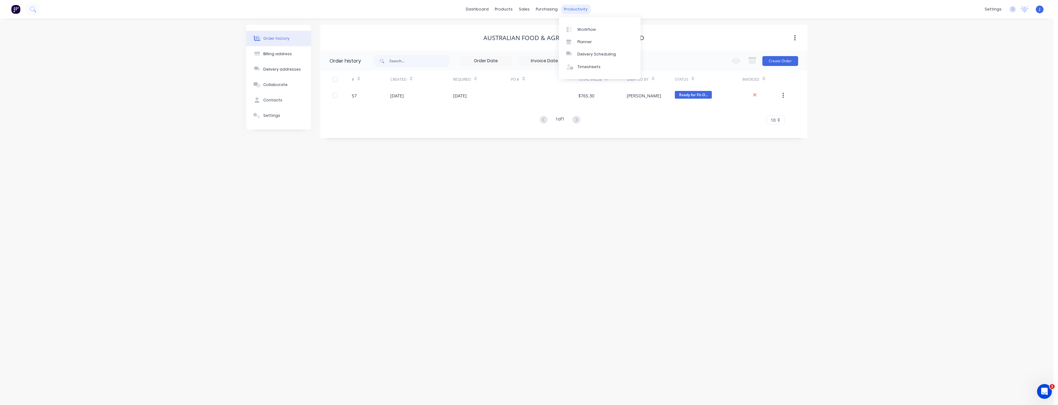
click at [574, 10] on div "productivity" at bounding box center [576, 9] width 30 height 9
click at [580, 41] on div "Planner" at bounding box center [584, 42] width 14 height 6
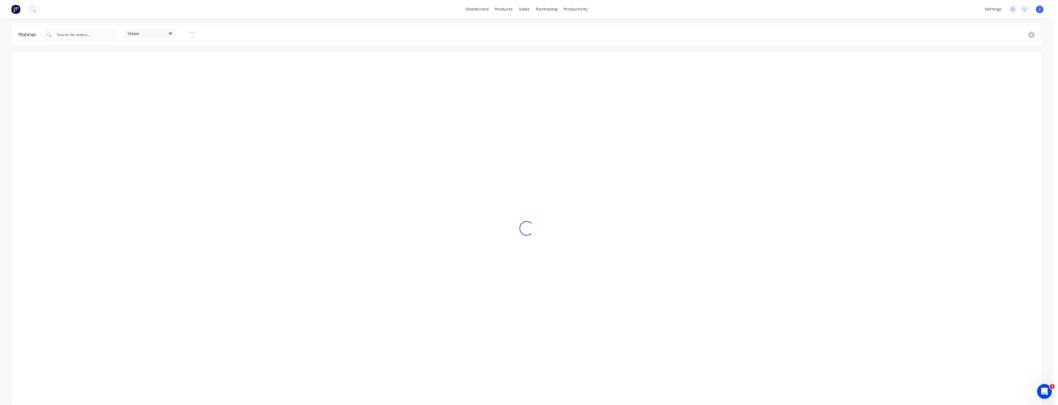
scroll to position [0, 1381]
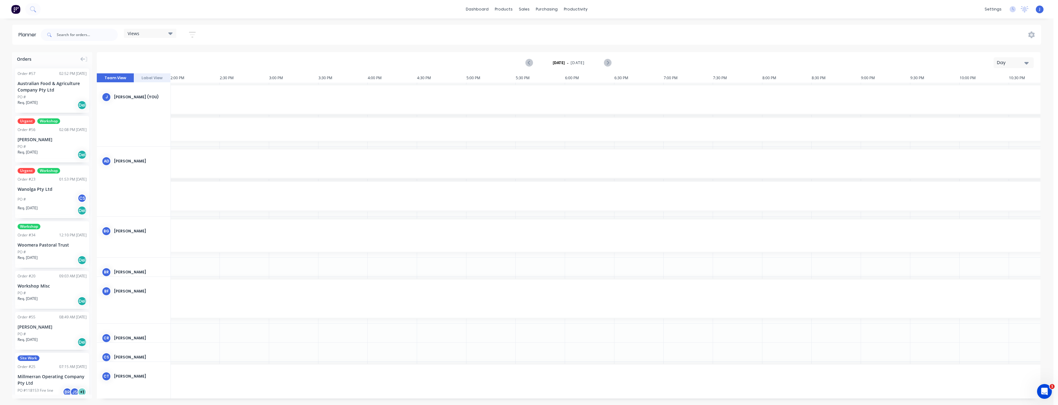
click at [1022, 63] on div "Day" at bounding box center [1011, 62] width 28 height 6
click at [1003, 90] on div "Week" at bounding box center [1002, 91] width 61 height 12
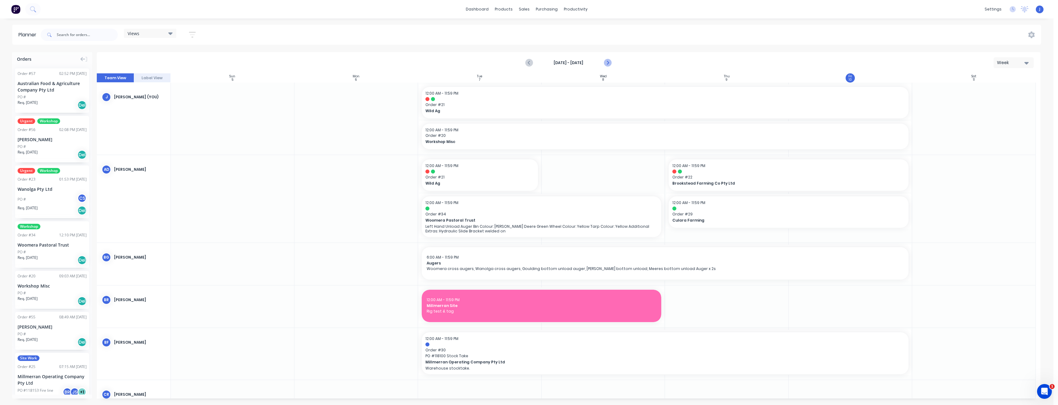
click at [609, 62] on icon "Next page" at bounding box center [607, 62] width 7 height 7
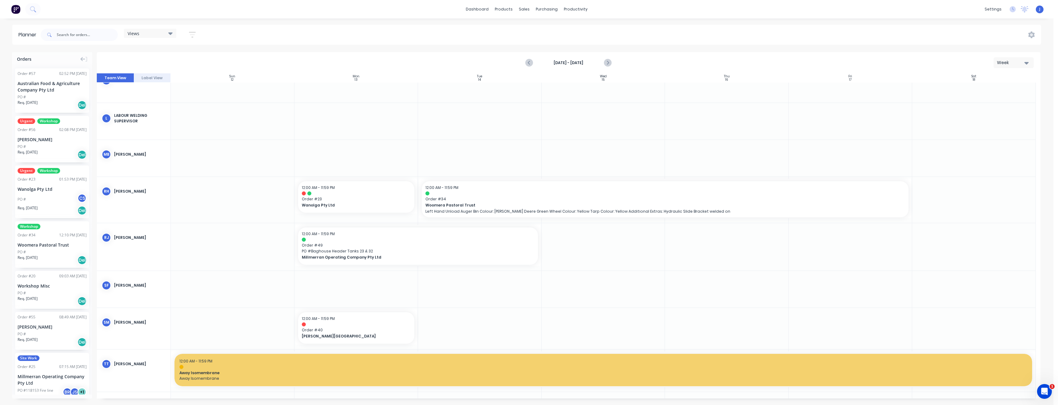
scroll to position [1188, 0]
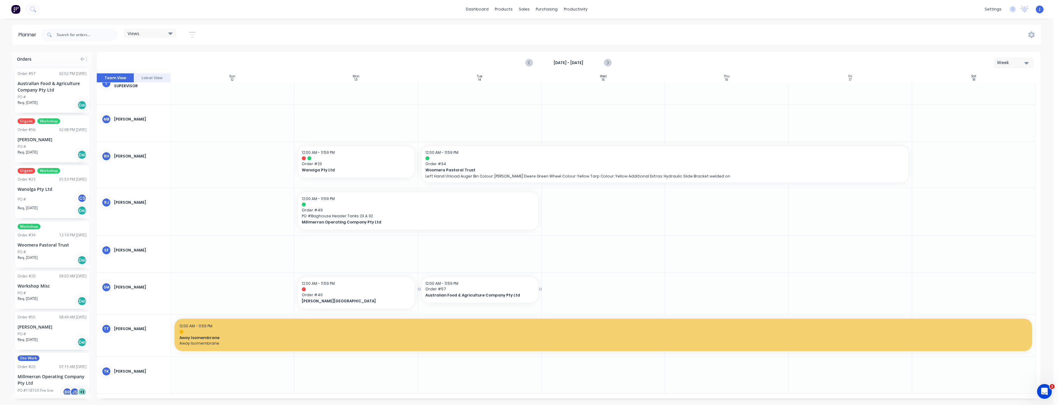
drag, startPoint x: 45, startPoint y: 95, endPoint x: 467, endPoint y: 293, distance: 466.9
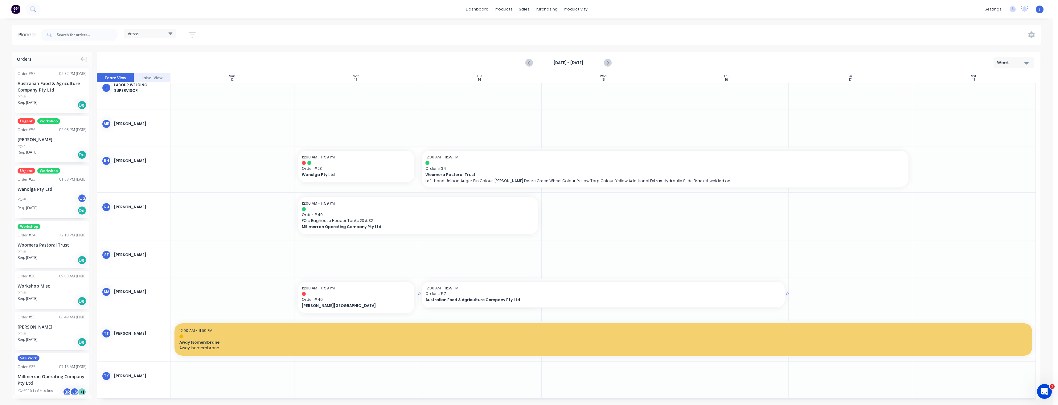
drag, startPoint x: 540, startPoint y: 294, endPoint x: 726, endPoint y: 297, distance: 185.6
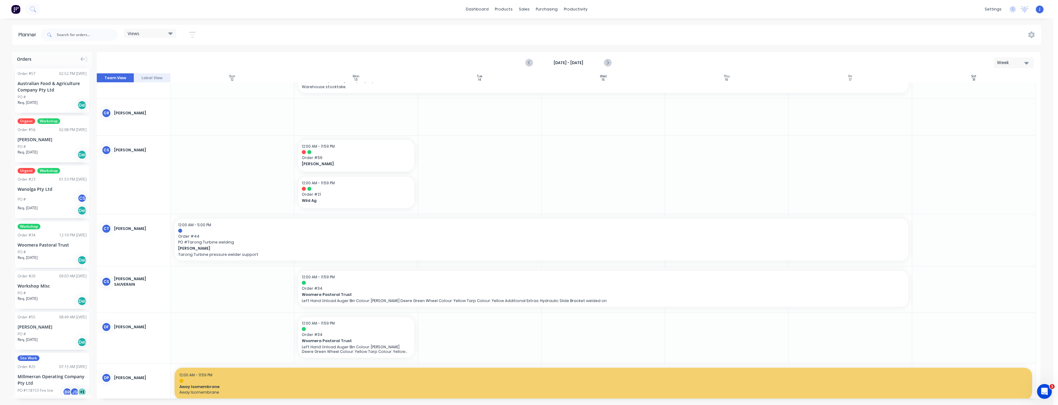
scroll to position [263, 0]
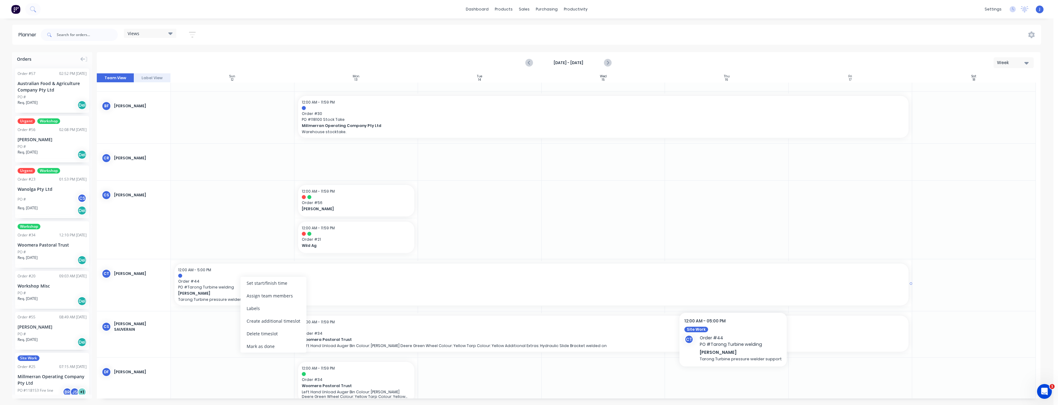
click at [733, 292] on span "[PERSON_NAME]" at bounding box center [505, 294] width 654 height 6
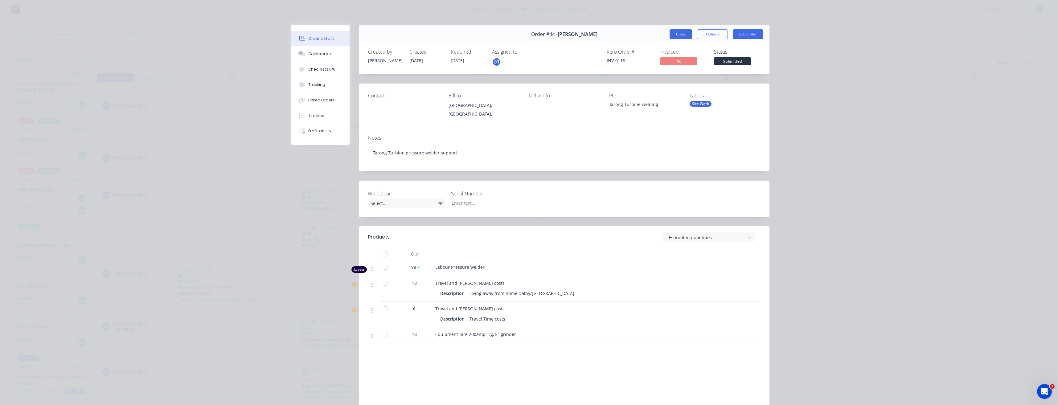
click at [677, 34] on button "Close" at bounding box center [681, 34] width 23 height 10
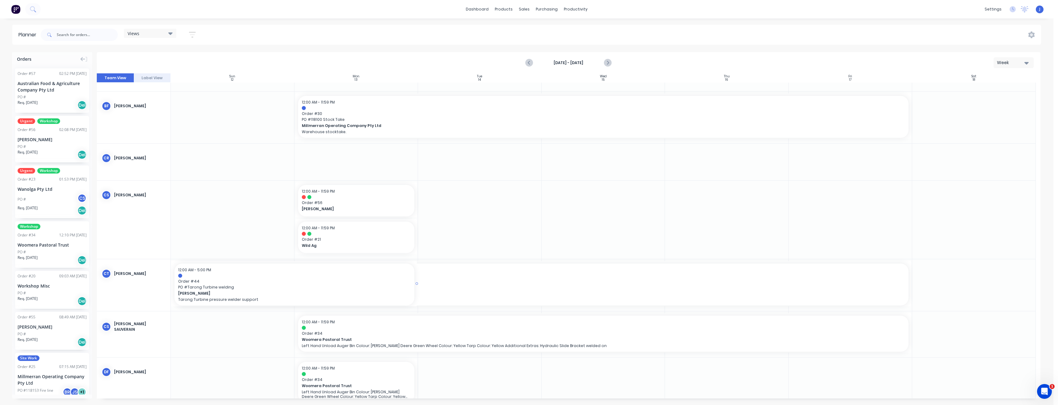
drag, startPoint x: 908, startPoint y: 284, endPoint x: 212, endPoint y: 293, distance: 696.1
click at [465, 286] on div at bounding box center [569, 235] width 944 height 325
click at [493, 286] on div at bounding box center [569, 235] width 944 height 325
click at [480, 242] on div at bounding box center [569, 235] width 944 height 325
click at [439, 284] on div at bounding box center [569, 235] width 944 height 325
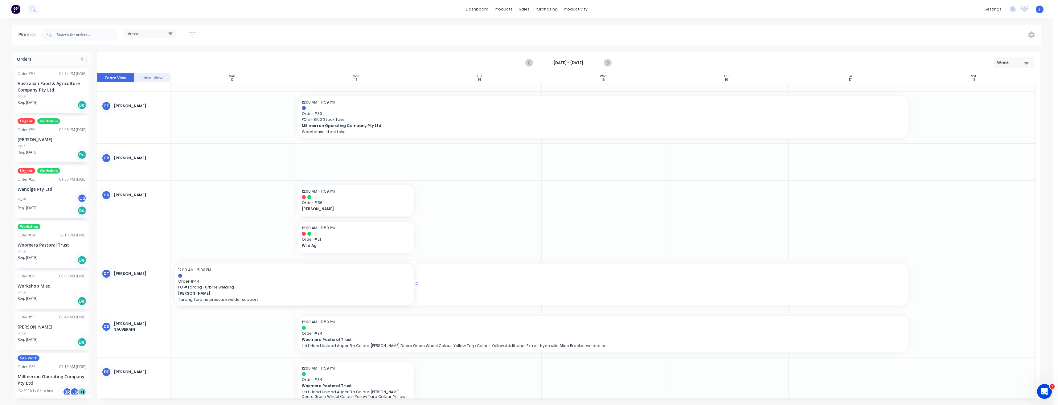
click at [376, 286] on div at bounding box center [569, 235] width 944 height 325
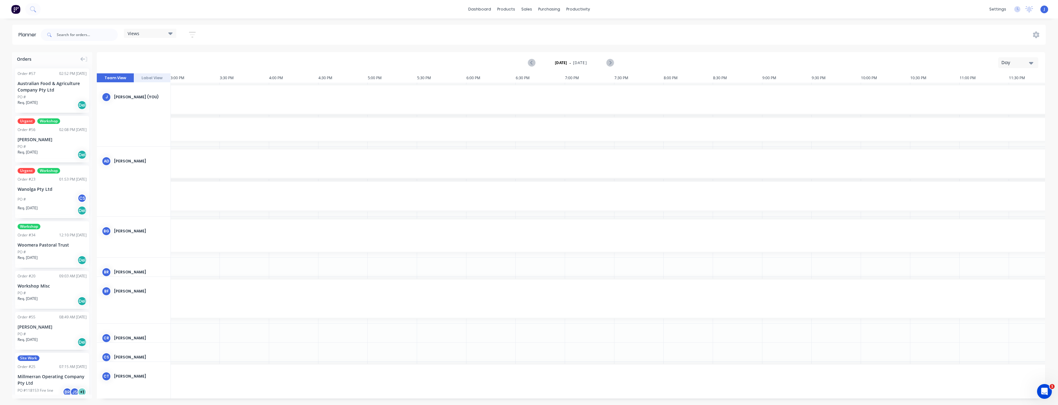
click at [1029, 65] on button "Day" at bounding box center [1018, 62] width 40 height 11
click at [1007, 92] on div "Week" at bounding box center [1007, 91] width 61 height 12
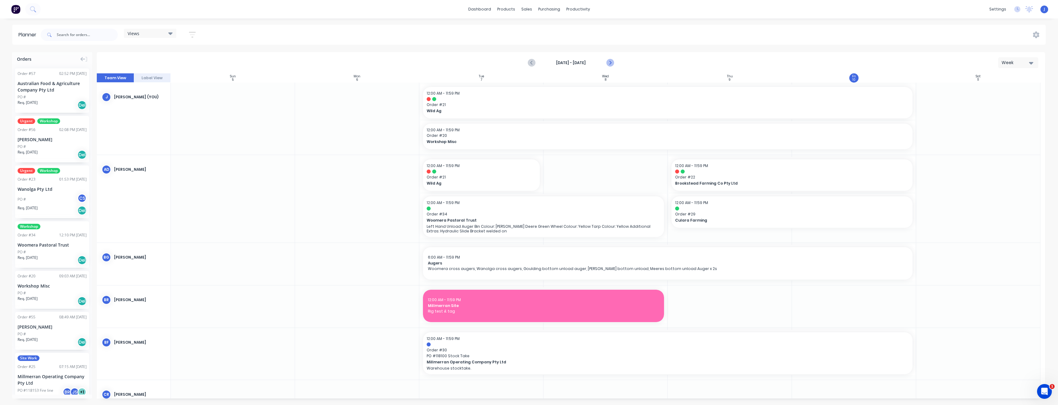
click at [609, 63] on icon "Next page" at bounding box center [609, 62] width 7 height 7
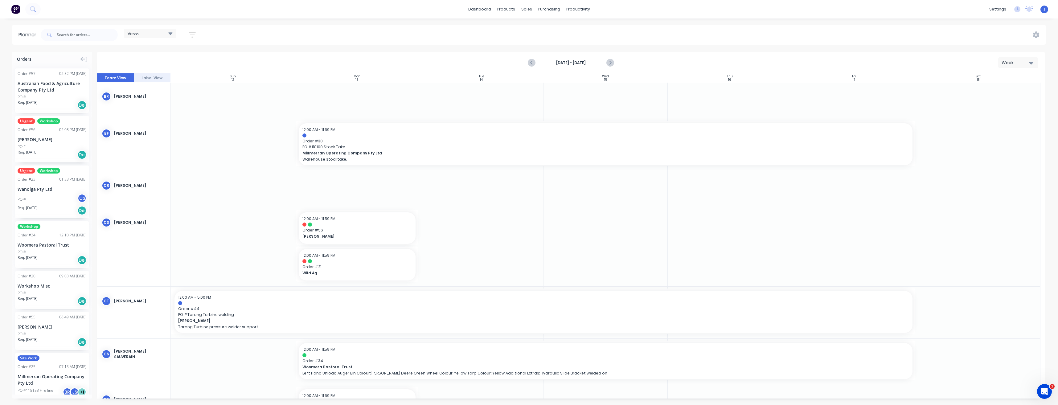
scroll to position [247, 0]
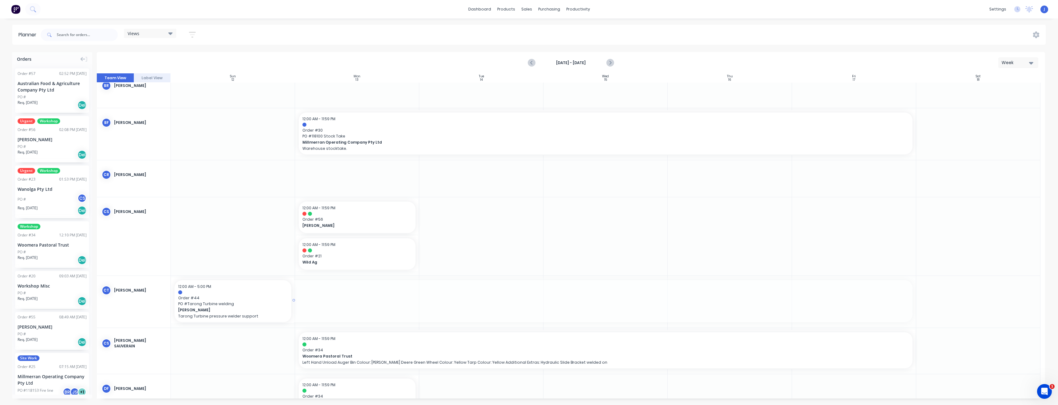
drag, startPoint x: 912, startPoint y: 301, endPoint x: 235, endPoint y: 285, distance: 677.7
drag, startPoint x: 293, startPoint y: 300, endPoint x: 148, endPoint y: 290, distance: 146.1
click at [359, 373] on div "Delete timeslot" at bounding box center [378, 374] width 66 height 13
drag, startPoint x: 46, startPoint y: 197, endPoint x: 359, endPoint y: 351, distance: 348.8
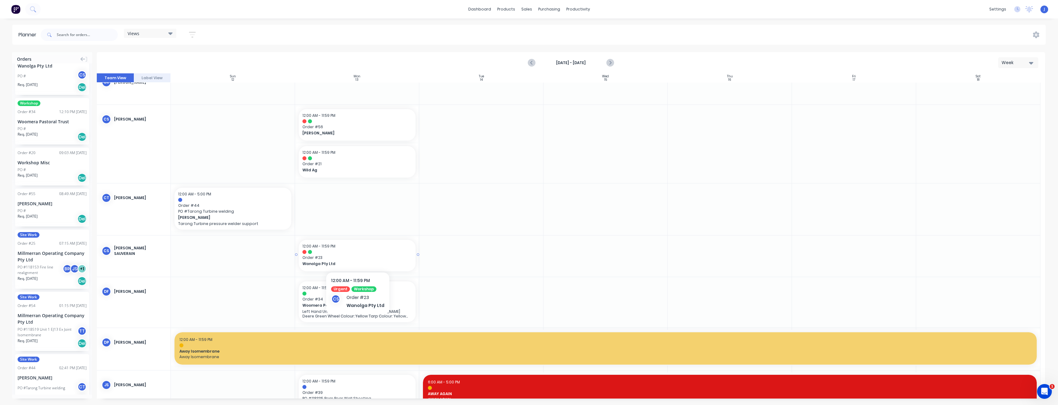
scroll to position [401, 0]
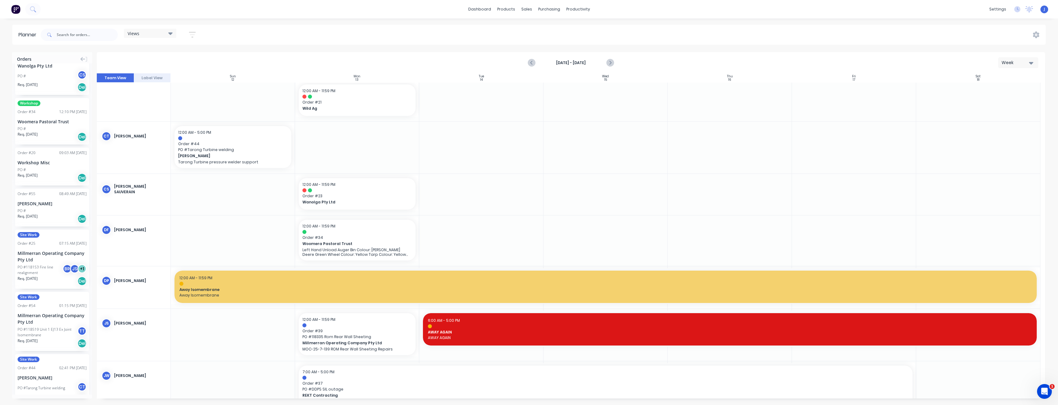
click at [46, 125] on div "Woomera Pastoral Trust" at bounding box center [52, 121] width 69 height 6
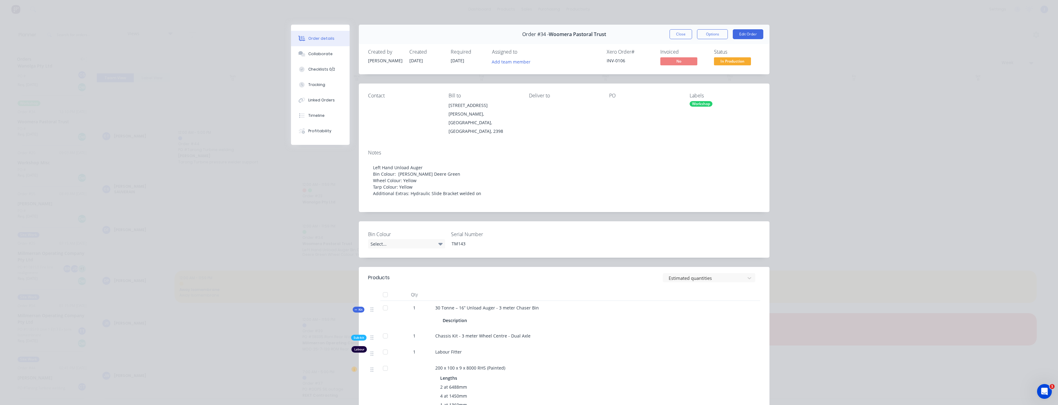
drag, startPoint x: 680, startPoint y: 37, endPoint x: 505, endPoint y: 256, distance: 280.5
click at [680, 37] on button "Close" at bounding box center [681, 34] width 23 height 10
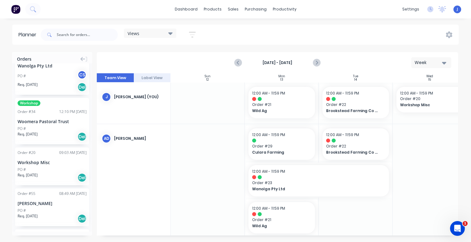
scroll to position [123, 0]
